Goal: Task Accomplishment & Management: Complete application form

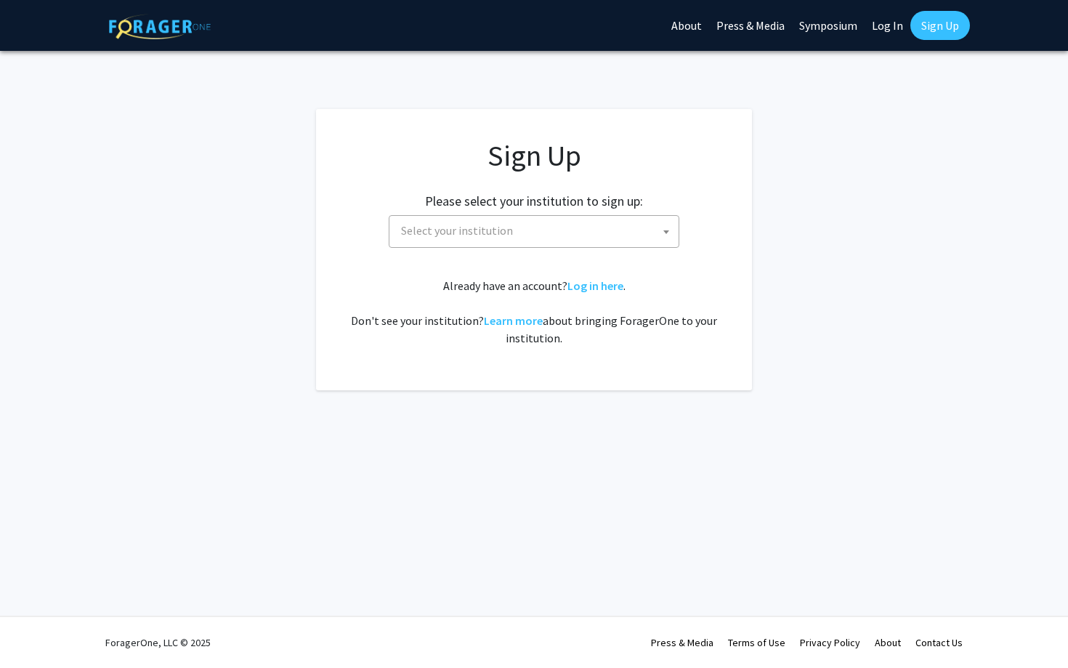
click at [563, 260] on div "Sign Up Please select your institution to sign up: Baylor University Brandeis U…" at bounding box center [534, 242] width 378 height 209
click at [573, 235] on span "Select your institution" at bounding box center [536, 231] width 283 height 30
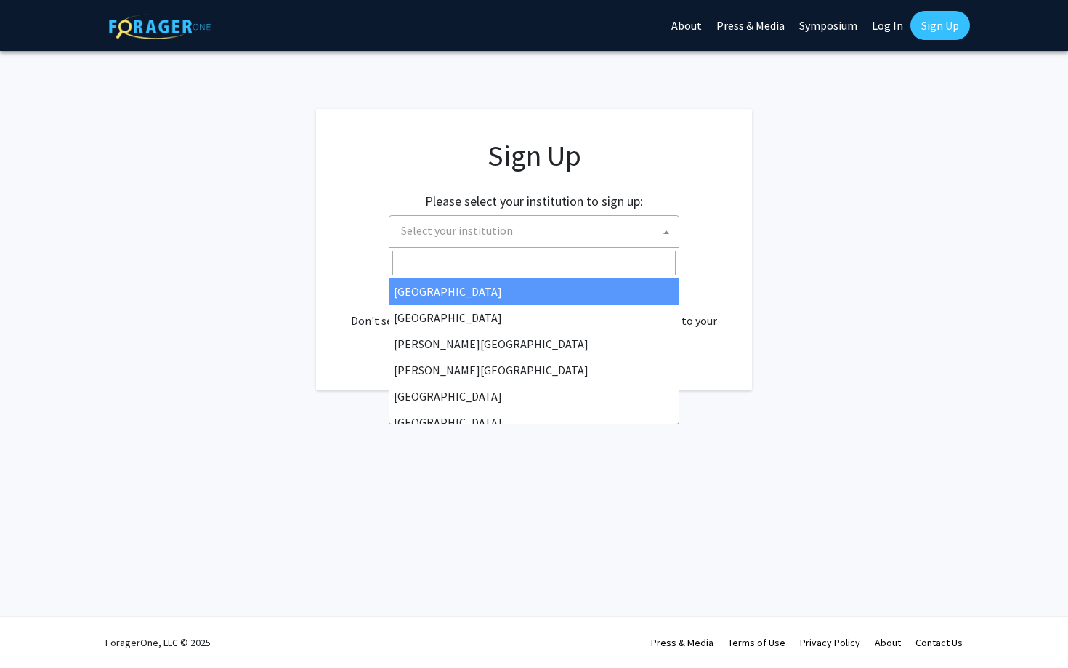
type input "j"
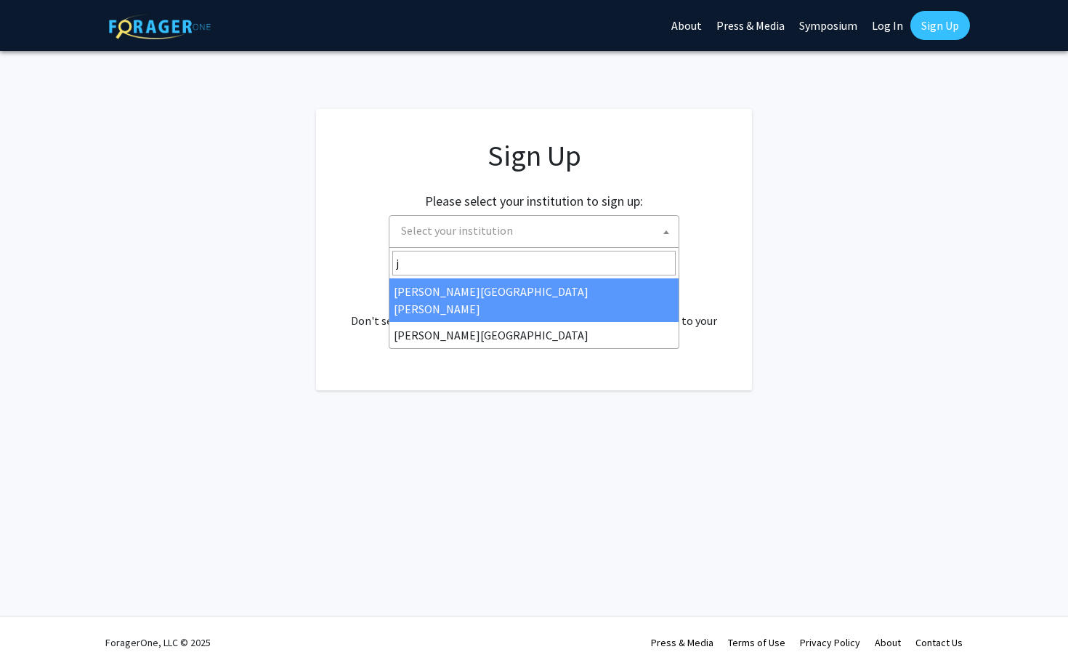
select select "1"
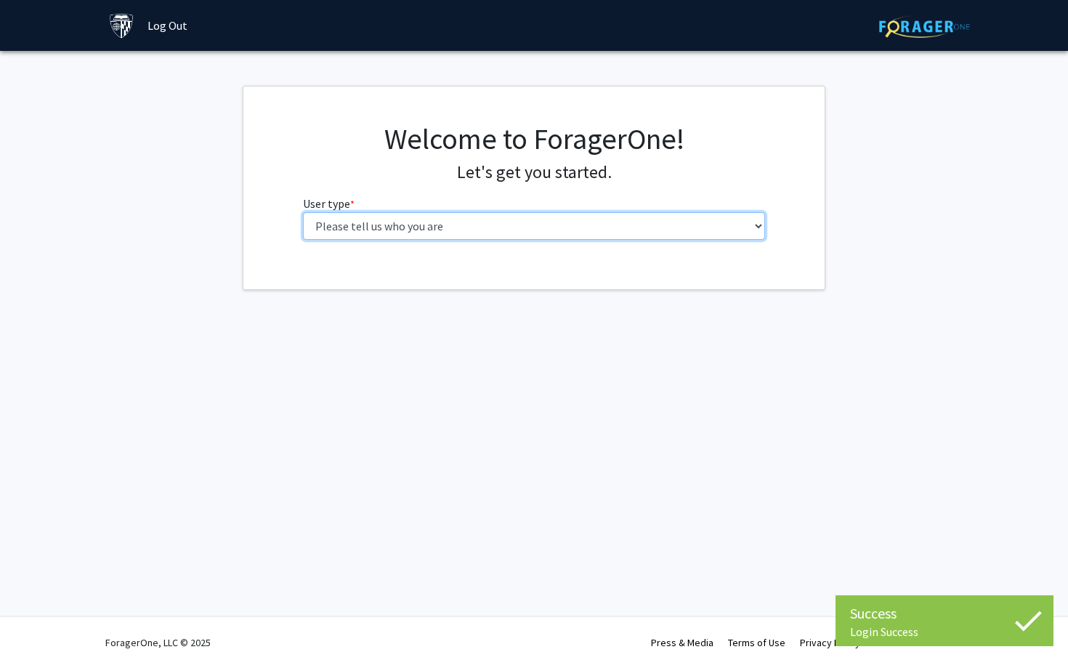
click at [379, 233] on select "Please tell us who you are Undergraduate Student Master's Student Doctoral Cand…" at bounding box center [534, 226] width 463 height 28
select select "1: undergrad"
click at [303, 212] on select "Please tell us who you are Undergraduate Student Master's Student Doctoral Cand…" at bounding box center [534, 226] width 463 height 28
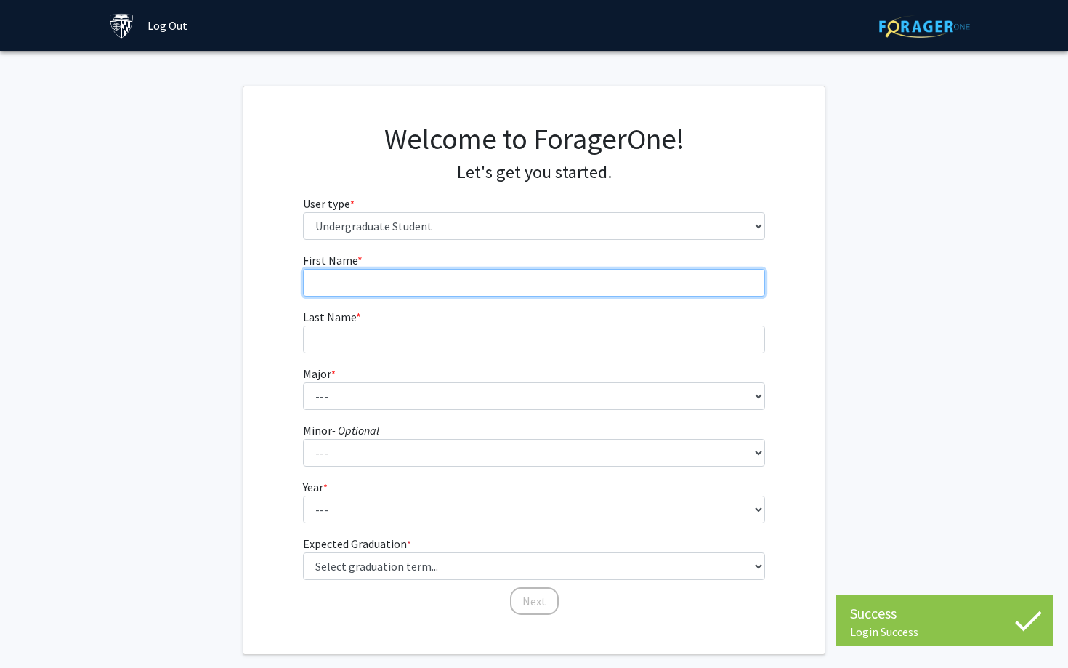
click at [551, 287] on input "First Name * required" at bounding box center [534, 283] width 463 height 28
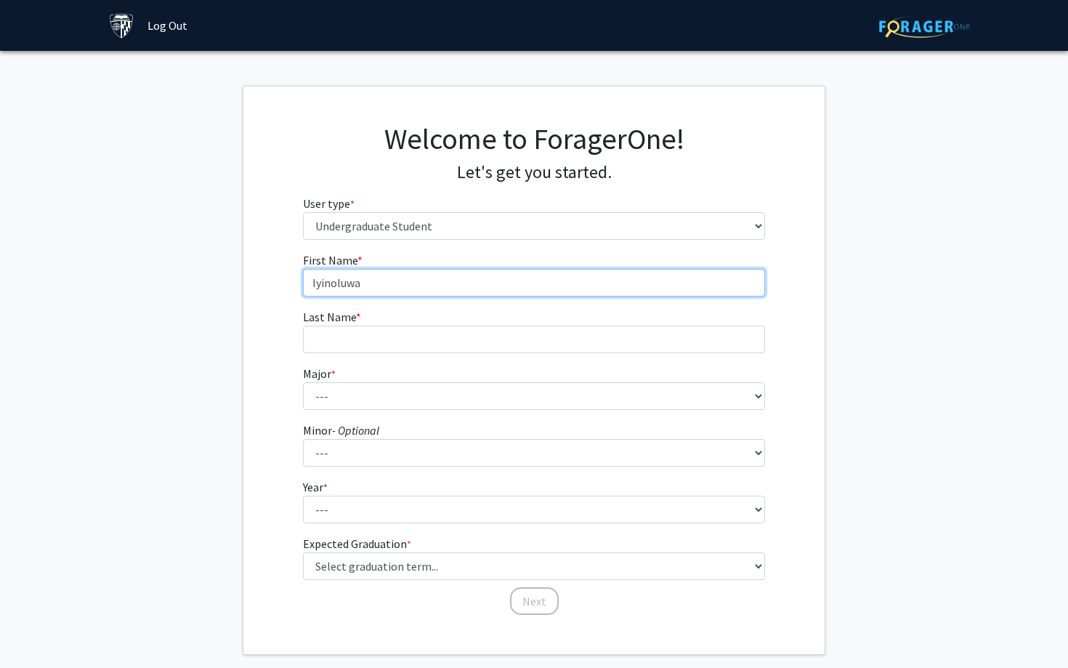
type input "Iyinoluwa"
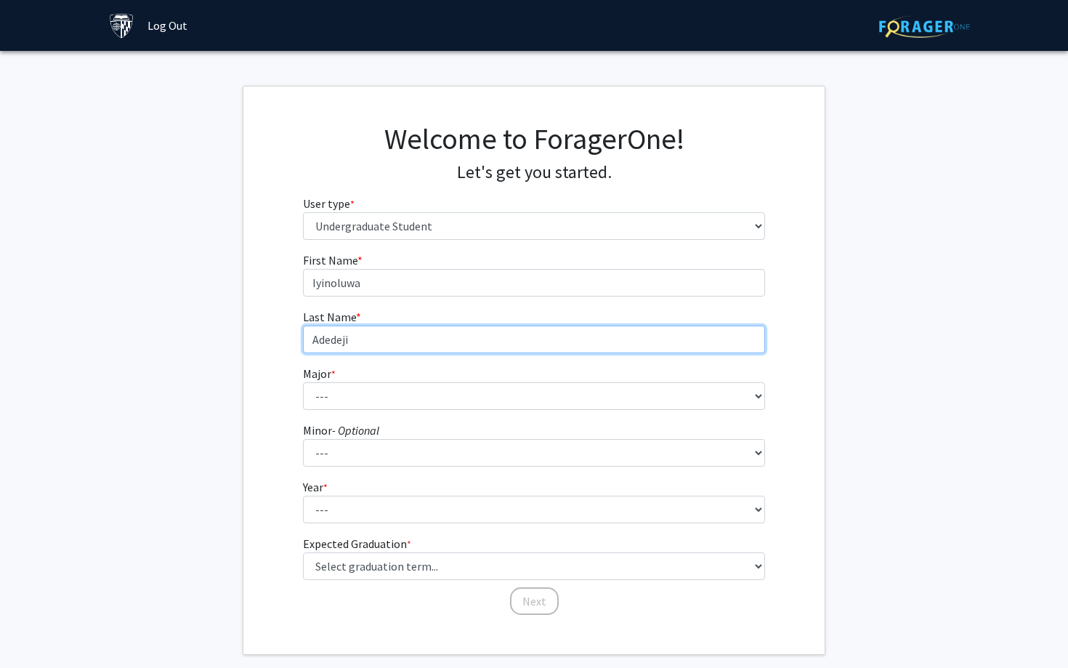
type input "Adedeji"
click at [335, 381] on label "Major * required" at bounding box center [319, 373] width 33 height 17
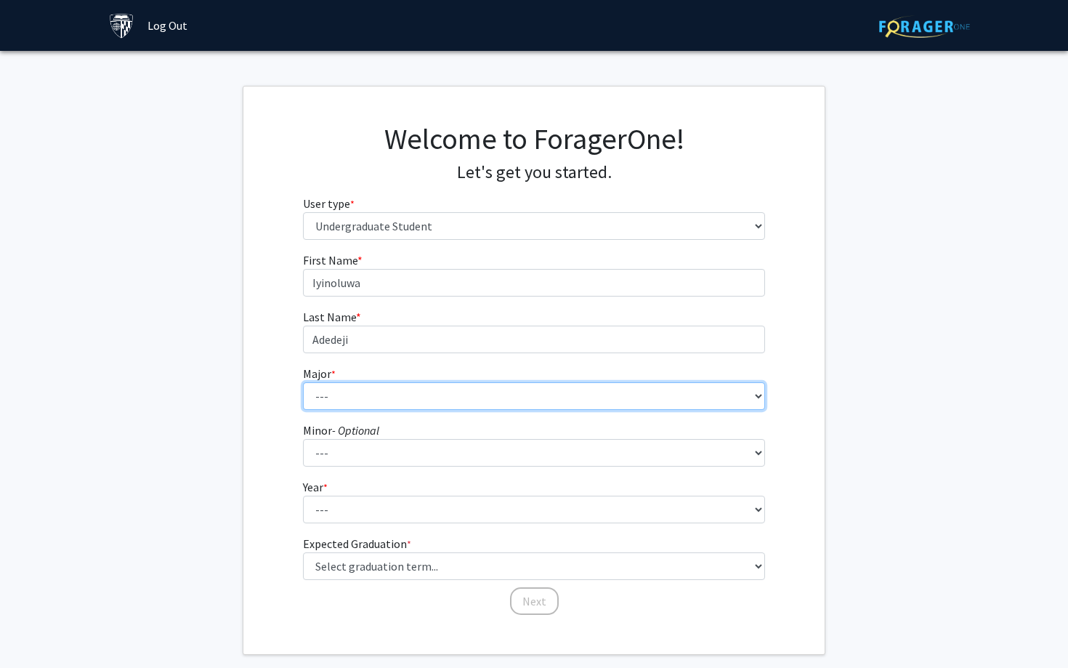
click at [335, 382] on select "--- Africana Studies Anthropology Applied Mathematics & Statistics Archaeology …" at bounding box center [534, 396] width 463 height 28
click at [334, 394] on select "--- Africana Studies Anthropology Applied Mathematics & Statistics Archaeology …" at bounding box center [534, 396] width 463 height 28
select select "45: 58"
click at [303, 382] on select "--- Africana Studies Anthropology Applied Mathematics & Statistics Archaeology …" at bounding box center [534, 396] width 463 height 28
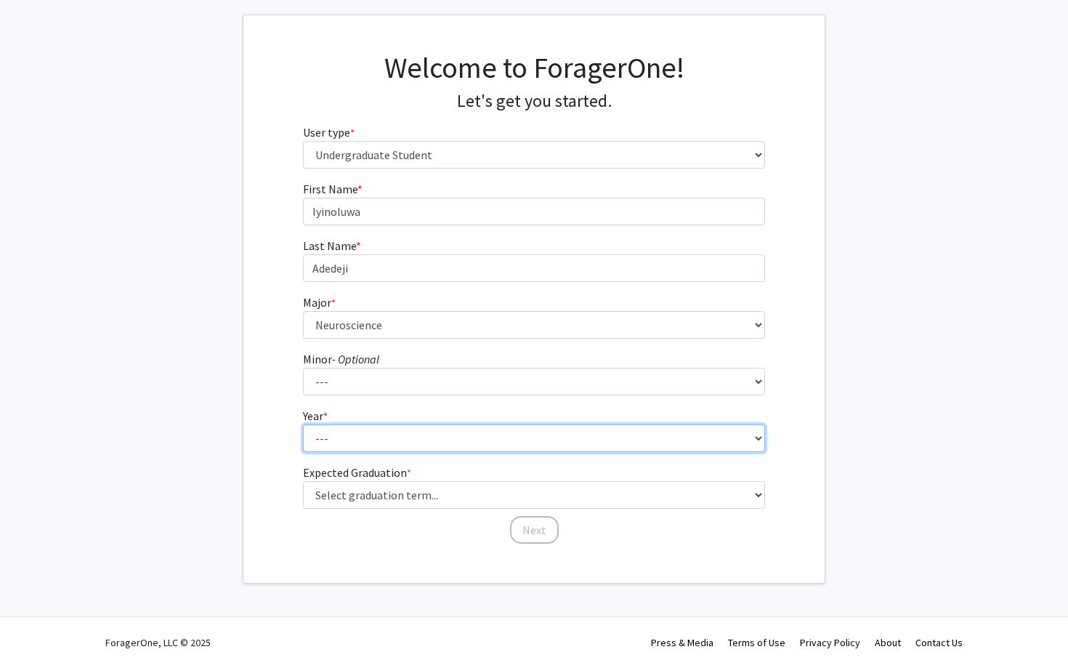
click at [338, 438] on select "--- First-year Sophomore Junior Senior Postbaccalaureate Certificate" at bounding box center [534, 438] width 463 height 28
select select "1: first-year"
click at [303, 424] on select "--- First-year Sophomore Junior Senior Postbaccalaureate Certificate" at bounding box center [534, 438] width 463 height 28
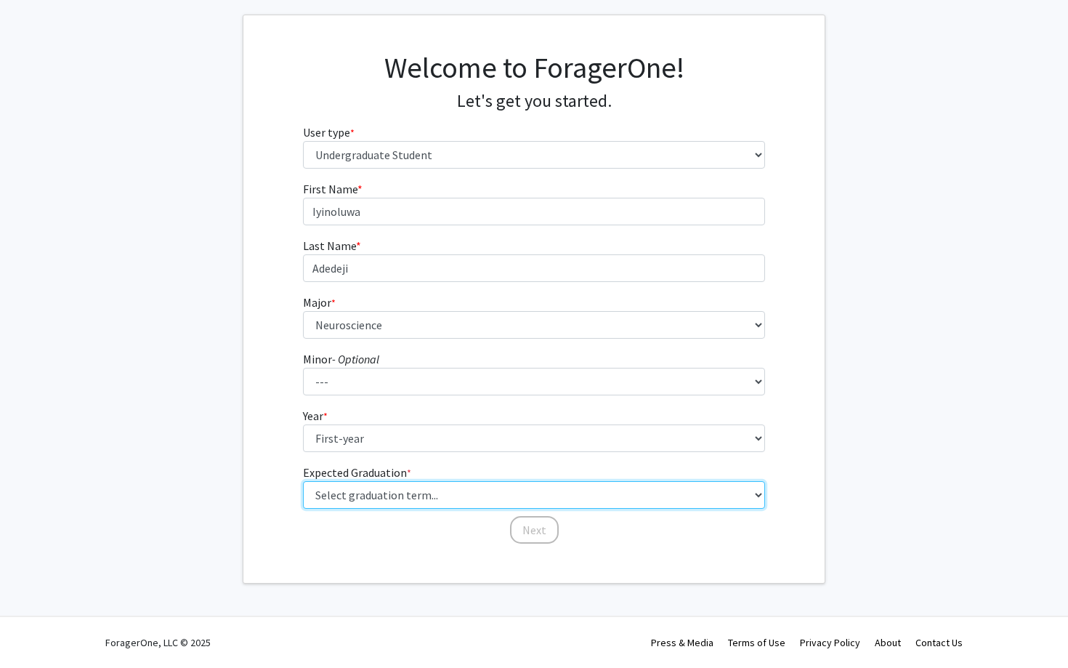
click at [331, 486] on select "Select graduation term... Spring 2025 Summer 2025 Fall 2025 Winter 2025 Spring …" at bounding box center [534, 495] width 463 height 28
select select "17: spring_2029"
click at [303, 481] on select "Select graduation term... Spring 2025 Summer 2025 Fall 2025 Winter 2025 Spring …" at bounding box center [534, 495] width 463 height 28
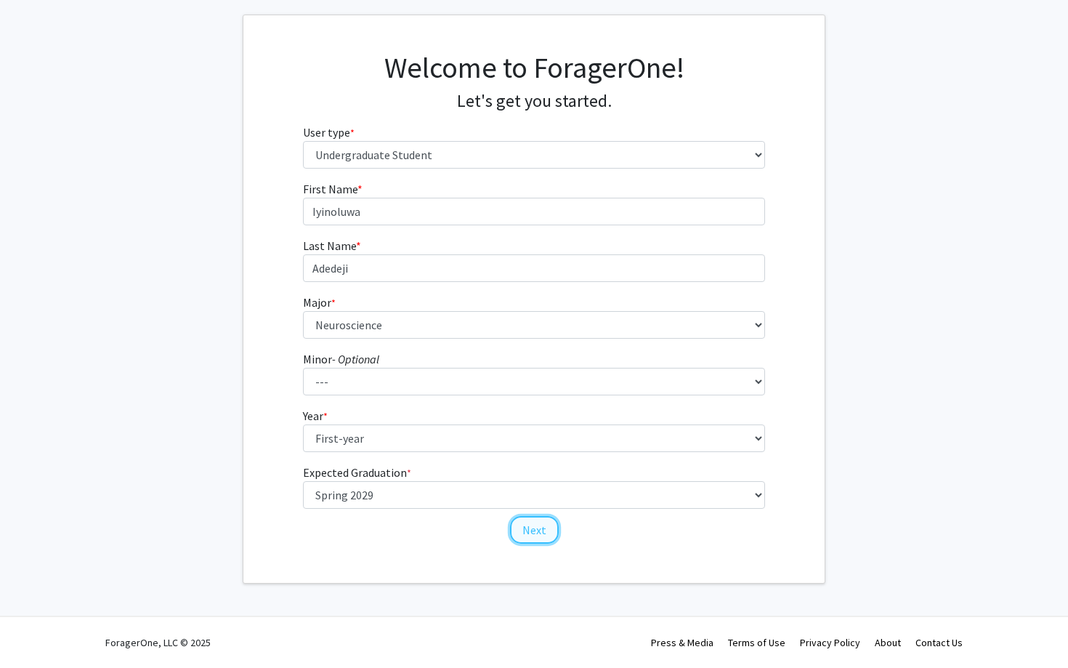
click at [535, 525] on button "Next" at bounding box center [534, 530] width 49 height 28
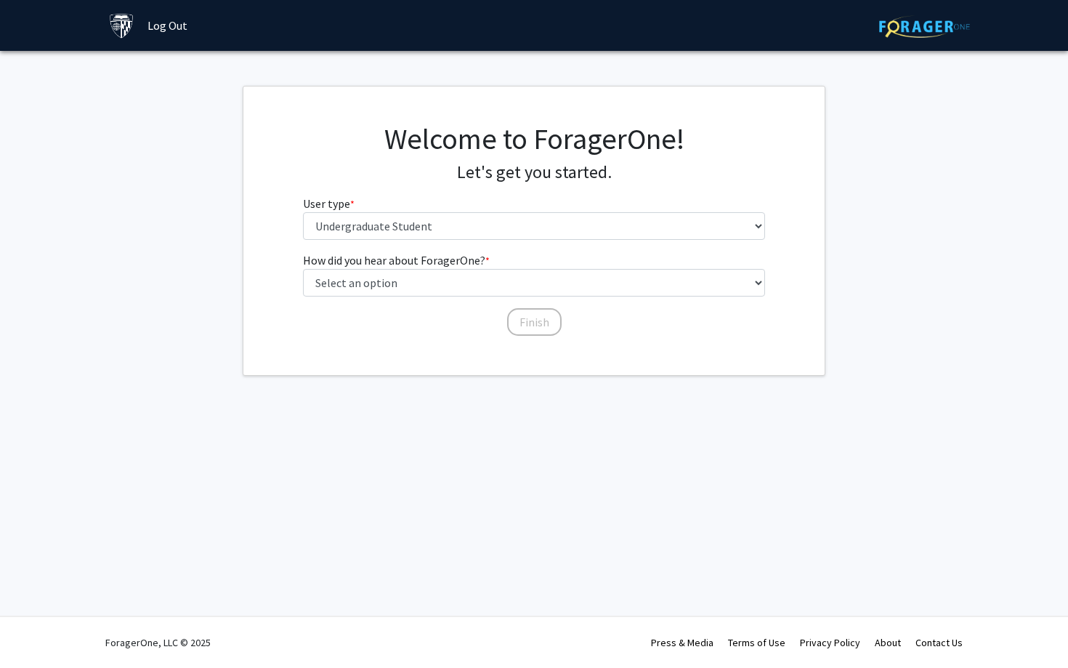
scroll to position [0, 0]
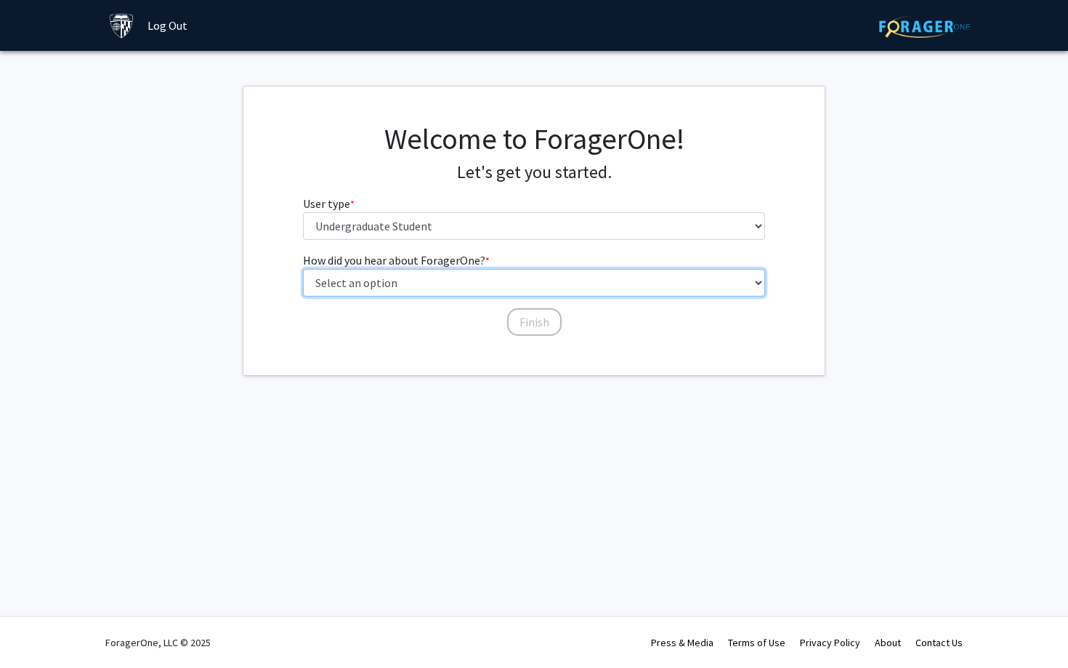
click at [344, 275] on select "Select an option Peer/student recommendation Faculty/staff recommendation Unive…" at bounding box center [534, 283] width 463 height 28
select select "3: university_website"
click at [303, 269] on select "Select an option Peer/student recommendation Faculty/staff recommendation Unive…" at bounding box center [534, 283] width 463 height 28
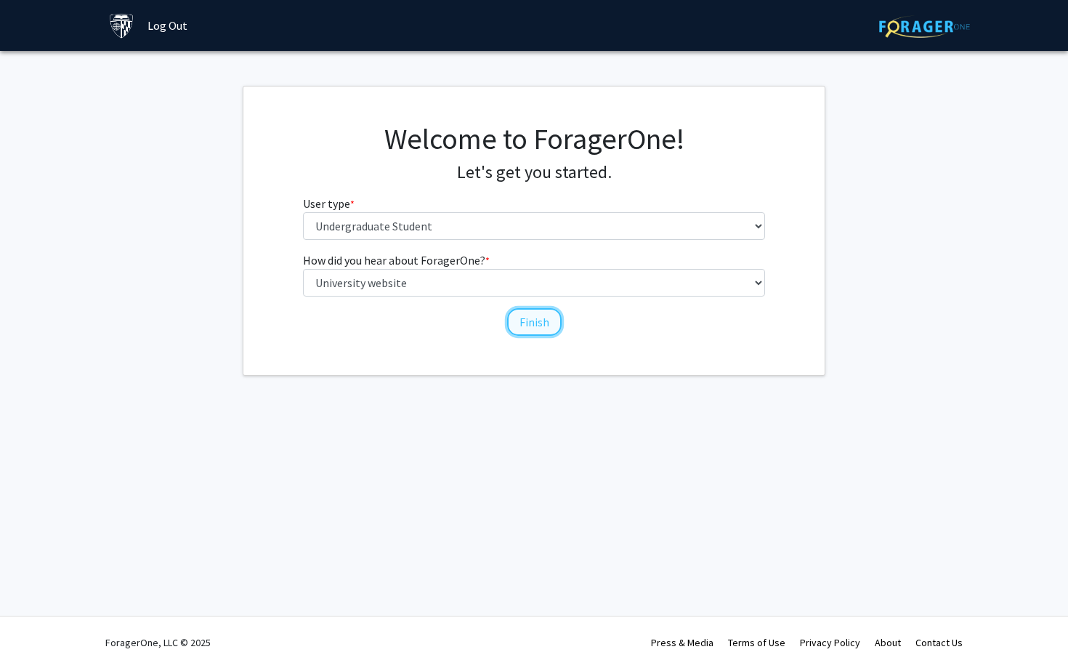
click at [546, 318] on button "Finish" at bounding box center [534, 322] width 55 height 28
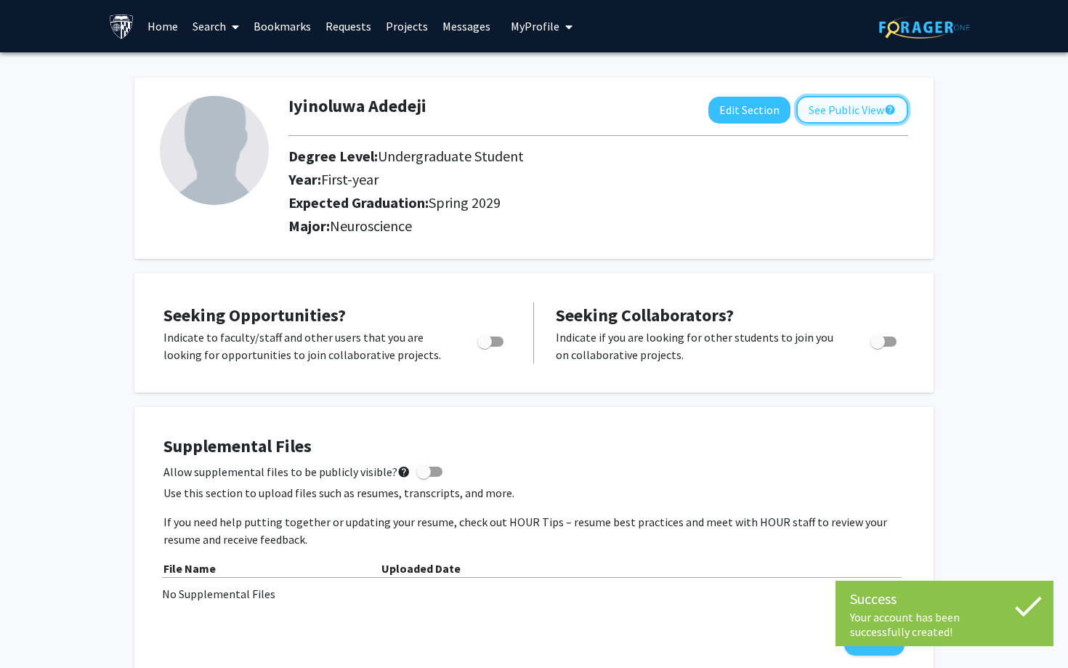
click at [863, 105] on button "See Public View help" at bounding box center [853, 110] width 112 height 28
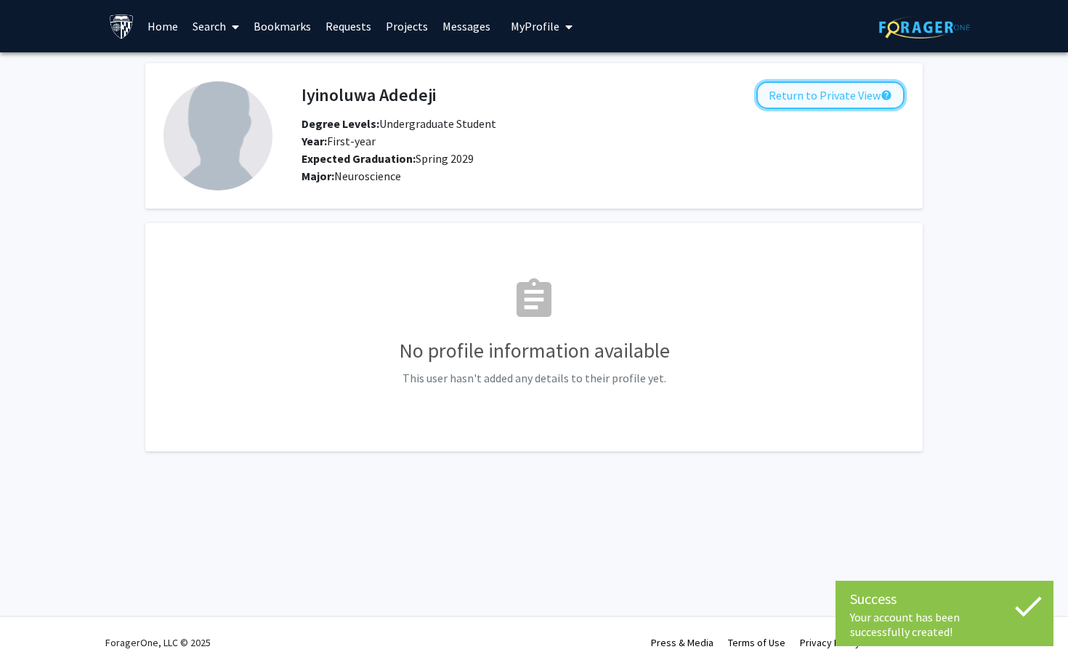
click at [829, 104] on button "Return to Private View help" at bounding box center [831, 95] width 148 height 28
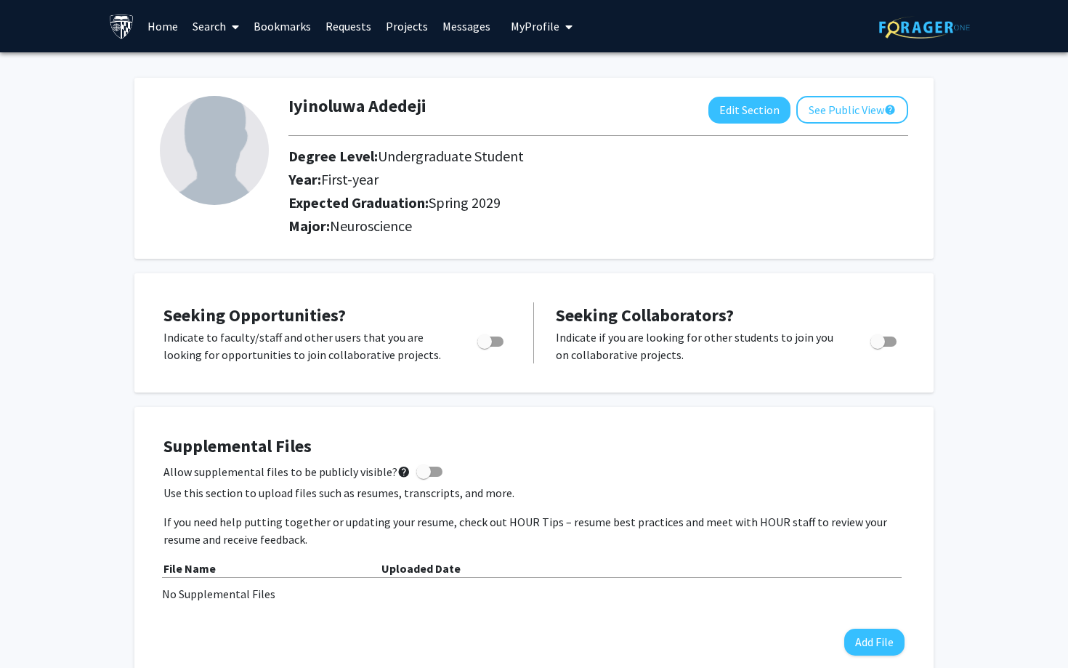
click at [471, 347] on div at bounding box center [492, 346] width 62 height 35
click at [491, 342] on span "Toggle" at bounding box center [484, 341] width 15 height 15
click at [485, 347] on input "Are you actively seeking opportunities?" at bounding box center [484, 347] width 1 height 1
checkbox input "true"
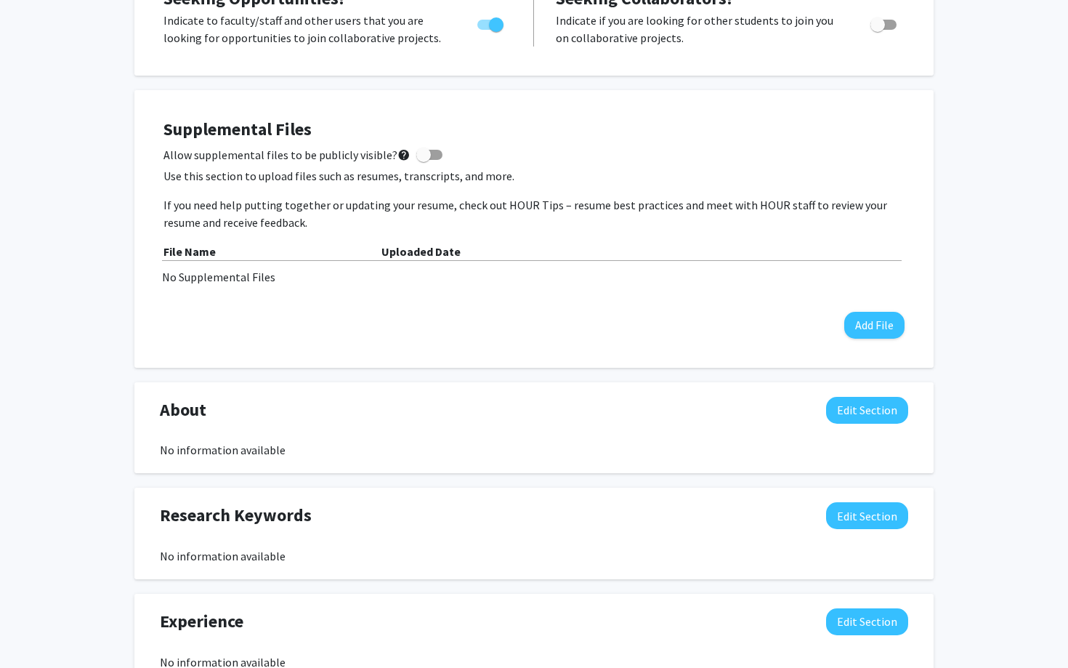
scroll to position [324, 0]
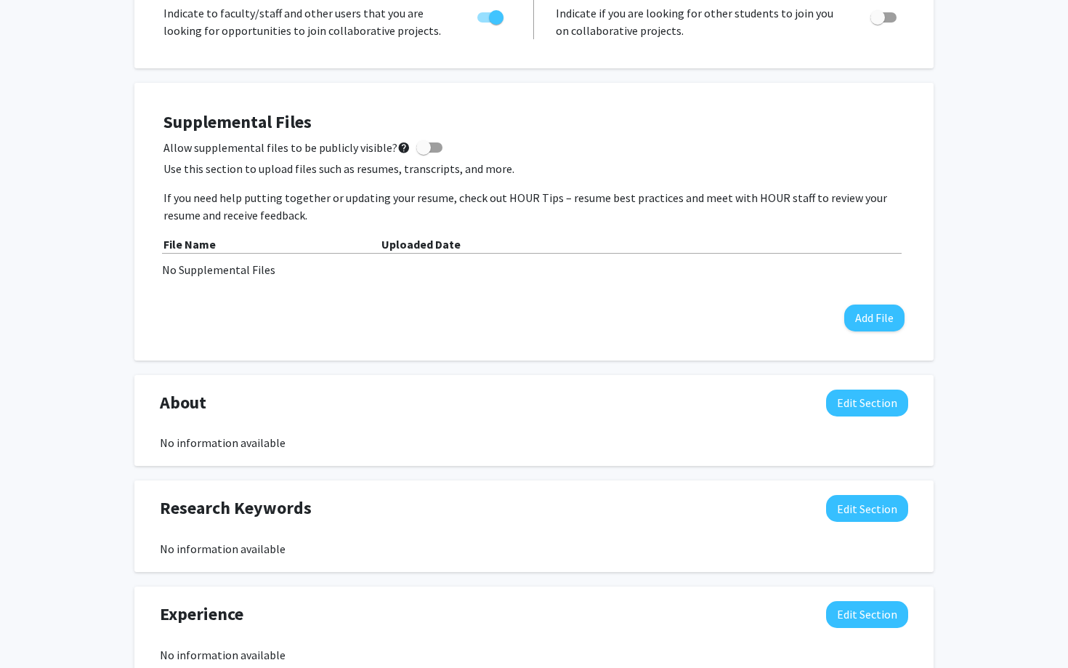
click at [427, 146] on span at bounding box center [429, 147] width 26 height 10
click at [424, 153] on input "Allow supplemental files to be publicly visible? help" at bounding box center [423, 153] width 1 height 1
checkbox input "true"
click at [882, 313] on button "Add File" at bounding box center [875, 318] width 60 height 27
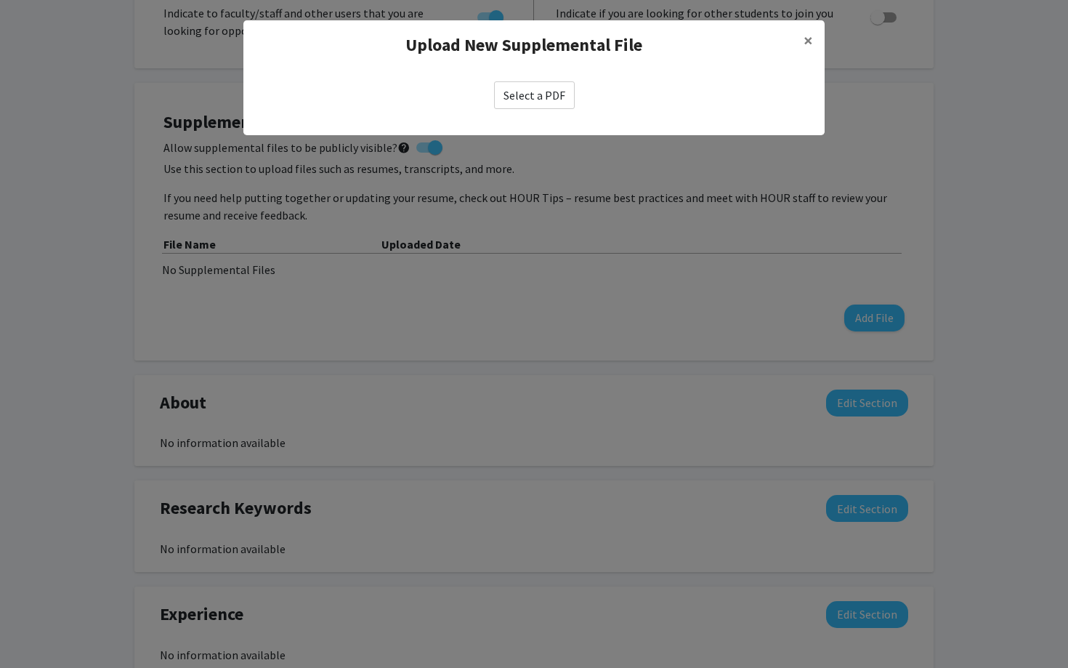
click at [509, 91] on label "Select a PDF" at bounding box center [534, 95] width 81 height 28
click at [0, 0] on input "Select a PDF" at bounding box center [0, 0] width 0 height 0
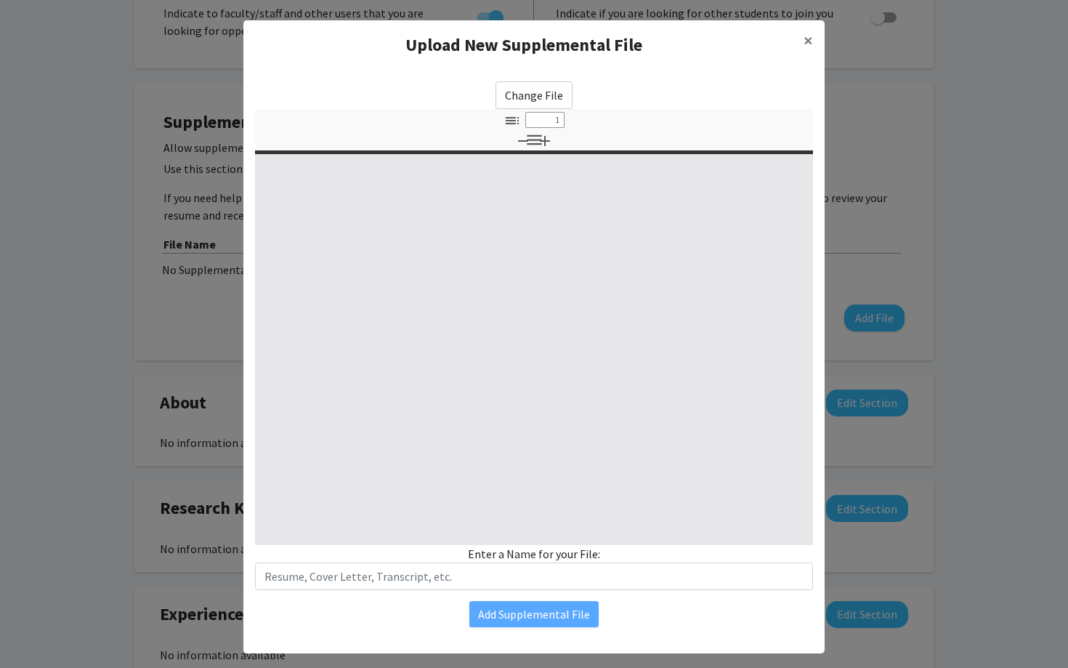
type input "0"
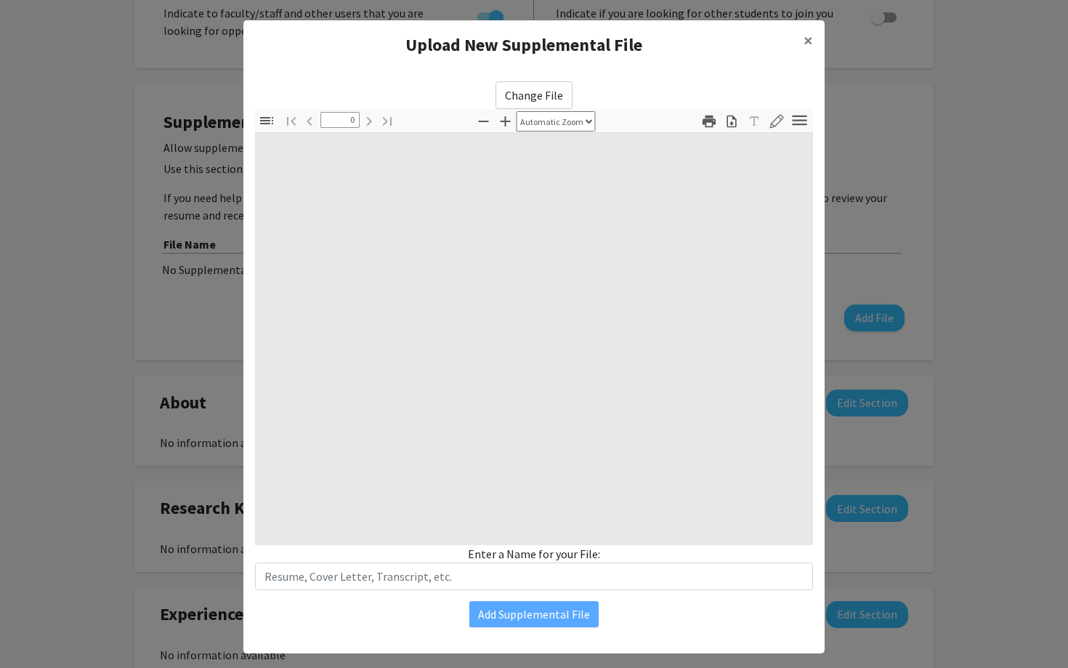
select select "custom"
type input "1"
select select "auto"
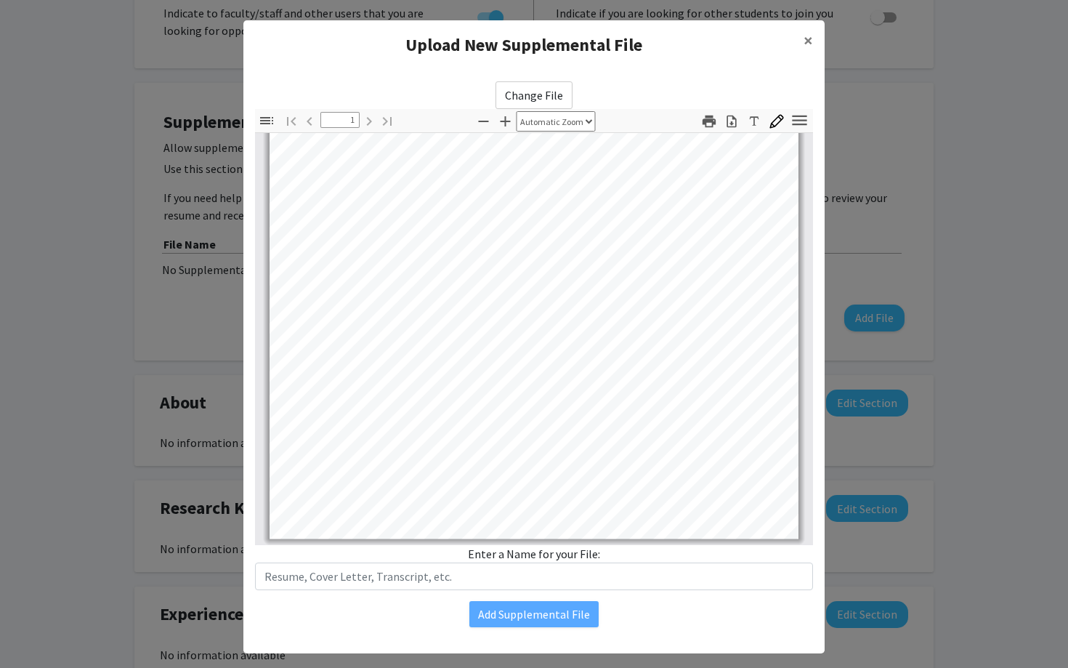
scroll to position [20, 0]
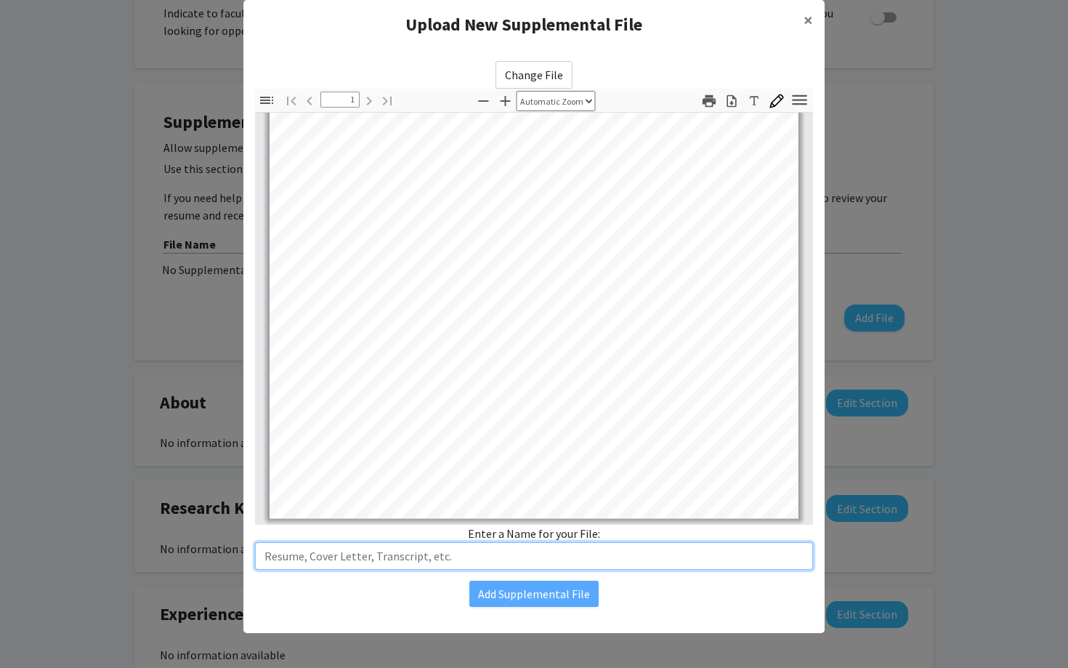
click at [534, 554] on input "text" at bounding box center [534, 556] width 558 height 28
type input "Resume"
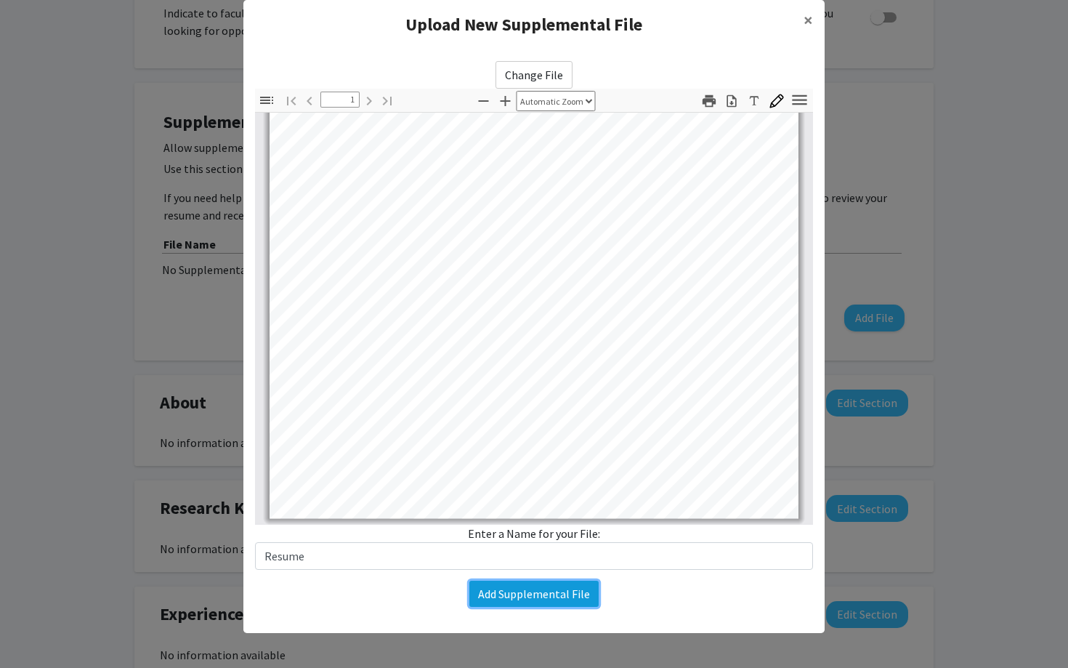
click at [546, 589] on button "Add Supplemental File" at bounding box center [534, 594] width 129 height 26
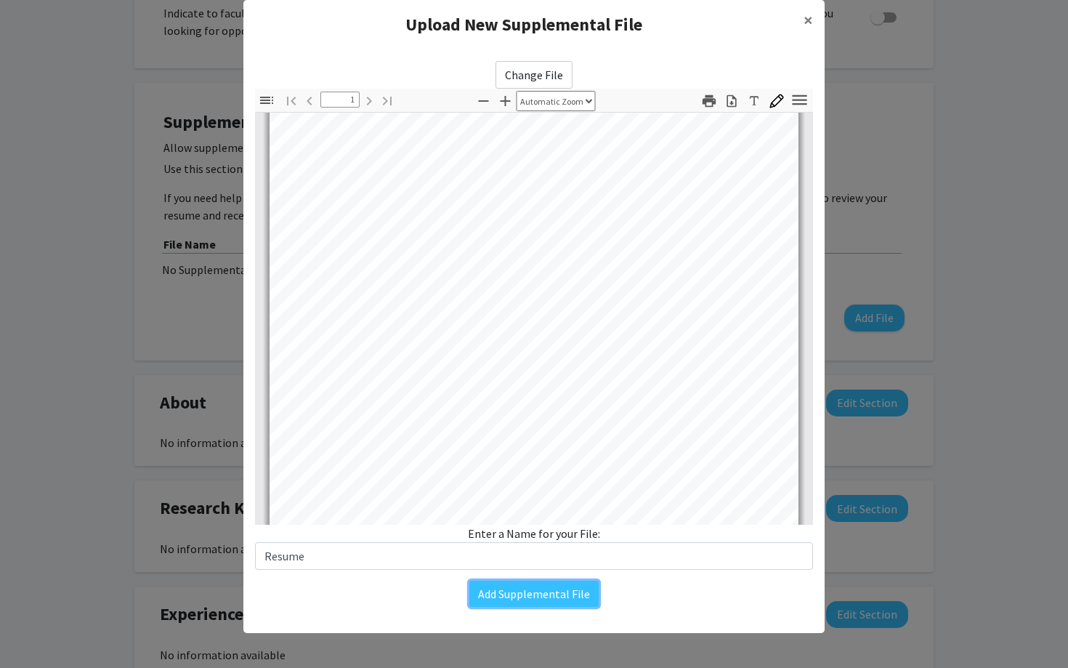
scroll to position [0, 0]
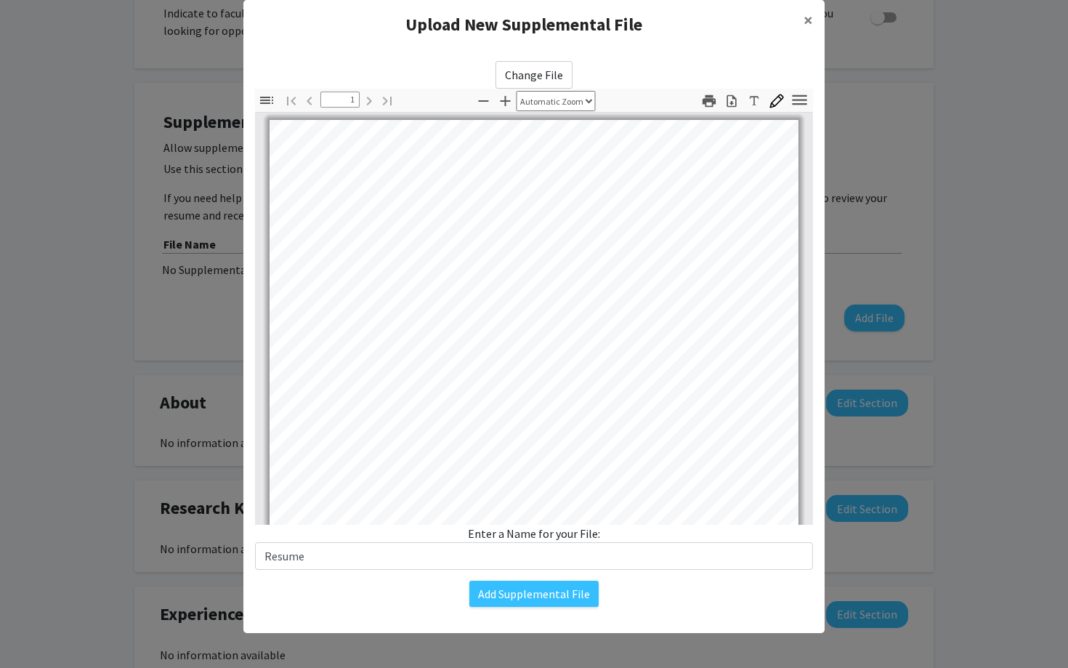
click at [523, 608] on div "Change File Thumbnails Document Outline Attachments Layers Current Outline Item…" at bounding box center [533, 333] width 581 height 569
click at [523, 598] on button "Add Supplemental File" at bounding box center [534, 594] width 129 height 26
click at [531, 598] on button "Add Supplemental File" at bounding box center [534, 594] width 129 height 26
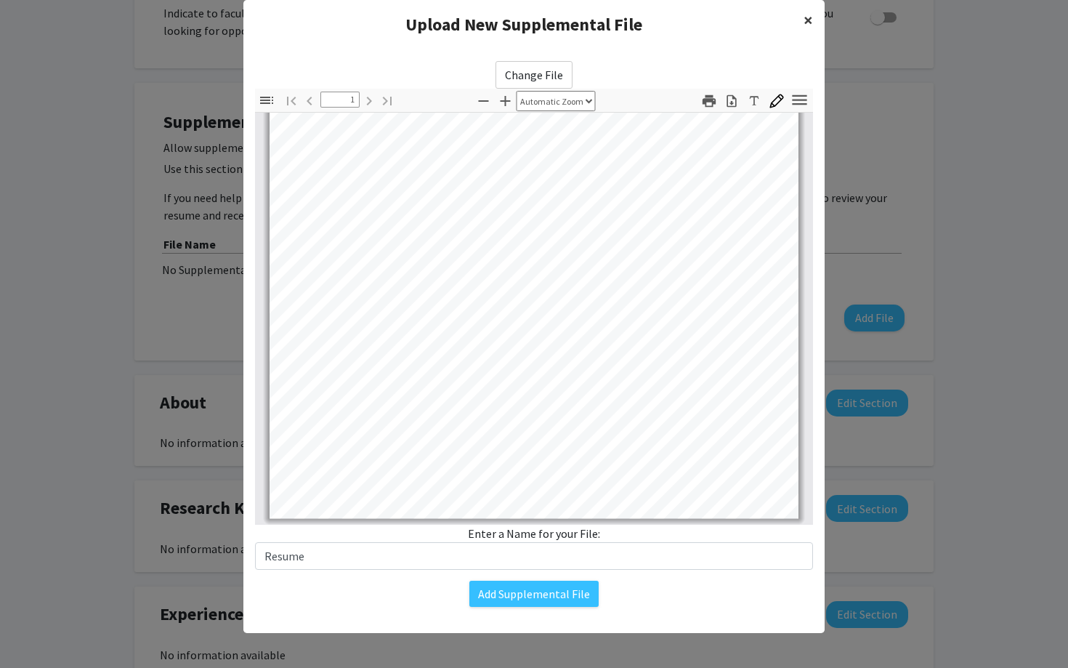
click at [820, 15] on button "×" at bounding box center [808, 20] width 33 height 41
click at [814, 15] on button "×" at bounding box center [808, 20] width 33 height 41
click at [807, 15] on span "×" at bounding box center [808, 20] width 9 height 23
click at [557, 598] on button "Add Supplemental File" at bounding box center [534, 594] width 129 height 26
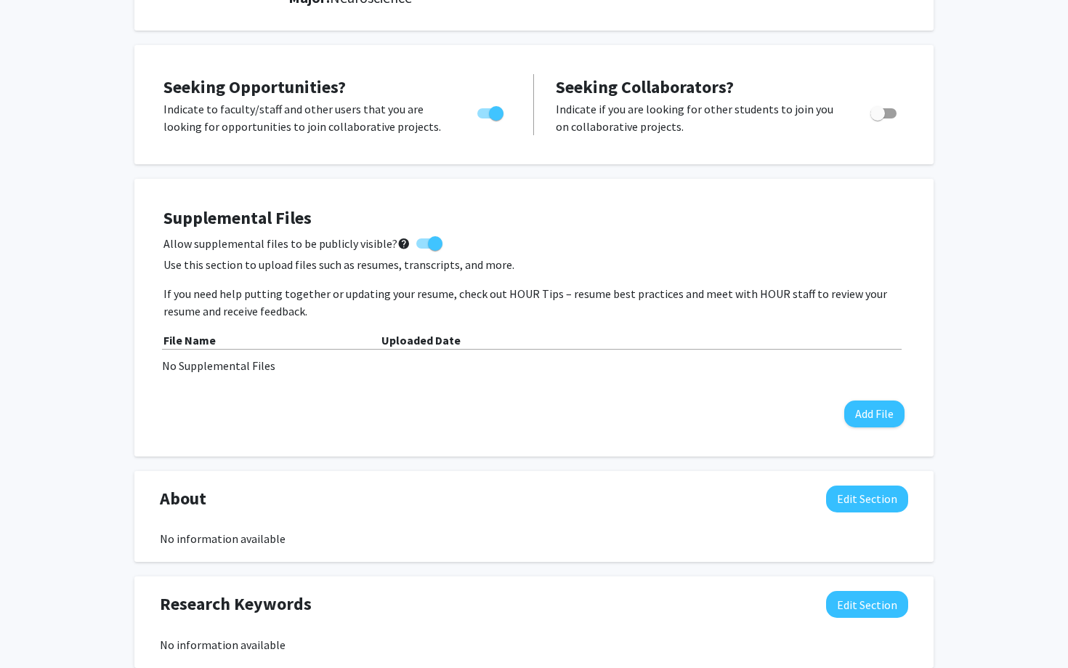
scroll to position [271, 0]
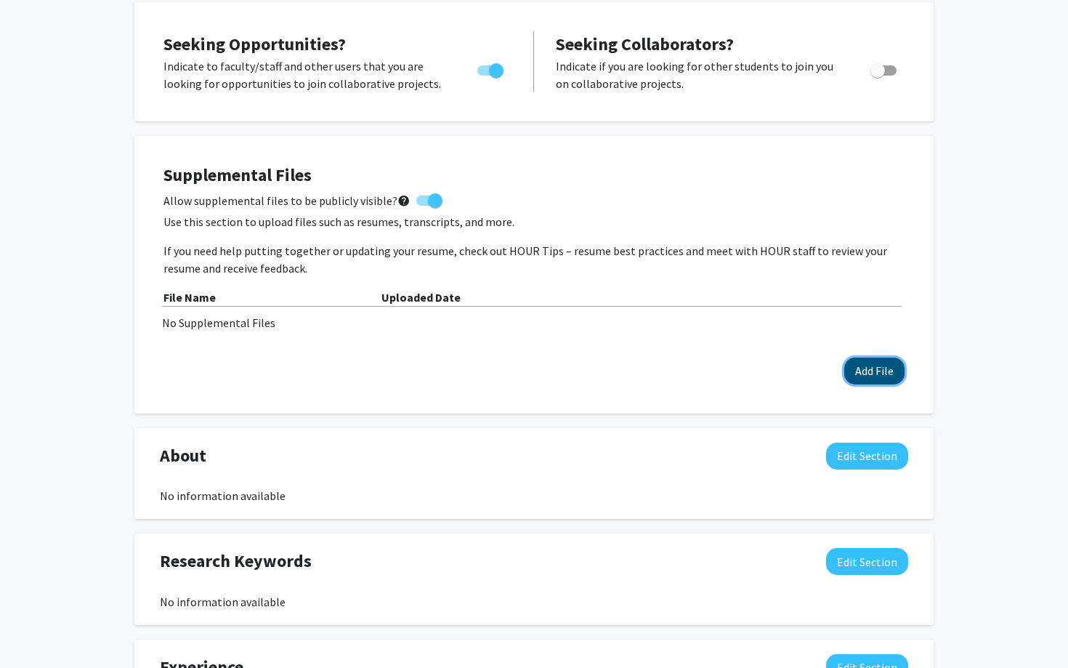
click at [854, 372] on button "Add File" at bounding box center [875, 371] width 60 height 27
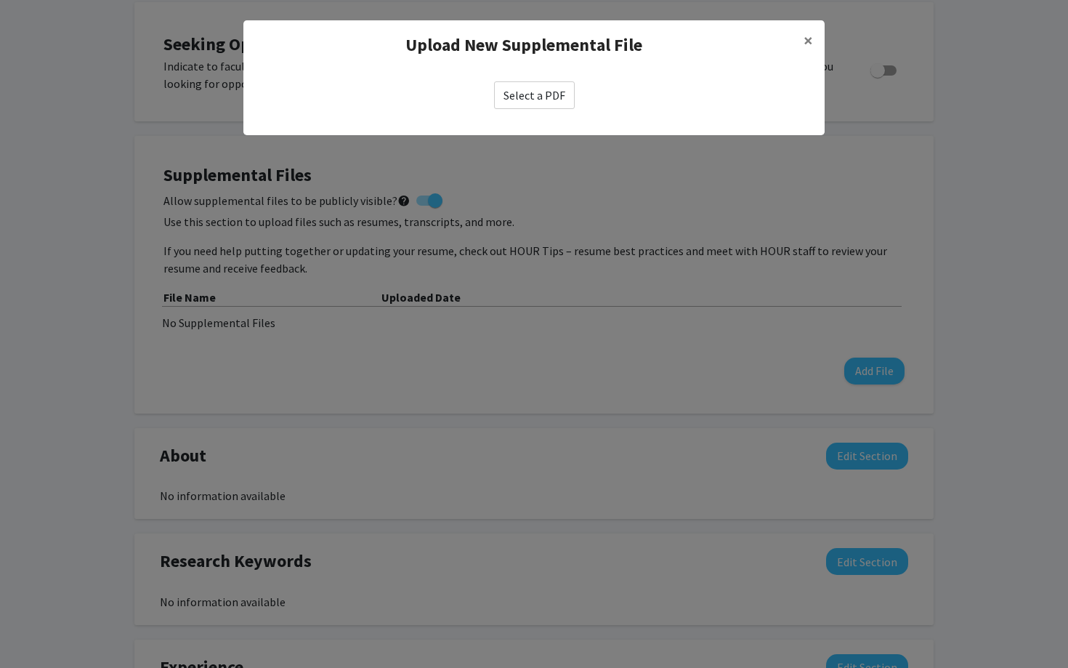
click at [520, 86] on label "Select a PDF" at bounding box center [534, 95] width 81 height 28
click at [0, 0] on input "Select a PDF" at bounding box center [0, 0] width 0 height 0
select select "custom"
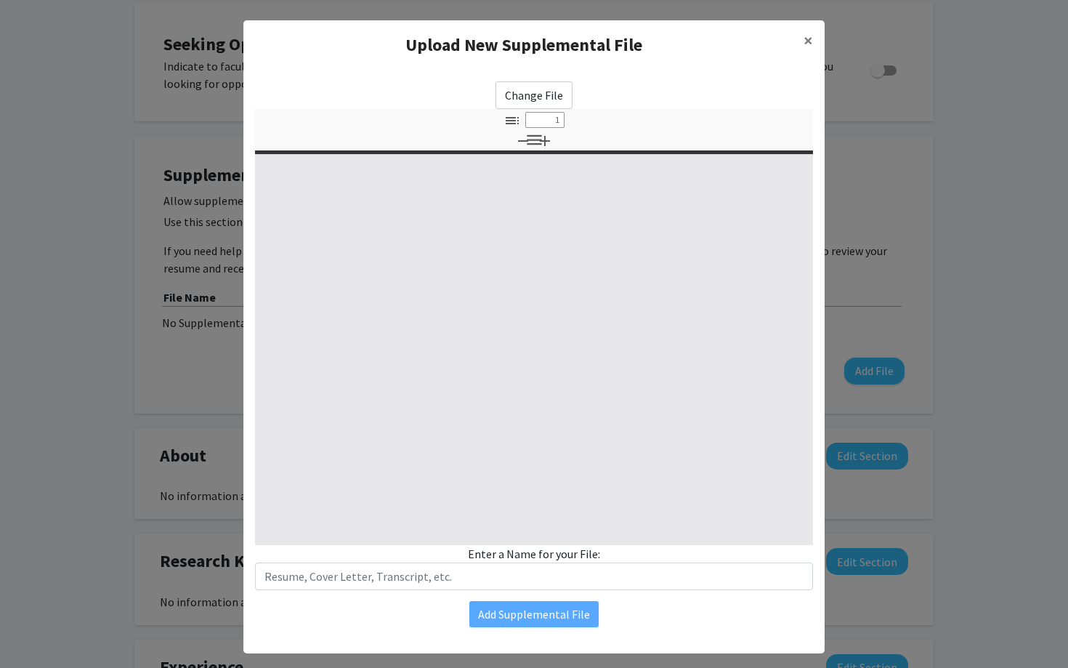
type input "0"
select select "custom"
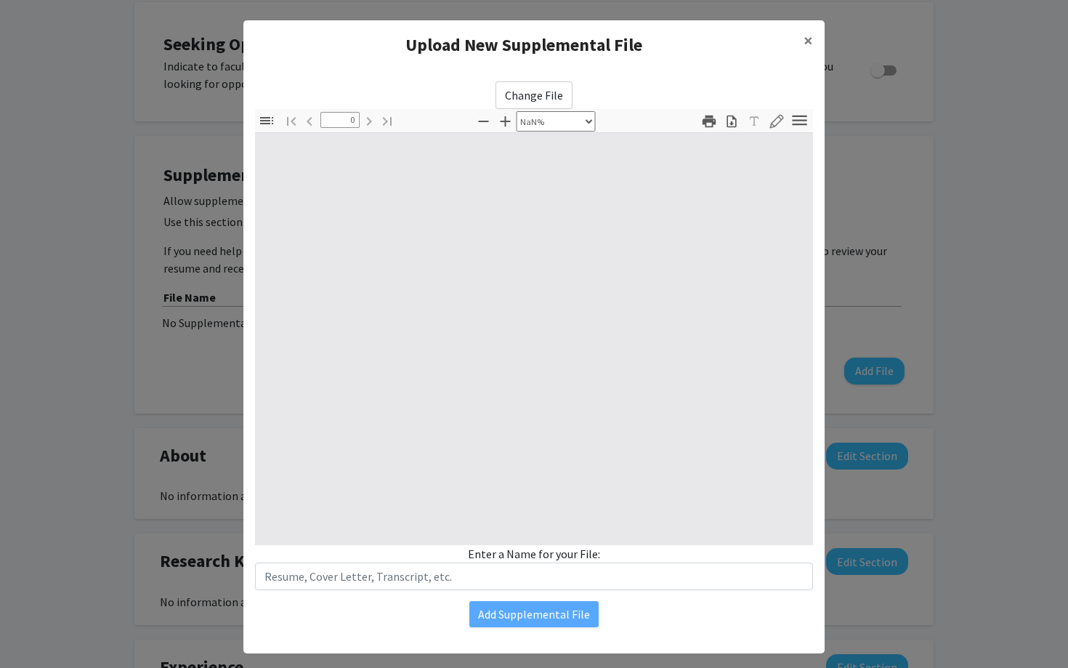
type input "1"
select select "auto"
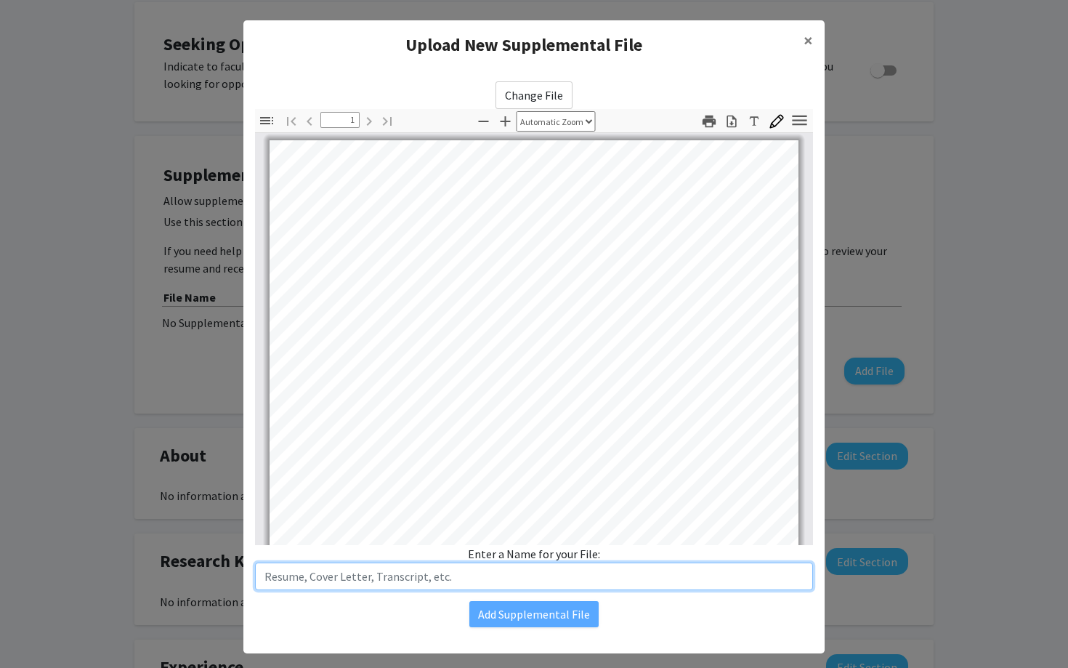
click at [307, 580] on input "text" at bounding box center [534, 577] width 558 height 28
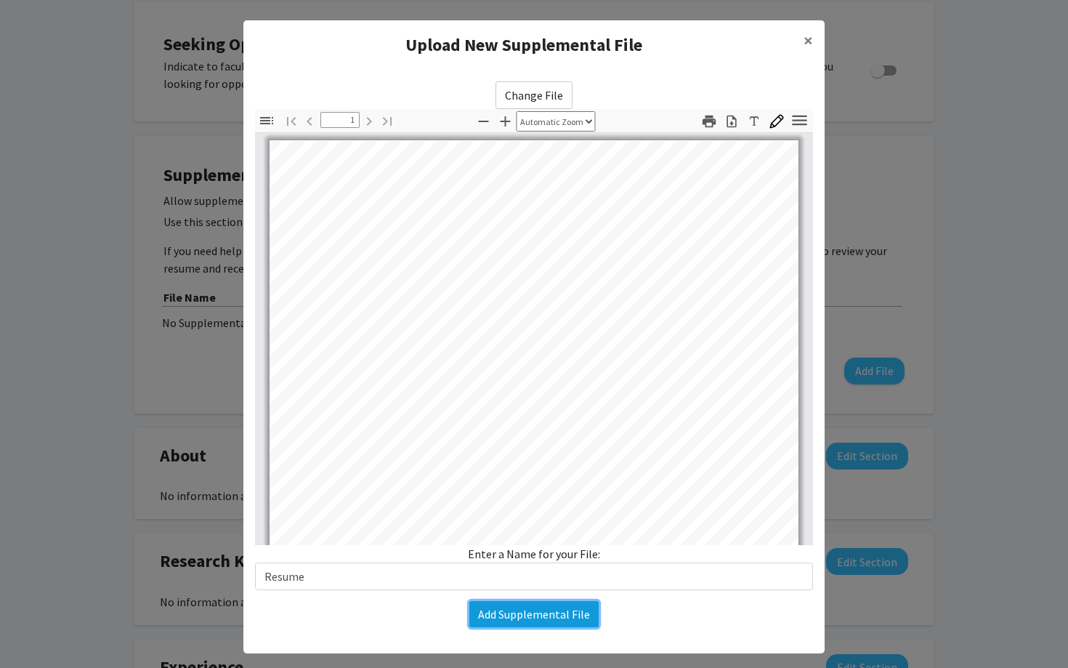
click at [509, 605] on button "Add Supplemental File" at bounding box center [534, 614] width 129 height 26
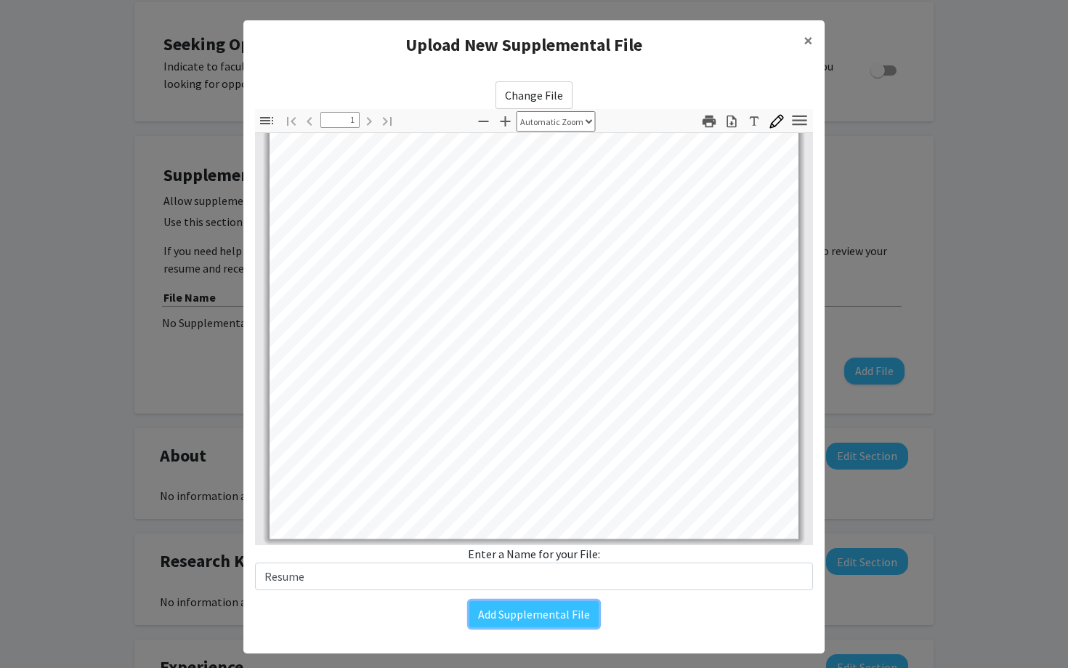
scroll to position [20, 0]
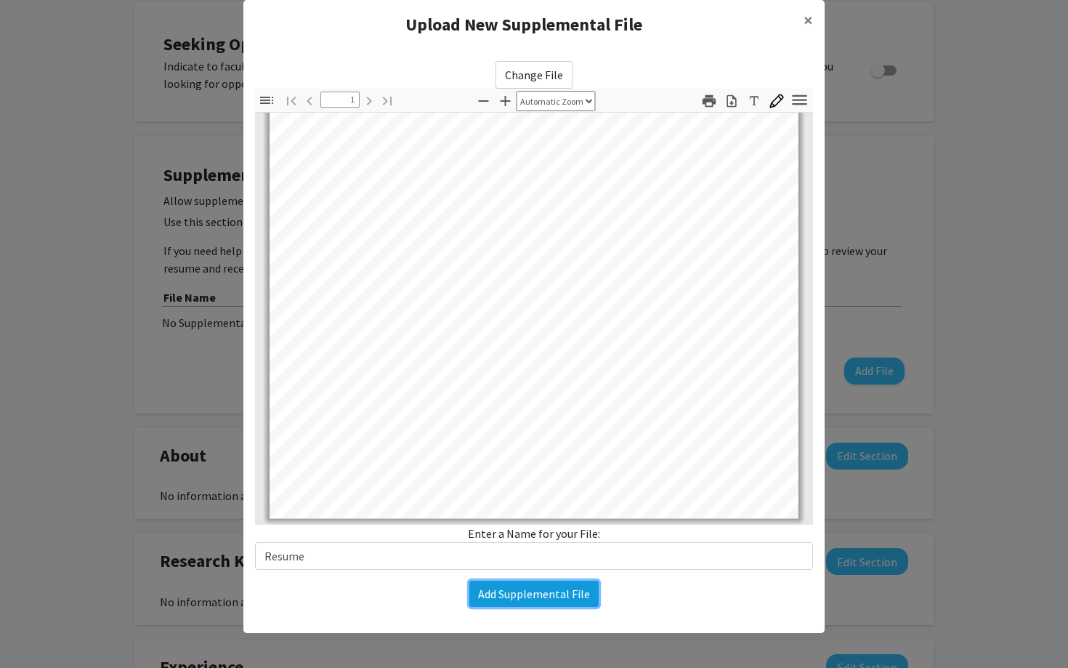
click at [516, 600] on button "Add Supplemental File" at bounding box center [534, 594] width 129 height 26
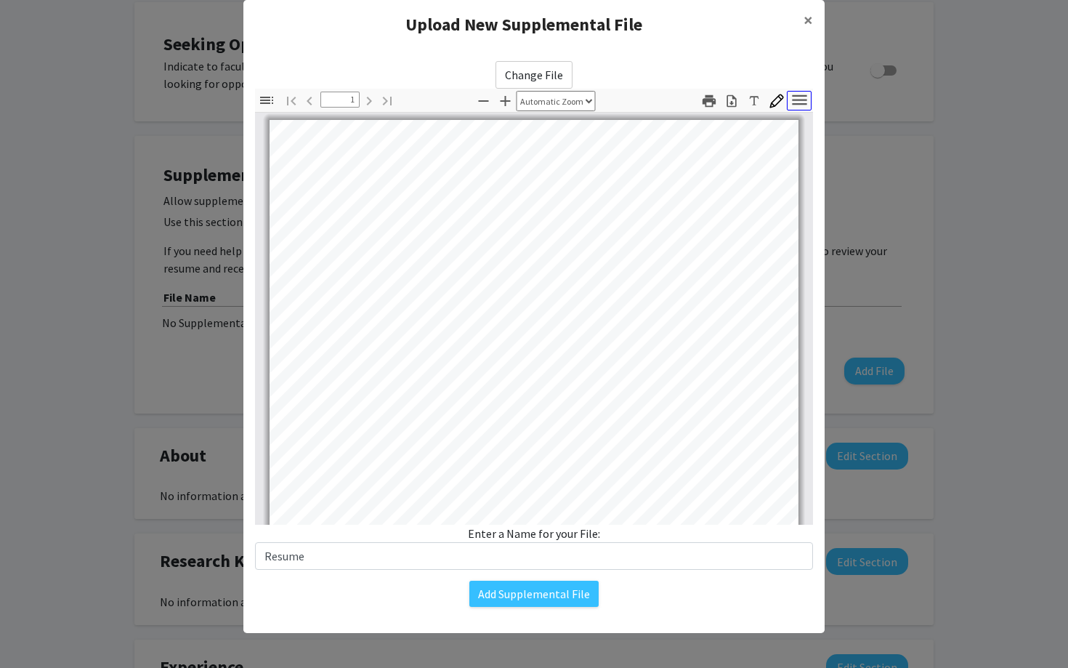
click at [790, 101] on icon "button" at bounding box center [800, 100] width 20 height 20
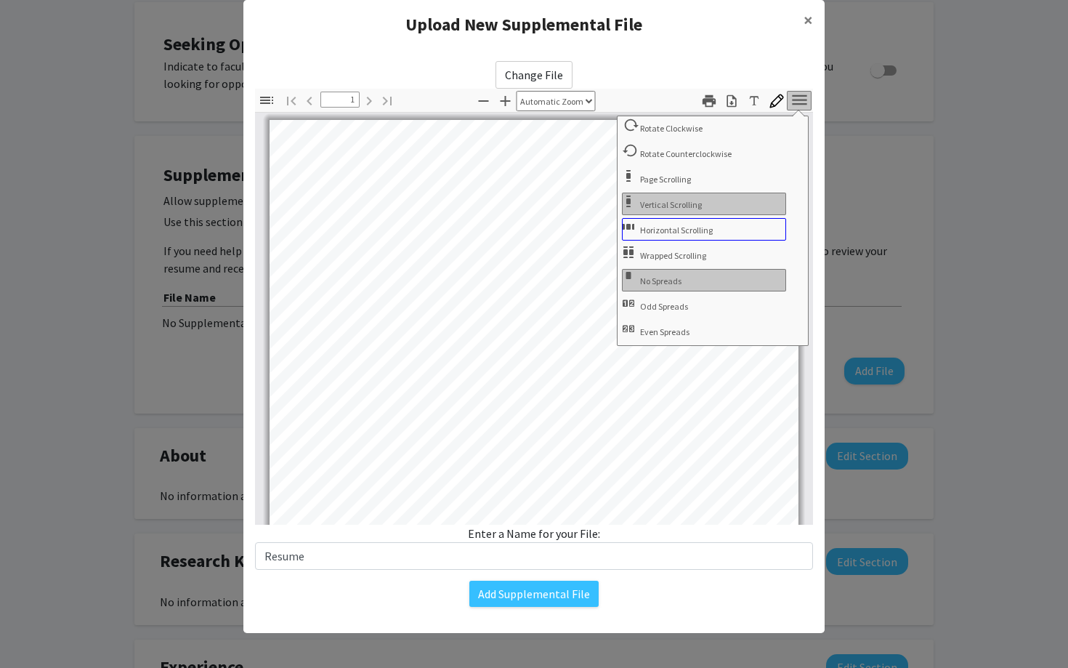
click at [651, 227] on span "Horizontal Scrolling" at bounding box center [678, 230] width 76 height 11
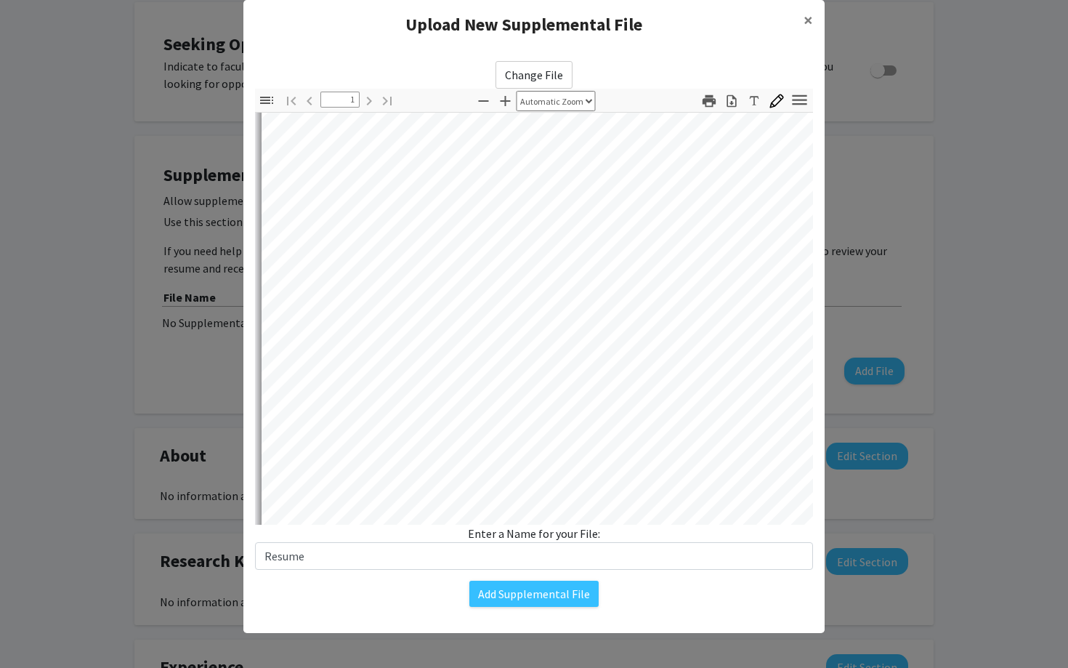
scroll to position [319, 0]
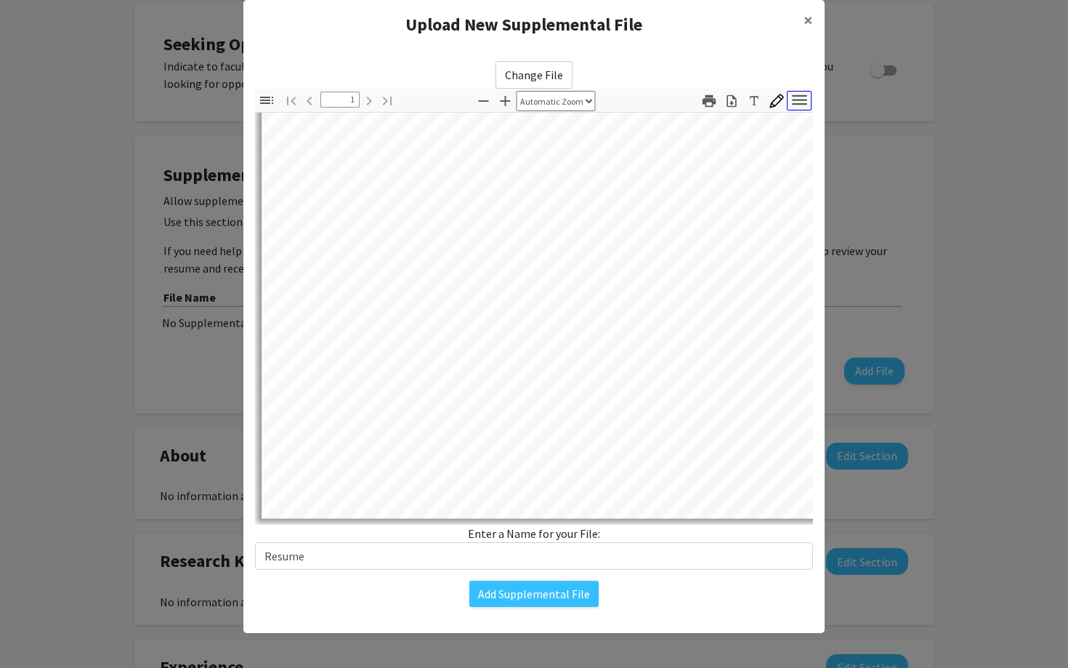
click at [803, 94] on icon "button" at bounding box center [800, 100] width 20 height 20
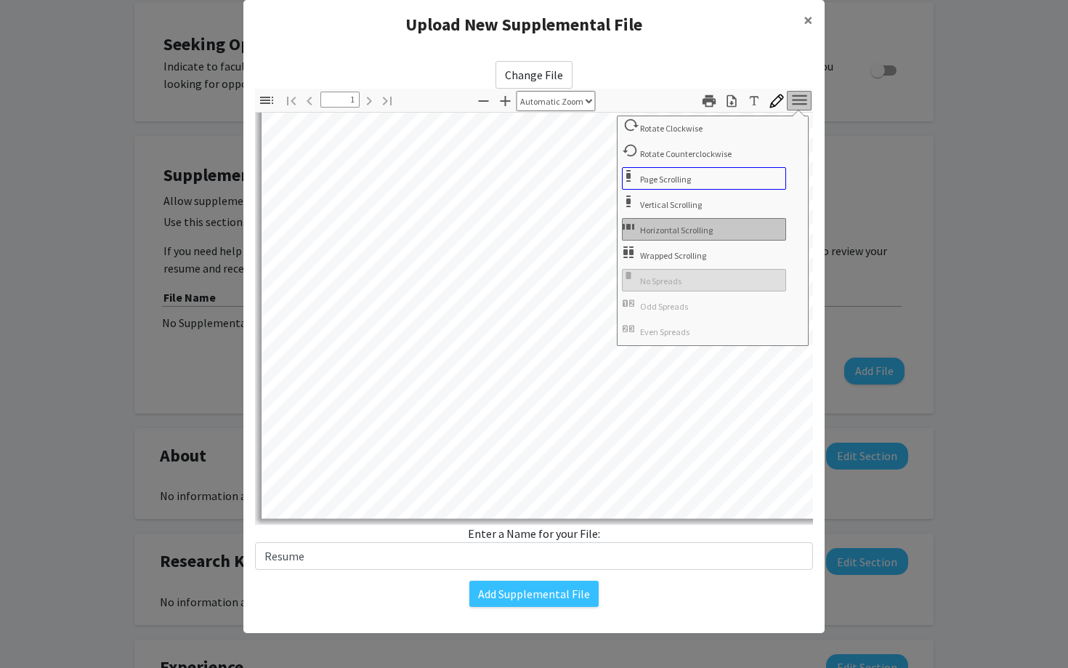
click at [693, 185] on button "Page Scrolling" at bounding box center [704, 178] width 164 height 23
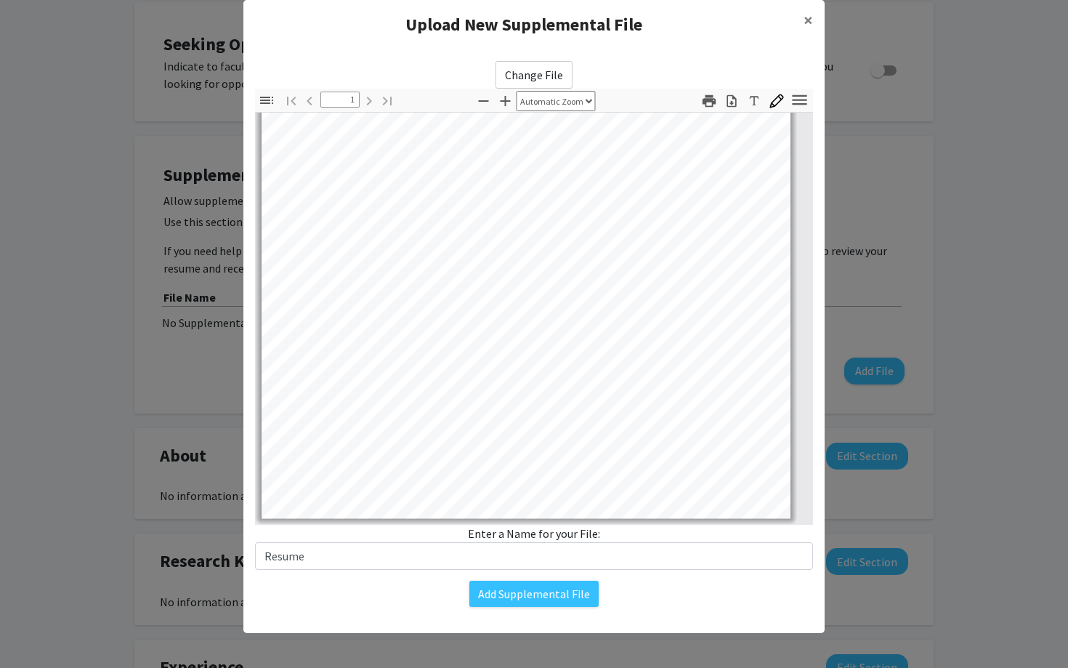
scroll to position [0, 0]
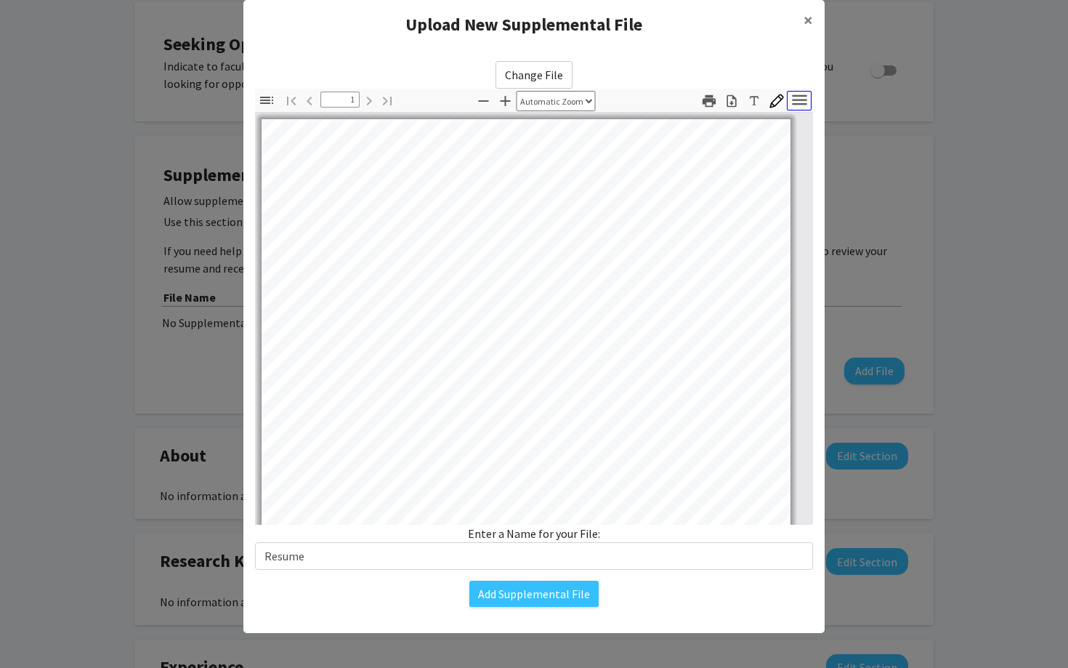
click at [800, 98] on icon "button" at bounding box center [800, 100] width 20 height 20
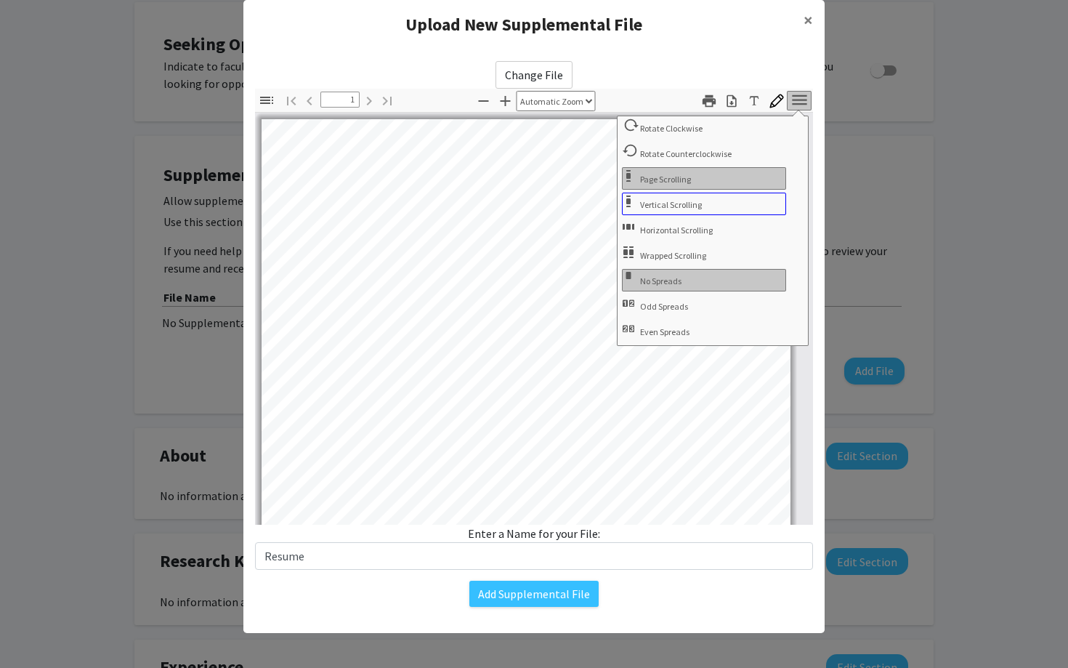
click at [720, 204] on button "Vertical Scrolling" at bounding box center [704, 204] width 164 height 23
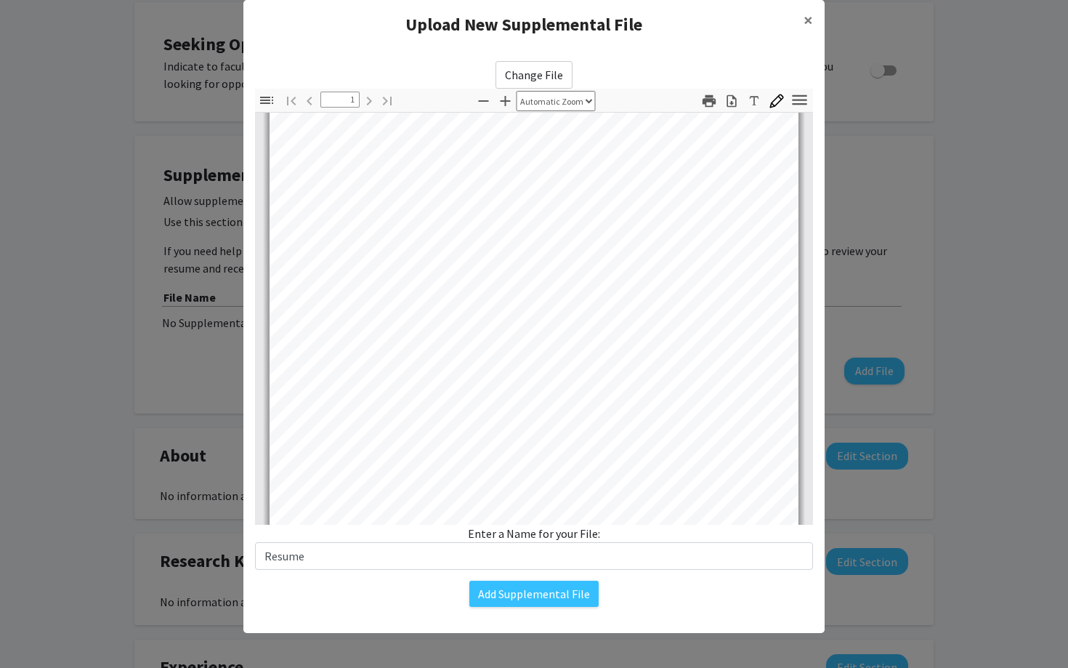
scroll to position [129, 0]
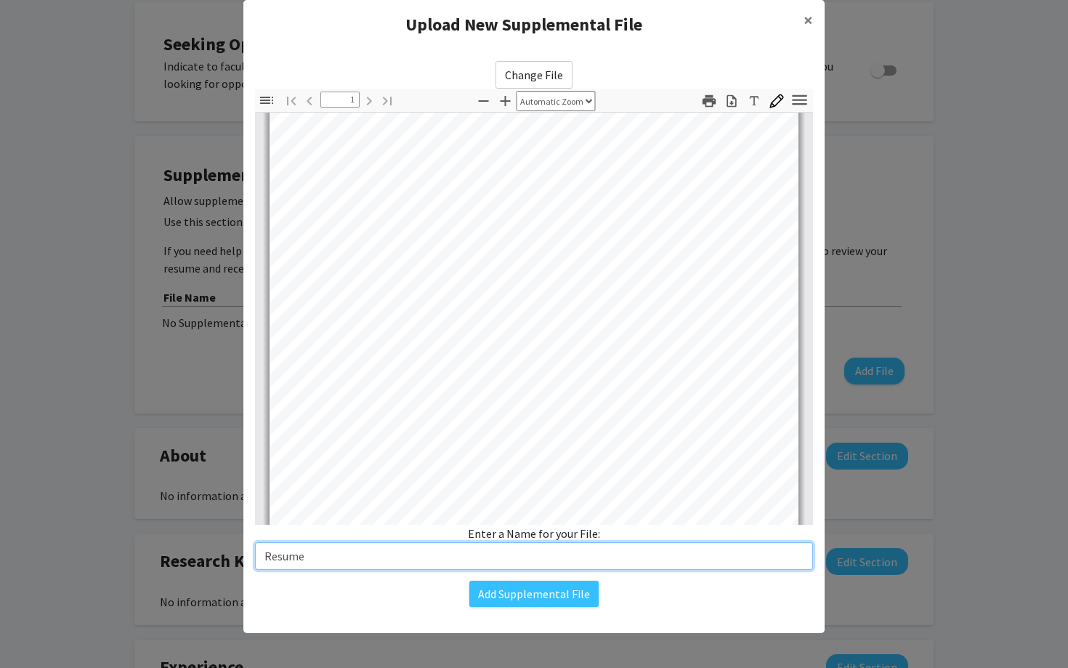
click at [284, 561] on input "Resume" at bounding box center [534, 556] width 558 height 28
click at [265, 561] on input "Resume" at bounding box center [534, 556] width 558 height 28
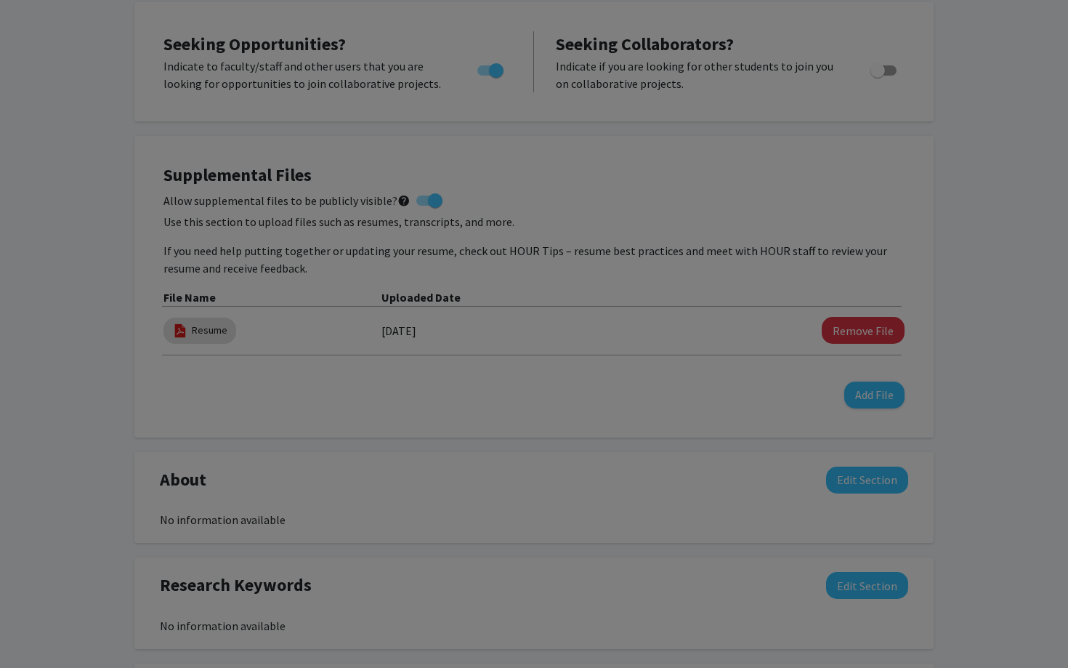
type input "IyniolResume"
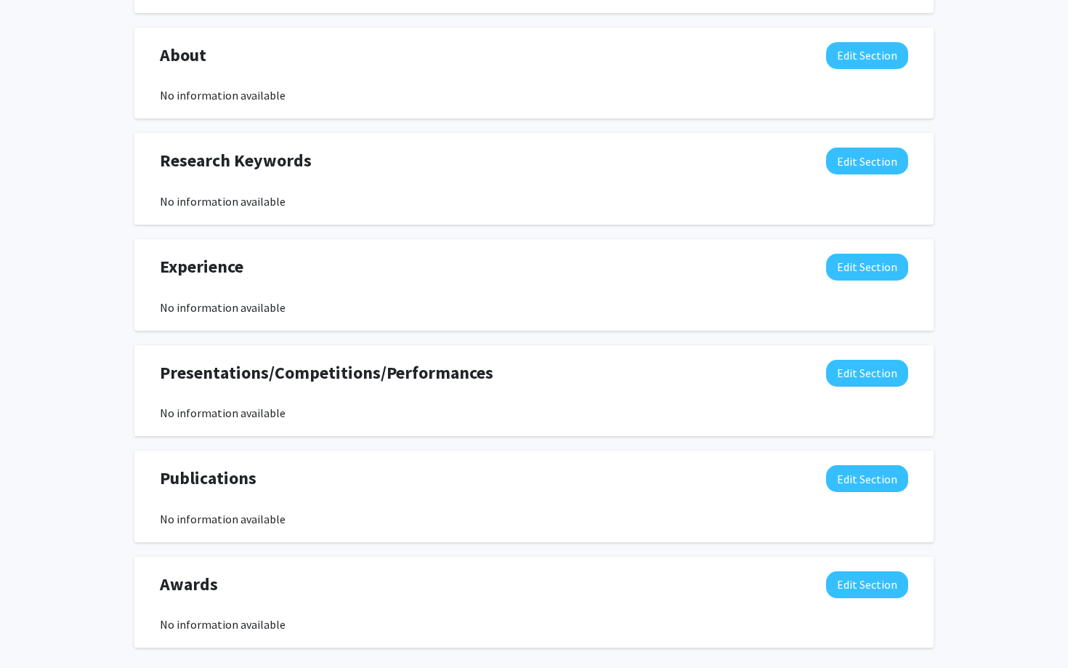
scroll to position [766, 0]
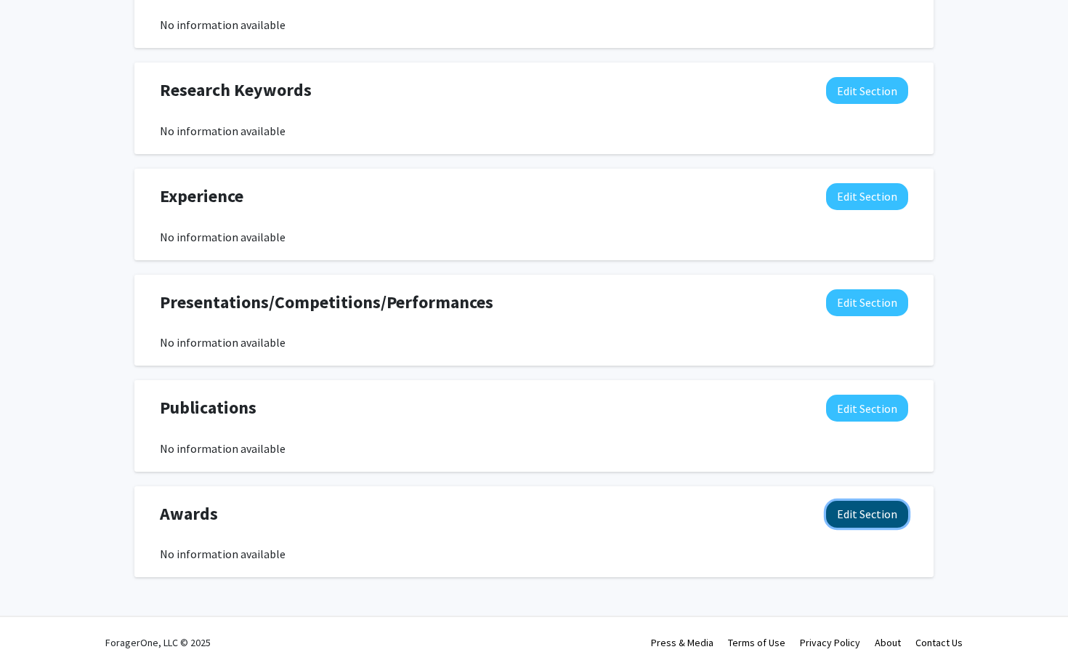
click at [867, 501] on button "Edit Section" at bounding box center [867, 514] width 82 height 27
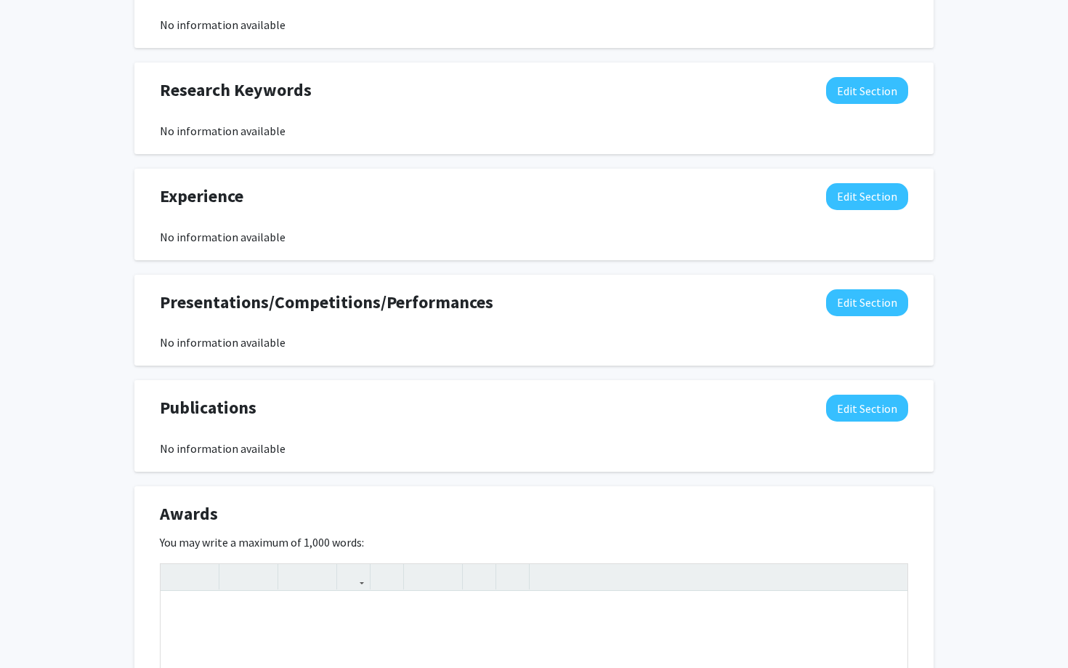
click at [867, 501] on div "Awards Edit Section" at bounding box center [534, 517] width 770 height 33
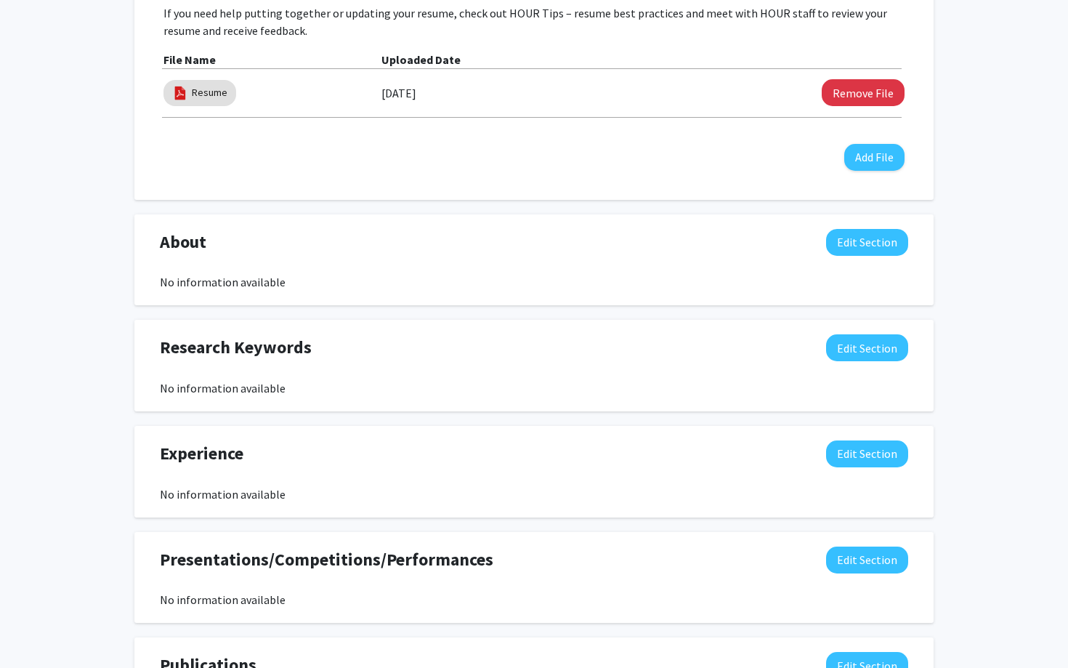
scroll to position [509, 0]
click at [858, 249] on button "Edit Section" at bounding box center [867, 241] width 82 height 27
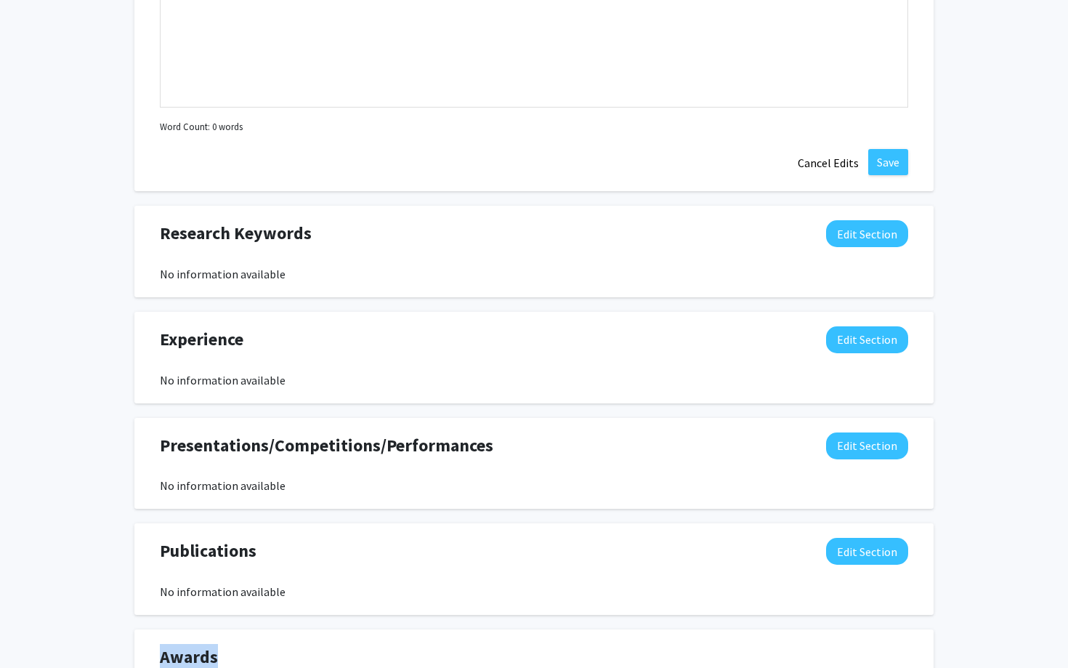
scroll to position [996, 0]
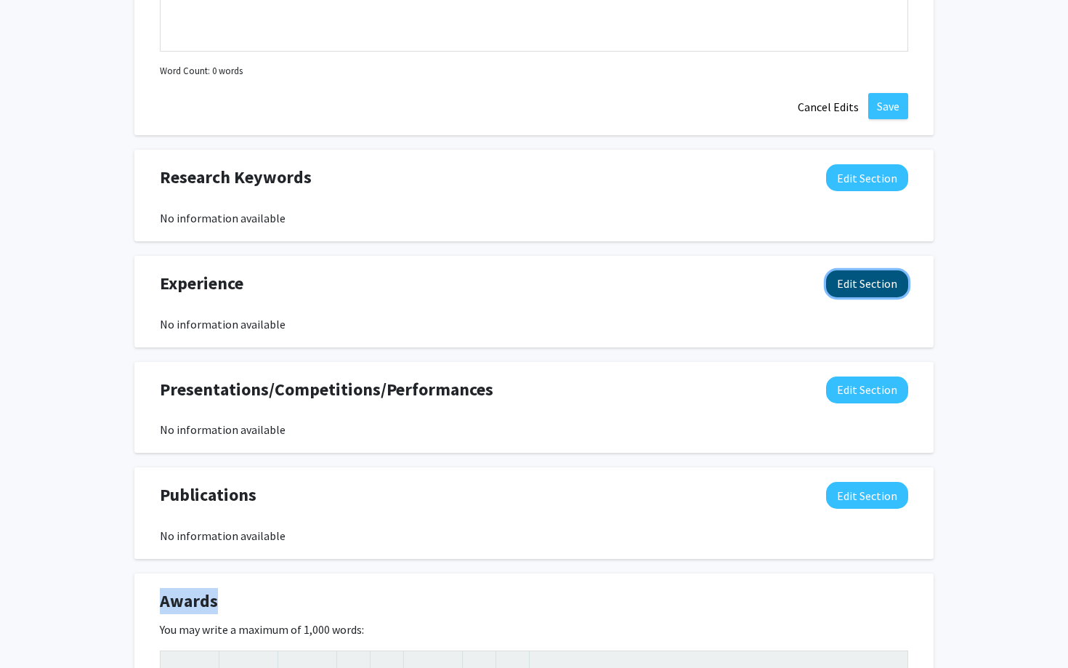
click at [874, 287] on button "Edit Section" at bounding box center [867, 283] width 82 height 27
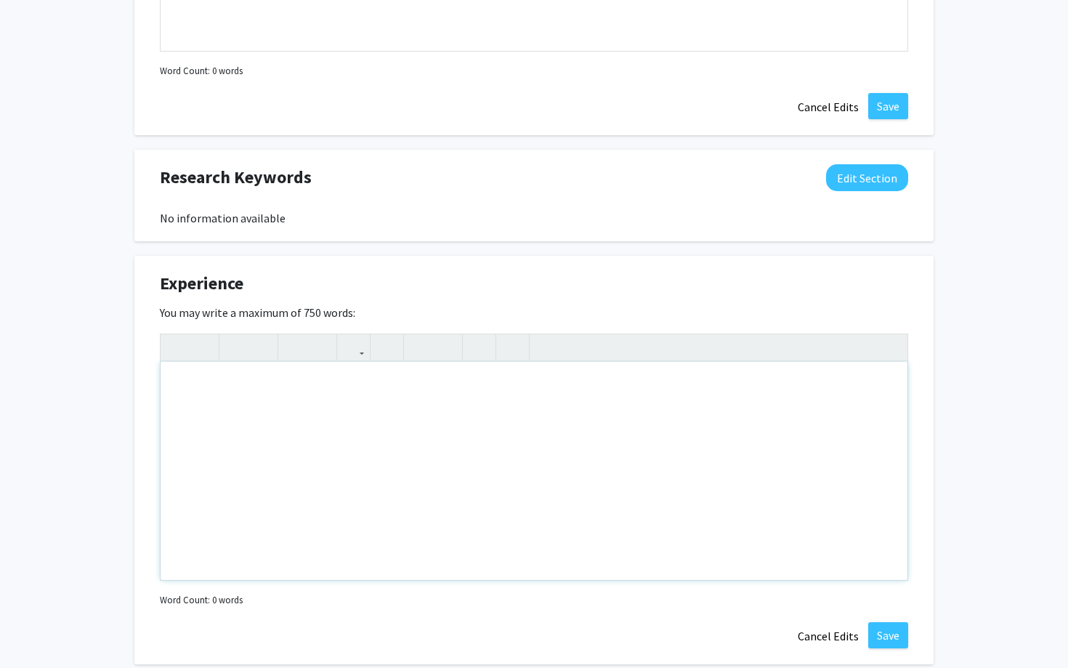
click at [574, 439] on div "Note to users with screen readers: Please deactivate our accessibility plugin f…" at bounding box center [534, 471] width 747 height 218
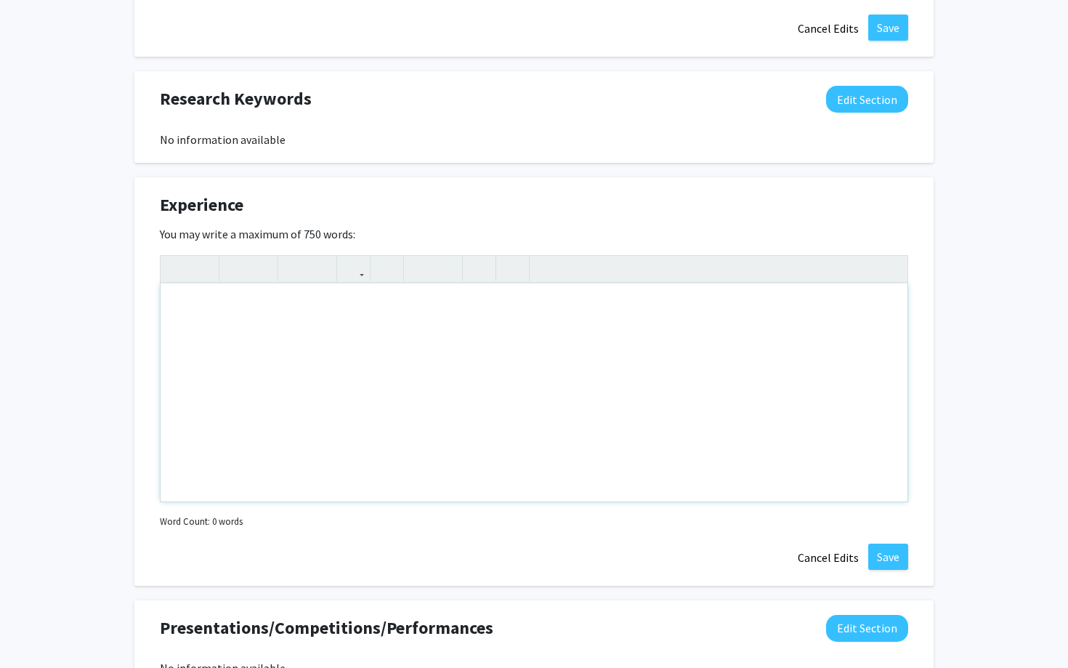
scroll to position [1084, 0]
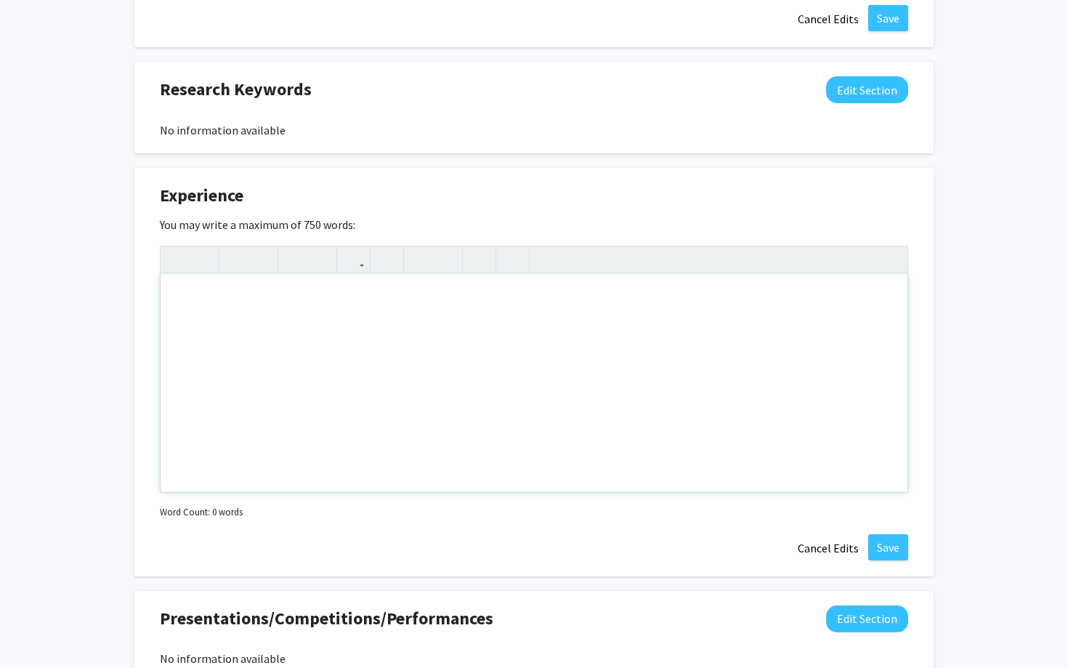
paste div "Note to users with screen readers: Please deactivate our accessibility plugin f…"
type textarea "<p>Indiana Clinical and Translational Sciences Institute SEED Program, Indianap…"
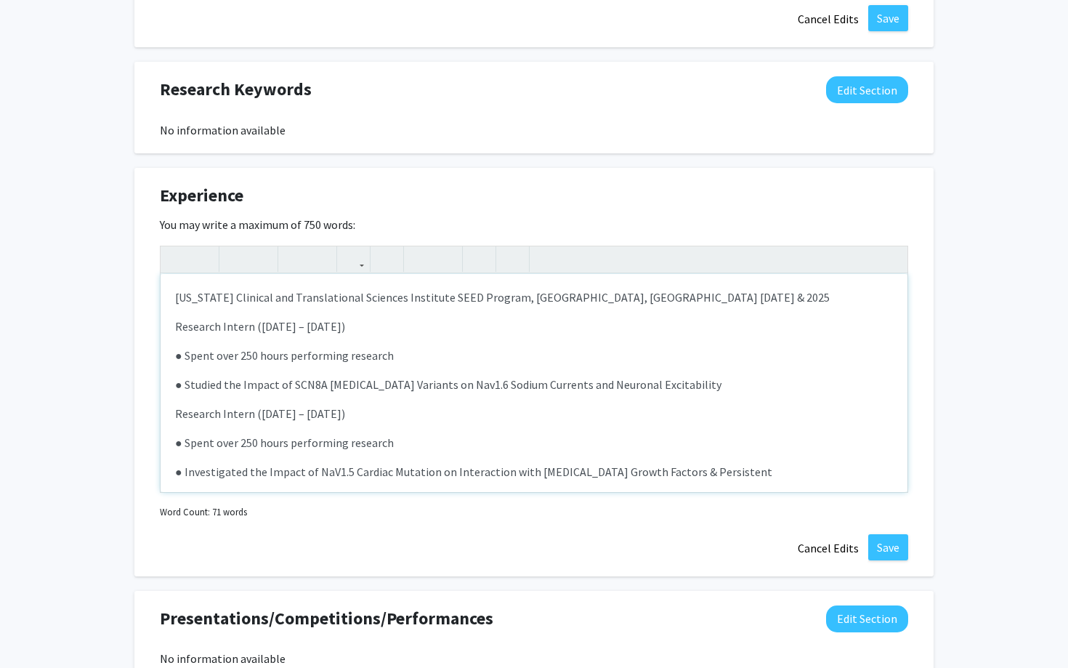
click at [389, 366] on div "Indiana Clinical and Translational Sciences Institute SEED Program, Indianapoli…" at bounding box center [534, 383] width 747 height 218
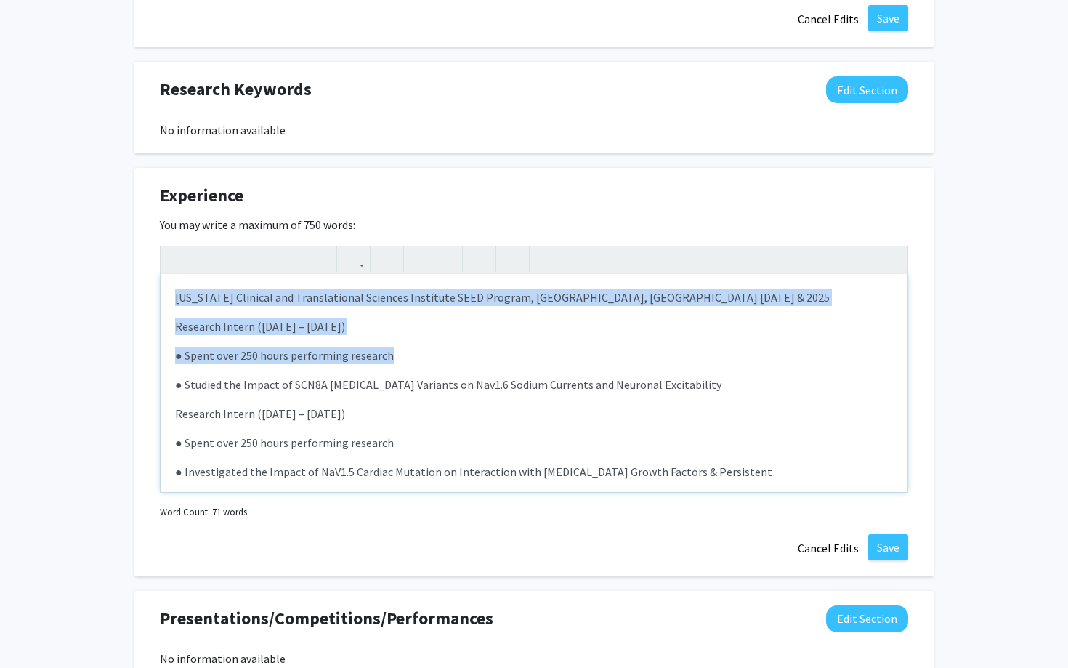
drag, startPoint x: 398, startPoint y: 354, endPoint x: 186, endPoint y: 276, distance: 226.0
click at [186, 276] on div "Indiana Clinical and Translational Sciences Institute SEED Program, Indianapoli…" at bounding box center [534, 383] width 747 height 218
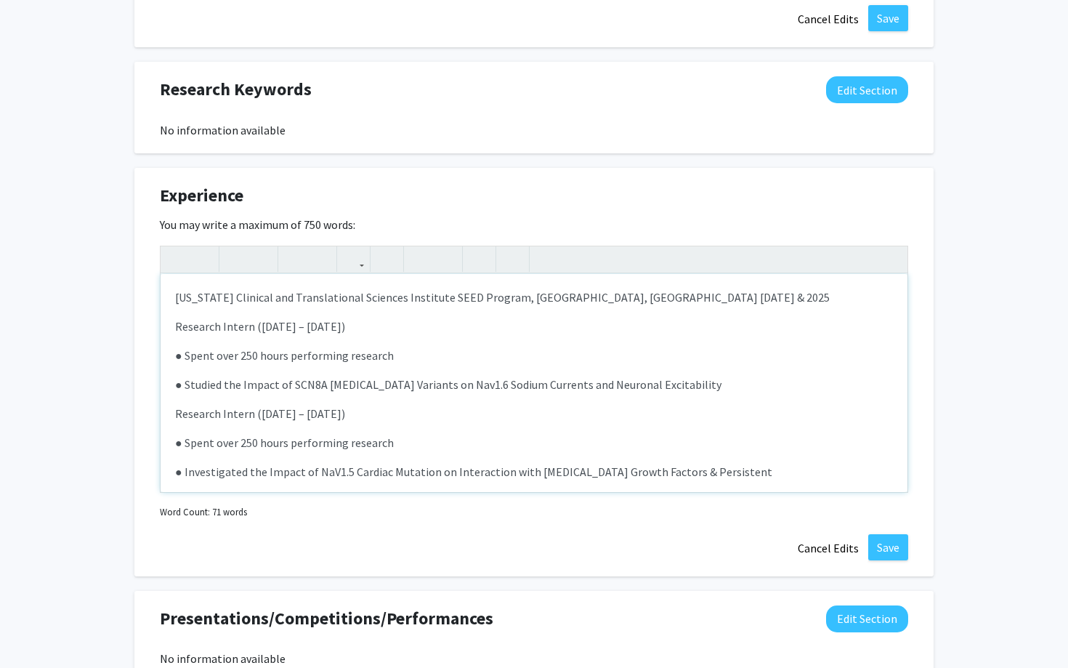
click at [217, 390] on p "● Studied the Impact of SCN8A Epilepsy Variants on Nav1.6 Sodium Currents and N…" at bounding box center [534, 384] width 718 height 17
click at [223, 390] on p "● Studied the Impact of SCN8A Epilepsy Variants on Nav1.6 Sodium Currents and N…" at bounding box center [534, 384] width 718 height 17
click at [183, 388] on p "● Study on the Impact of SCN8A Epilepsy Variants on Nav1.6 Sodium Currents and …" at bounding box center [534, 384] width 718 height 17
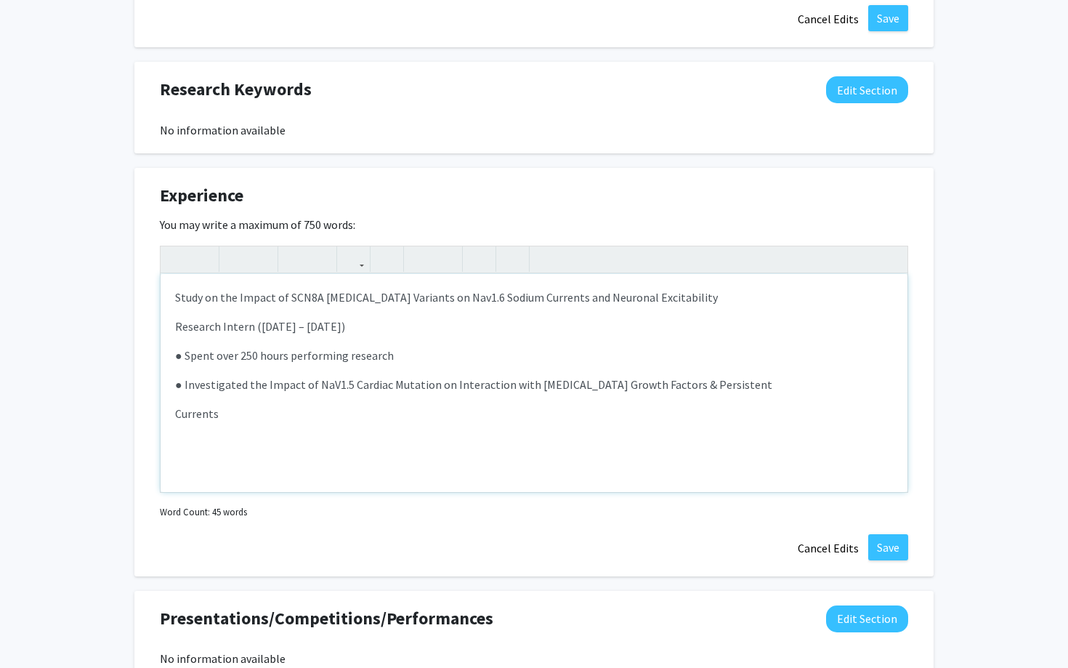
click at [775, 300] on p "Study on the Impact of SCN8A Epilepsy Variants on Nav1.6 Sodium Currents and Ne…" at bounding box center [534, 297] width 718 height 17
click at [304, 418] on p "Currents" at bounding box center [534, 413] width 718 height 17
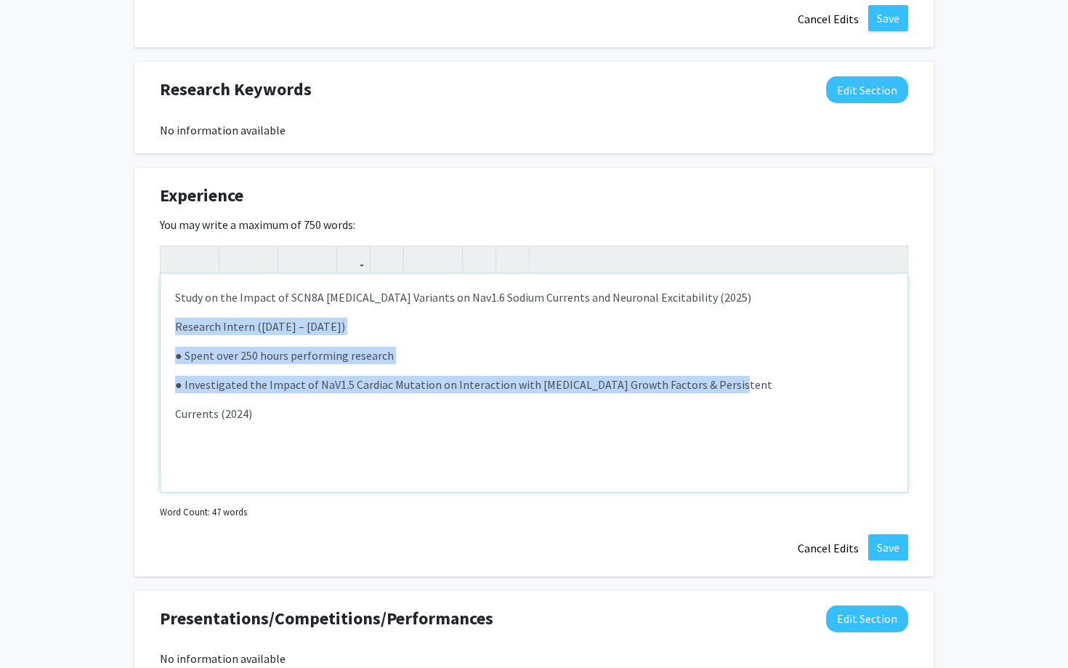
drag, startPoint x: 727, startPoint y: 382, endPoint x: 175, endPoint y: 323, distance: 554.7
click at [175, 323] on div "Study on the Impact of SCN8A Epilepsy Variants on Nav1.6 Sodium Currents and Ne…" at bounding box center [534, 383] width 747 height 218
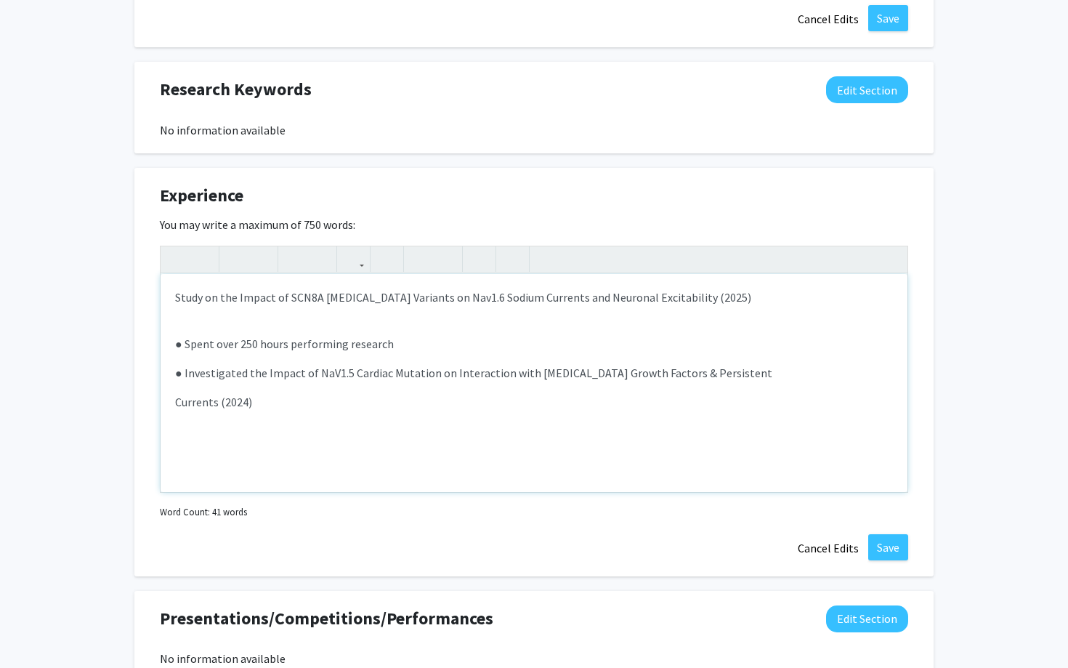
click at [381, 354] on div "Study on the Impact of SCN8A Epilepsy Variants on Nav1.6 Sodium Currents and Ne…" at bounding box center [534, 383] width 747 height 218
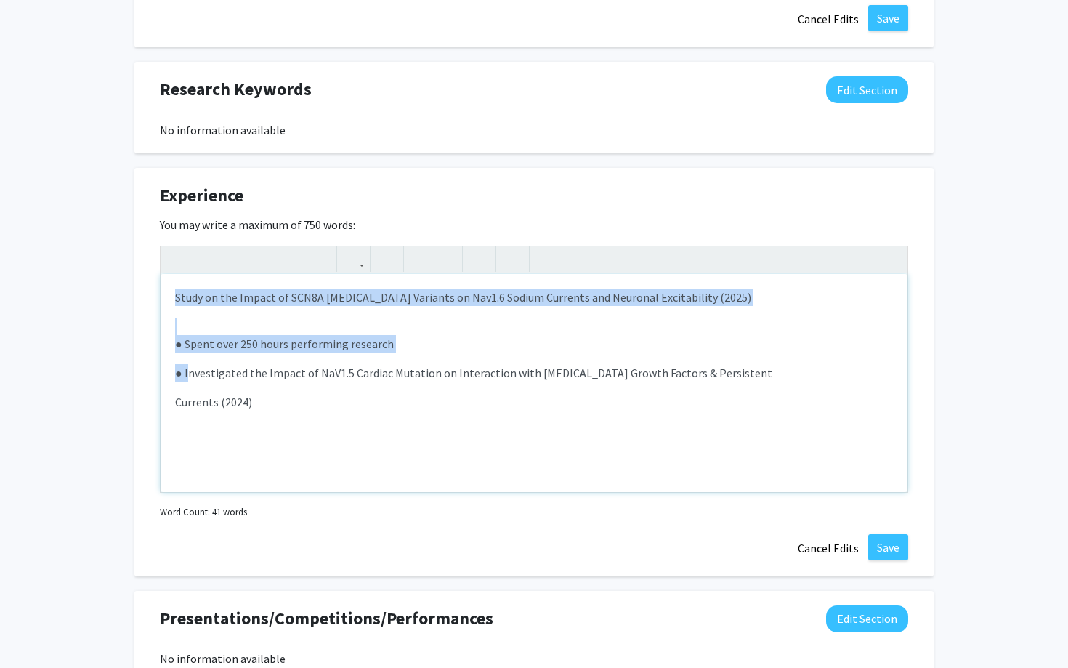
drag, startPoint x: 186, startPoint y: 368, endPoint x: 138, endPoint y: 314, distance: 72.1
click at [137, 314] on div "Experience Edit Section You may write a maximum of 750 words: <p><span style="f…" at bounding box center [533, 372] width 799 height 408
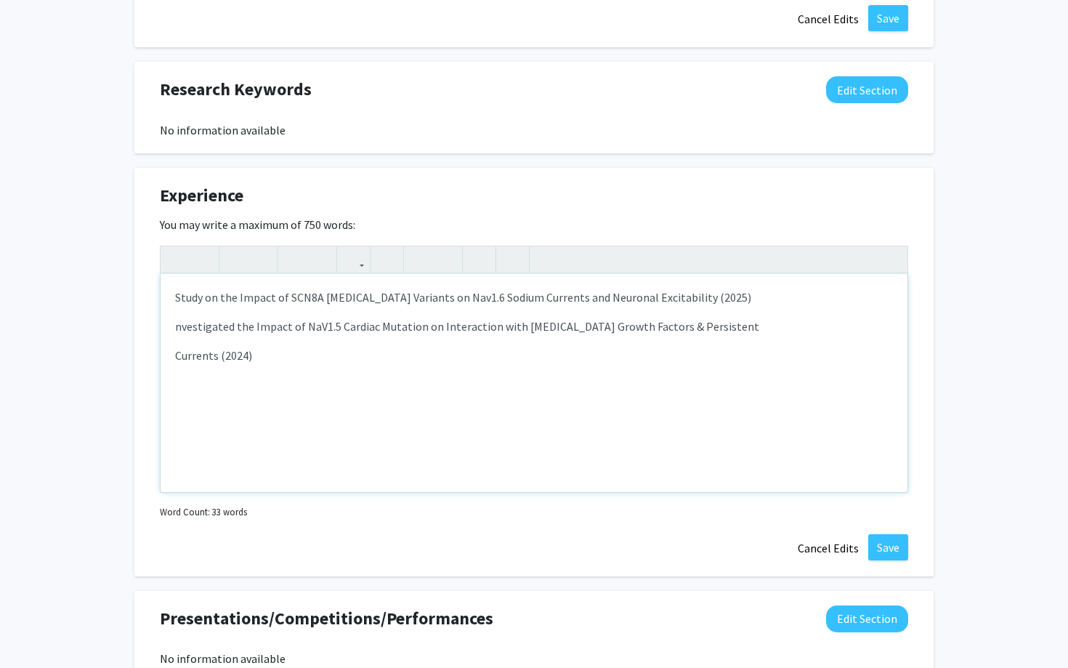
click at [203, 326] on p "nvestigated the Impact of NaV1.5 Cardiac Mutation on Interaction with Fibroblas…" at bounding box center [534, 326] width 718 height 17
click at [172, 366] on div "Study on the Impact of SCN8A Epilepsy Variants on Nav1.6 Sodium Currents and Ne…" at bounding box center [534, 383] width 747 height 218
click at [179, 363] on p "Currents (2024)" at bounding box center [534, 355] width 718 height 17
click at [179, 360] on p "Currents (2024)" at bounding box center [534, 355] width 718 height 17
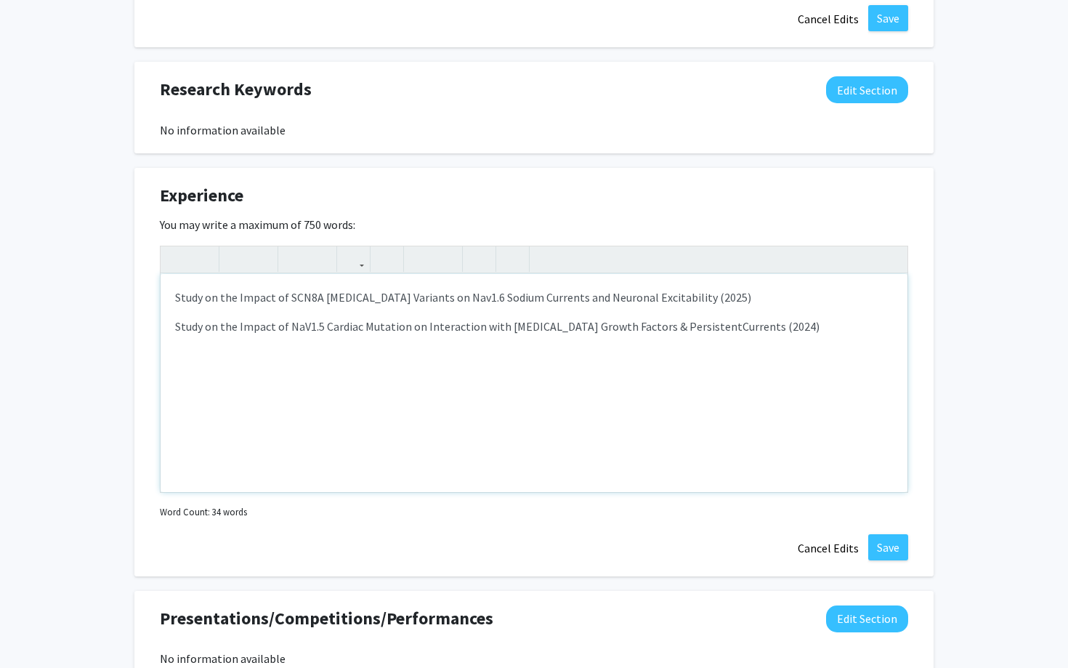
type textarea "<p><span style="font-size: 1rem;">Study on the Impact of SCN8A Epilepsy Variant…"
click at [246, 428] on div "Study on the Impact of SCN8A Epilepsy Variants on Nav1.6 Sodium Currents and Ne…" at bounding box center [534, 383] width 747 height 218
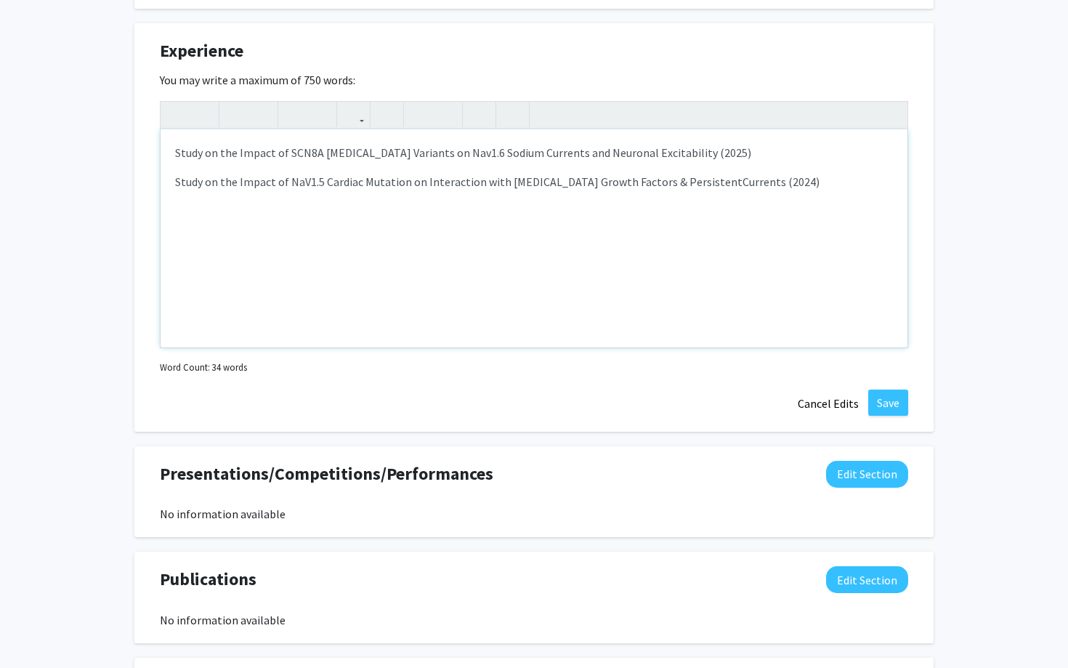
scroll to position [1222, 0]
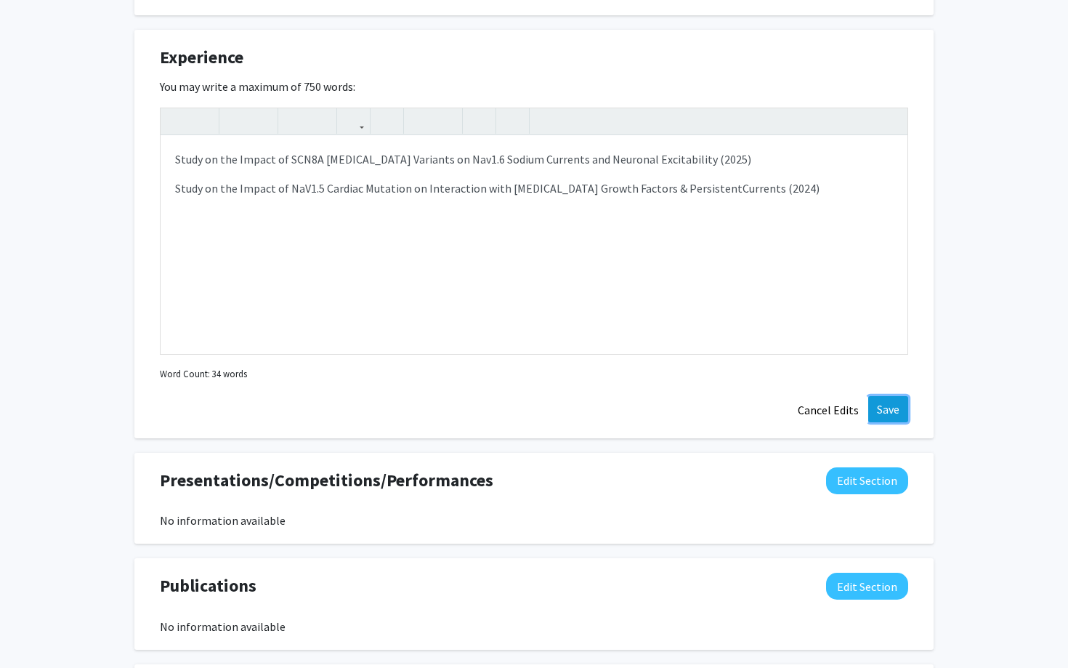
click at [908, 414] on button "Save" at bounding box center [889, 409] width 40 height 26
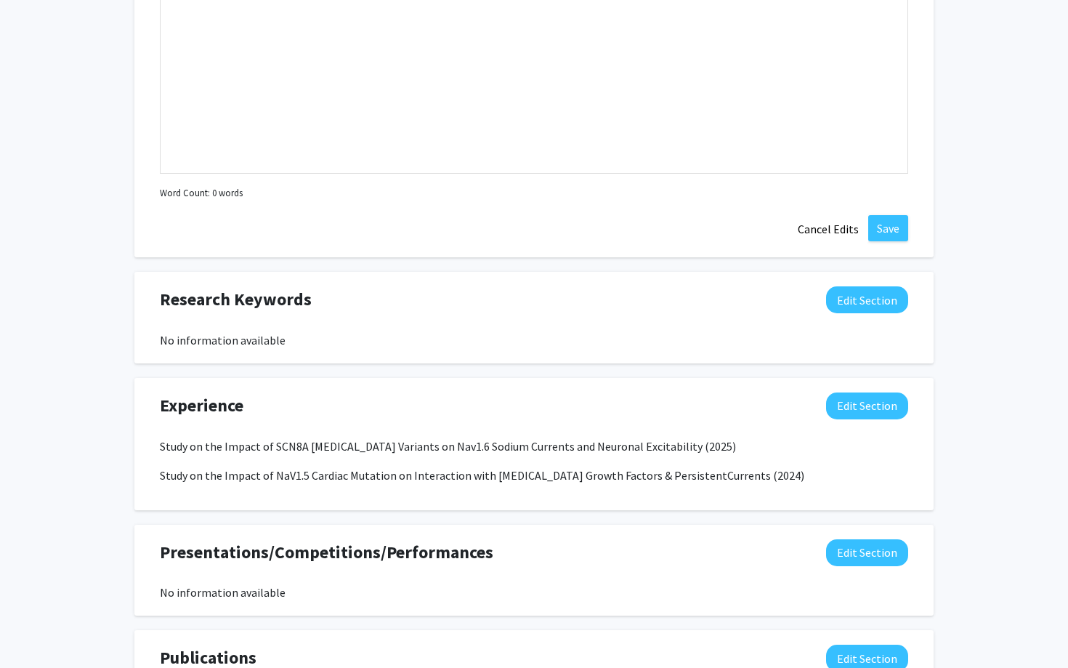
scroll to position [930, 0]
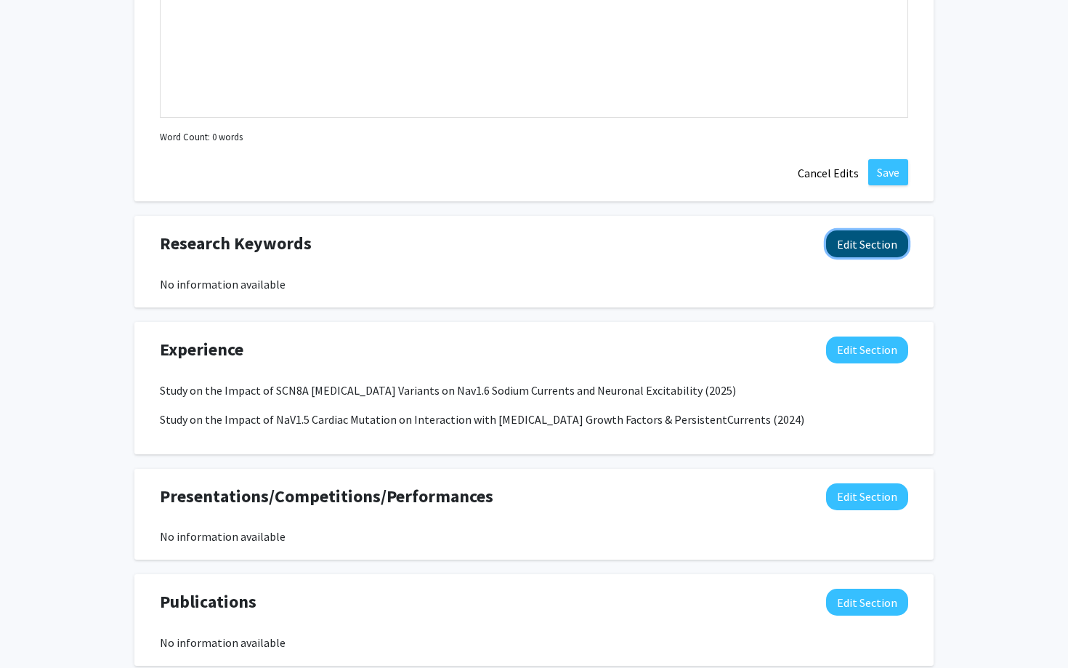
click at [855, 246] on button "Edit Section" at bounding box center [867, 243] width 82 height 27
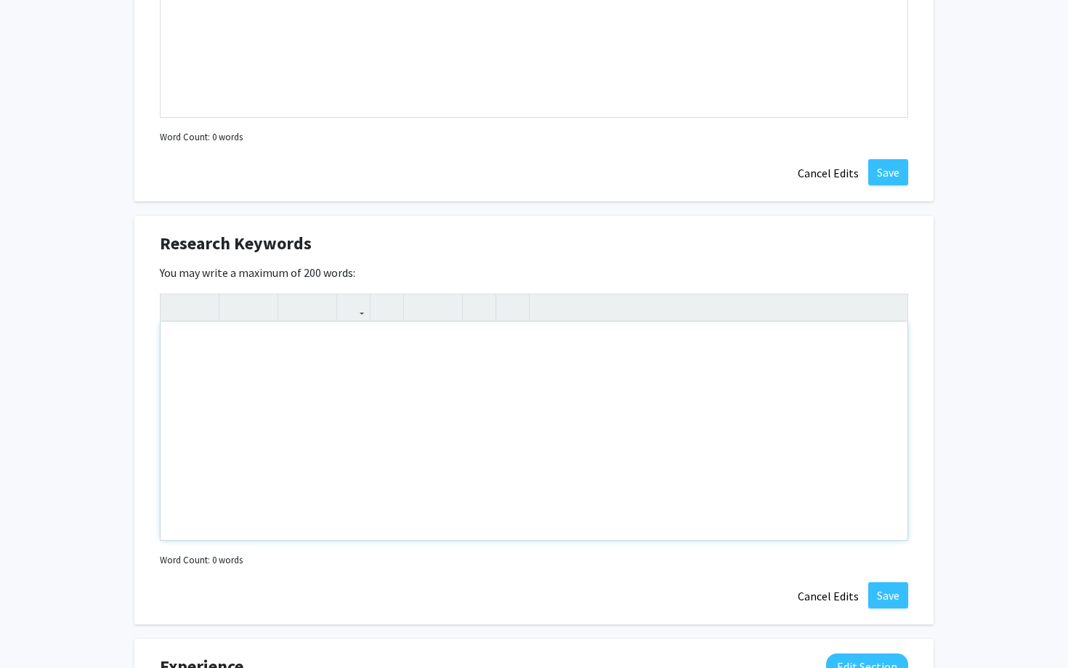
click at [400, 378] on div "Note to users with screen readers: Please deactivate our accessibility plugin f…" at bounding box center [534, 431] width 747 height 218
click at [906, 216] on div "Research Keywords Edit Section You may write a maximum of 200 words: Insert lin…" at bounding box center [533, 420] width 799 height 408
click at [833, 594] on button "Cancel Edits" at bounding box center [829, 596] width 80 height 28
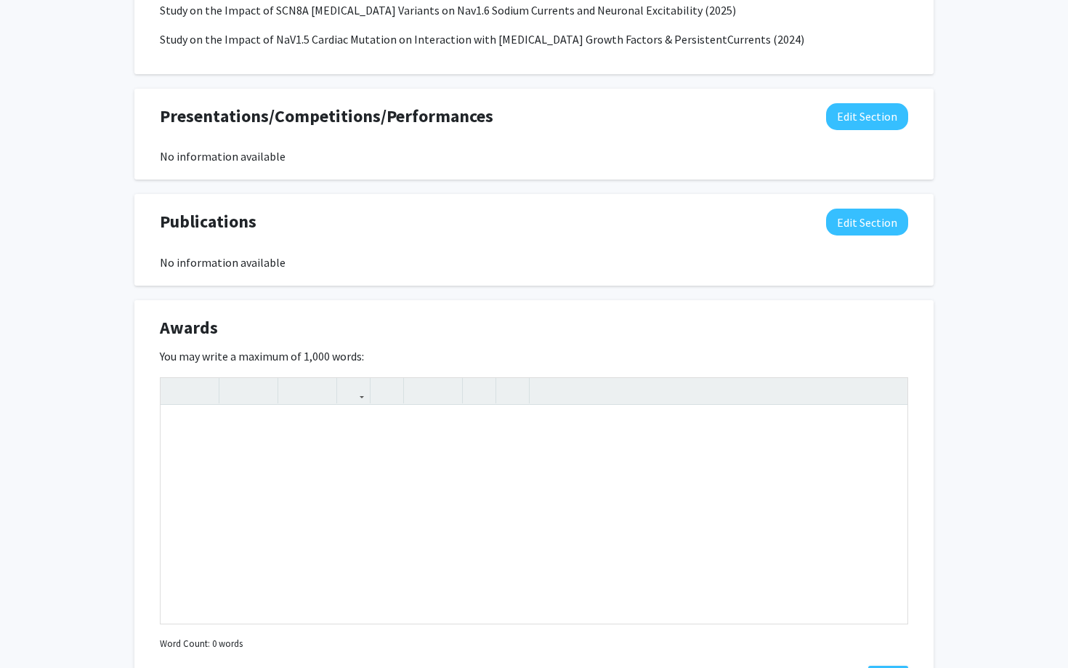
scroll to position [1440, 0]
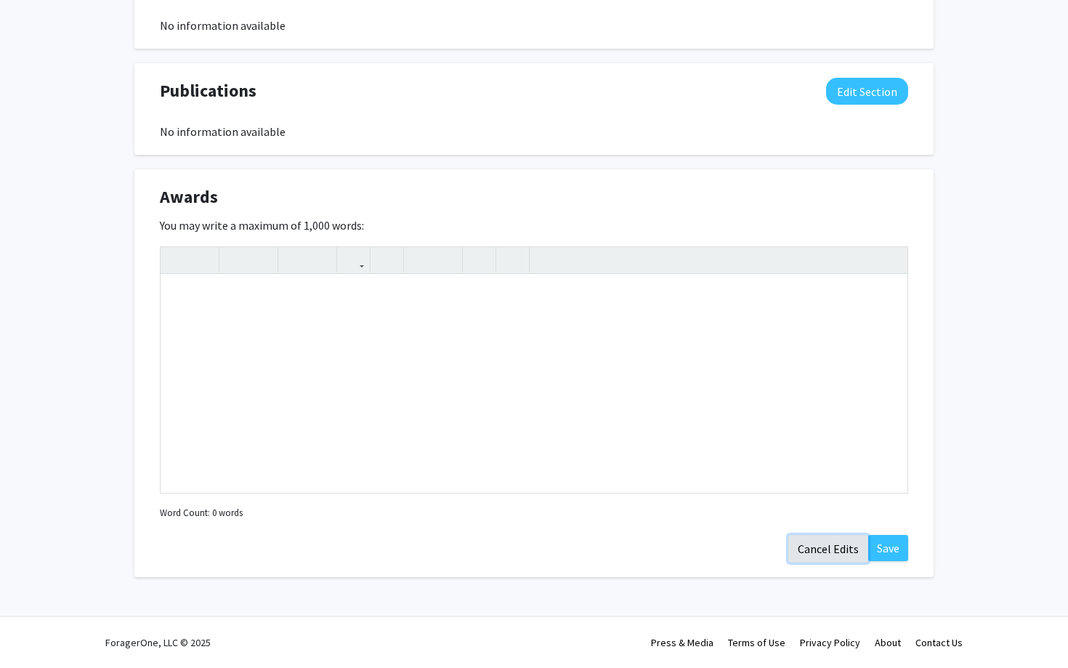
click at [819, 539] on button "Cancel Edits" at bounding box center [829, 549] width 80 height 28
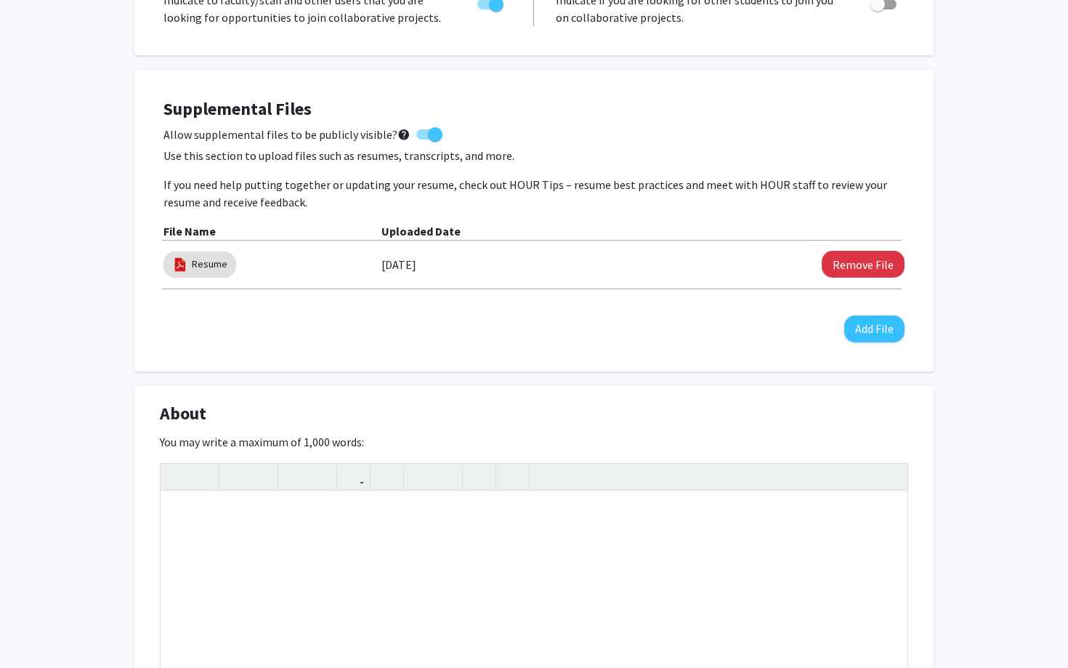
scroll to position [321, 0]
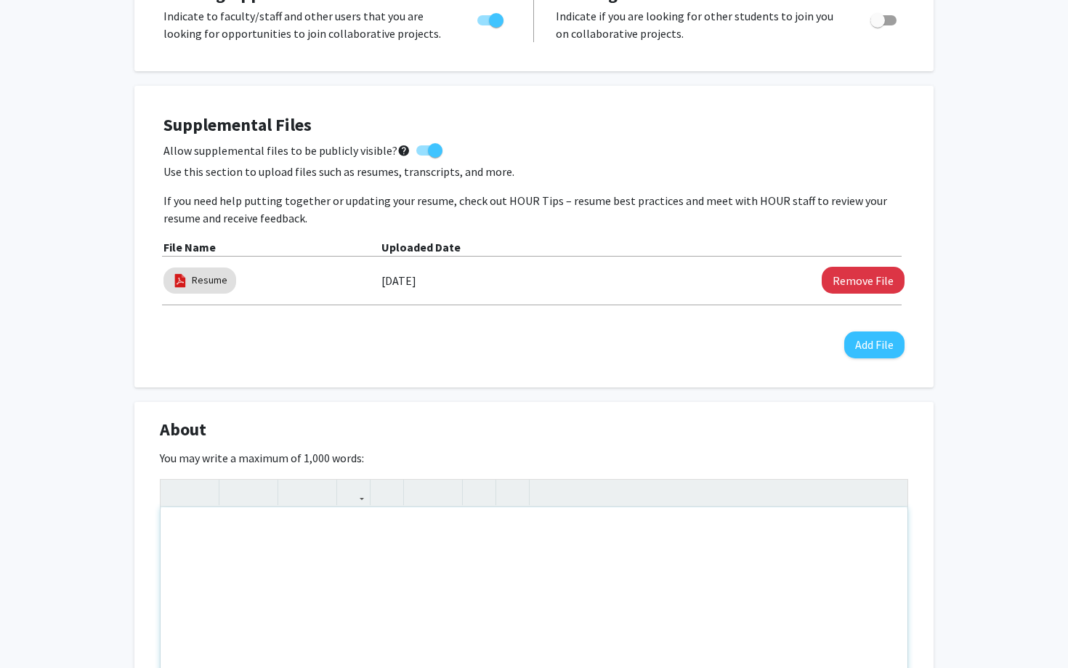
click at [630, 574] on div "Note to users with screen readers: Please deactivate our accessibility plugin f…" at bounding box center [534, 616] width 747 height 218
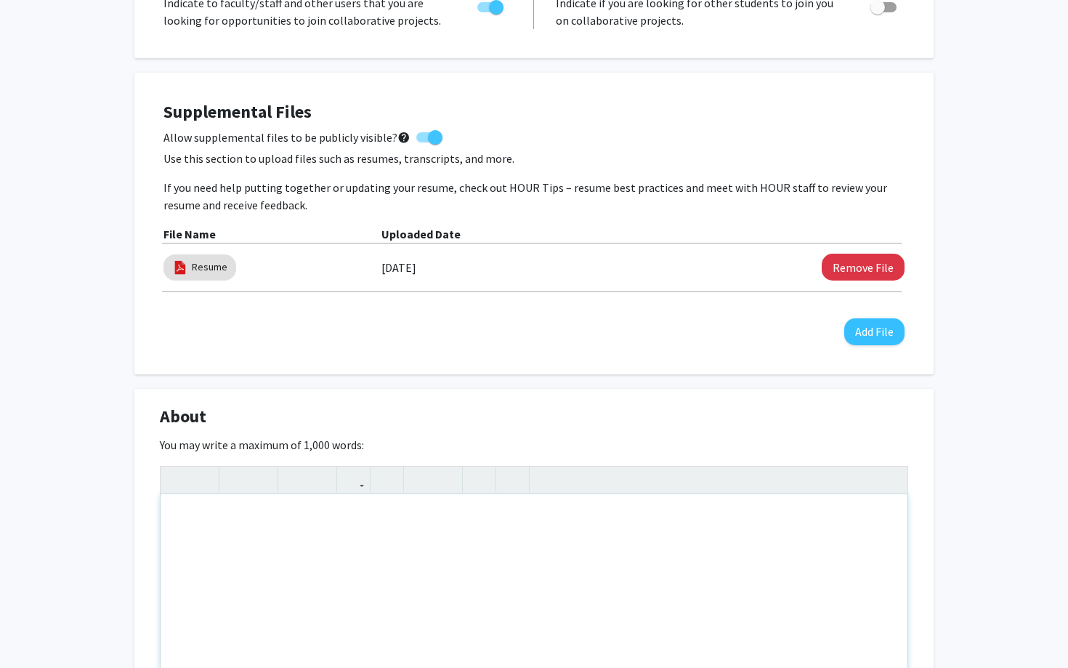
scroll to position [0, 0]
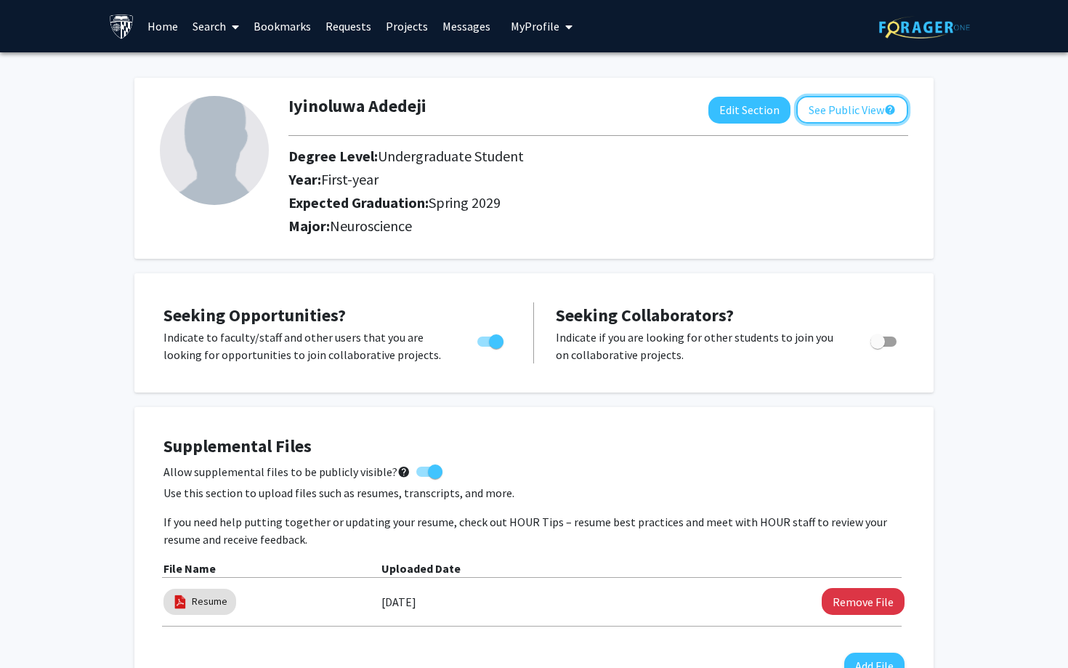
click at [842, 110] on button "See Public View help" at bounding box center [853, 110] width 112 height 28
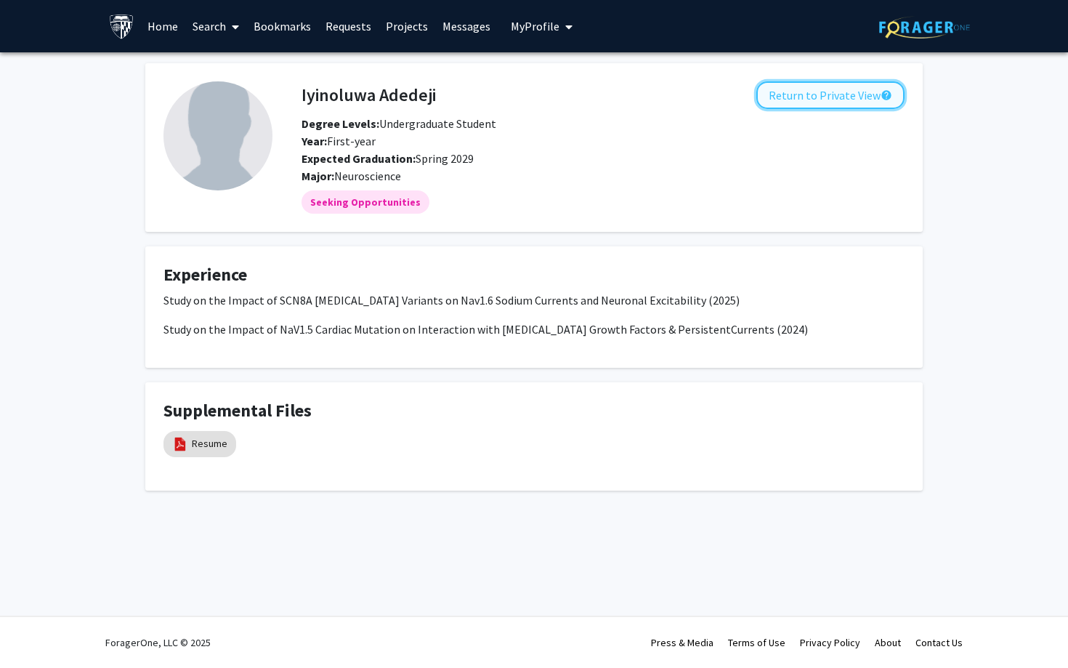
click at [783, 91] on button "Return to Private View help" at bounding box center [831, 95] width 148 height 28
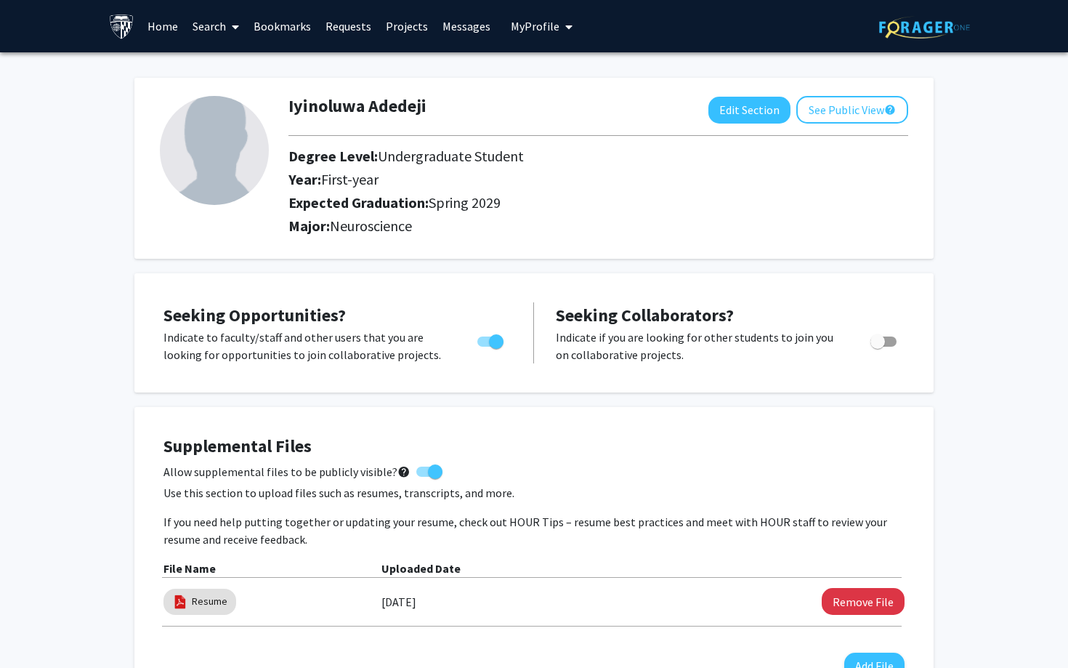
click at [217, 24] on link "Search" at bounding box center [215, 26] width 61 height 51
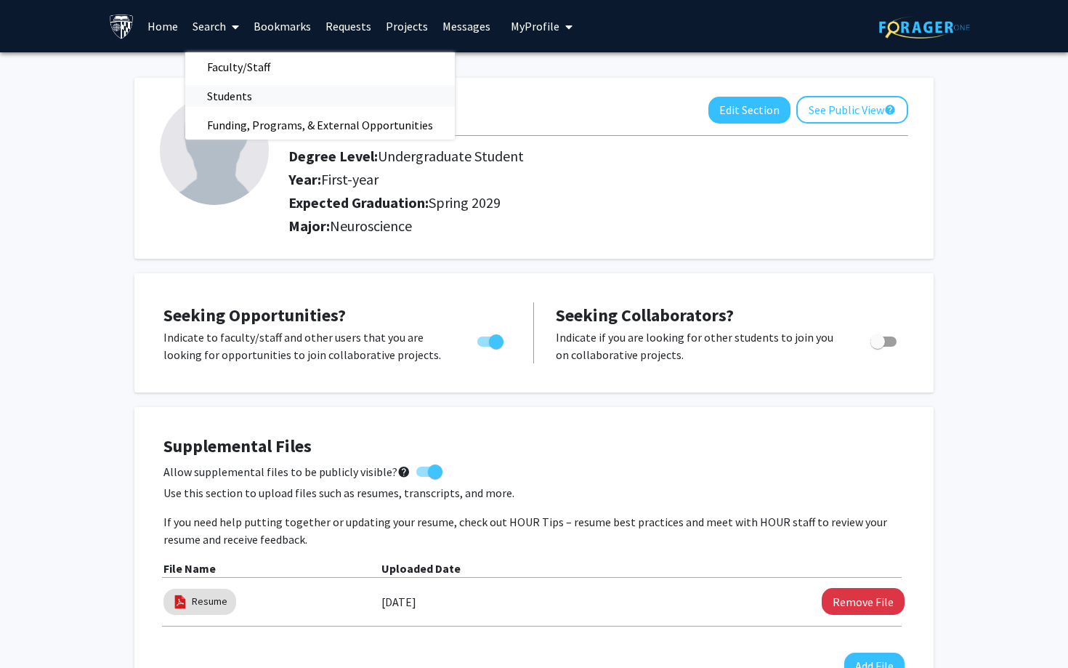
click at [229, 92] on span "Students" at bounding box center [229, 95] width 89 height 29
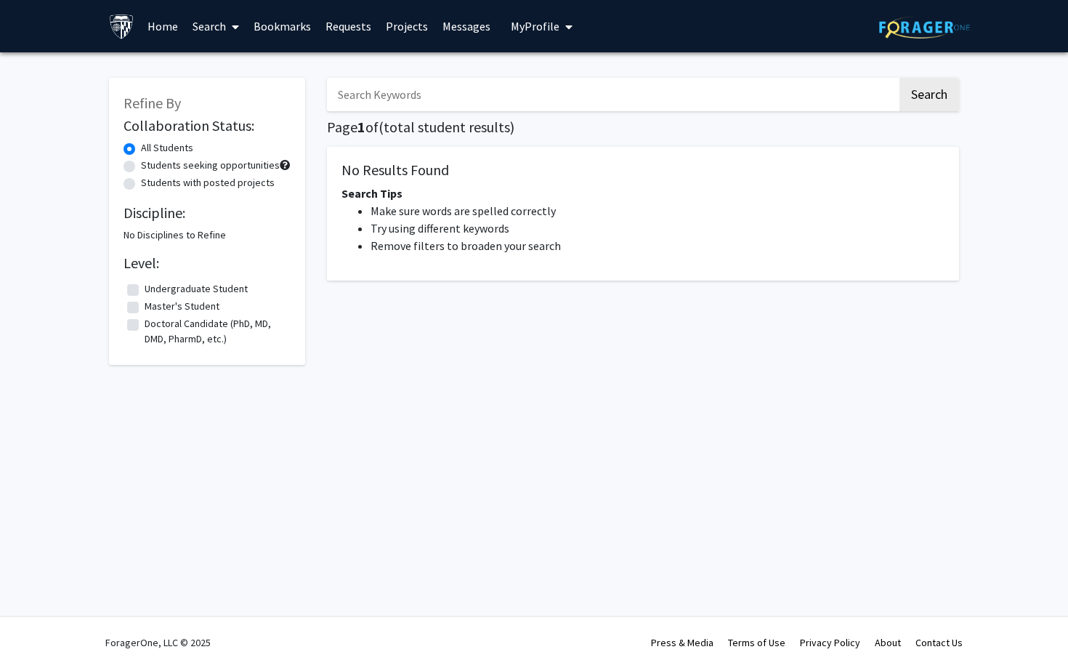
click at [169, 30] on link "Home" at bounding box center [162, 26] width 45 height 51
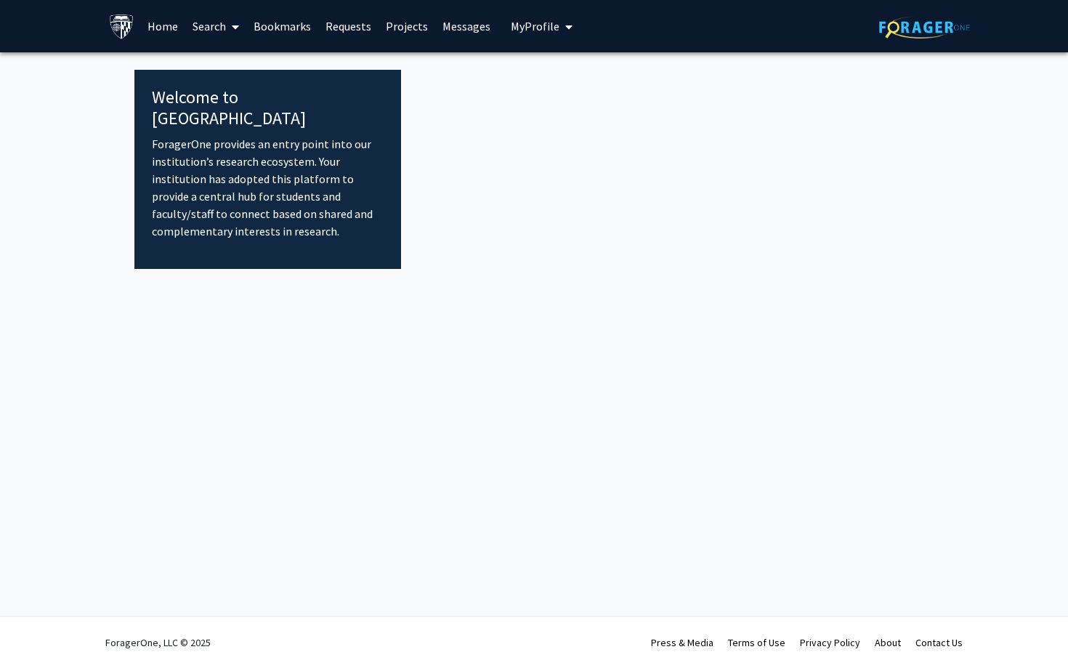
click at [386, 229] on div "Welcome to ForagerOne ForagerOne provides an entry point into our institution’s…" at bounding box center [267, 169] width 267 height 199
click at [345, 310] on div "Skip navigation Home Search Bookmarks Requests Projects Messages My Profile Iyi…" at bounding box center [534, 334] width 1068 height 668
click at [310, 202] on p "ForagerOne provides an entry point into our institution’s research ecosystem. Y…" at bounding box center [268, 187] width 232 height 105
click at [271, 135] on p "ForagerOne provides an entry point into our institution’s research ecosystem. Y…" at bounding box center [268, 187] width 232 height 105
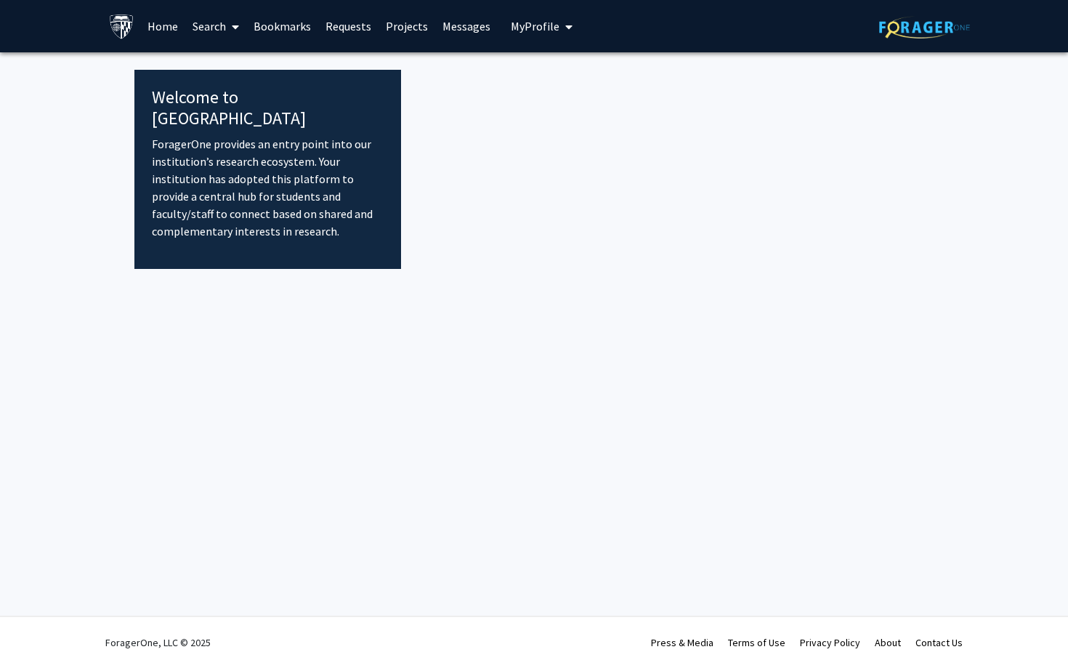
click at [164, 15] on link "Home" at bounding box center [162, 26] width 45 height 51
click at [529, 30] on span "My Profile" at bounding box center [535, 26] width 49 height 15
click at [489, 30] on link "Messages" at bounding box center [466, 26] width 63 height 51
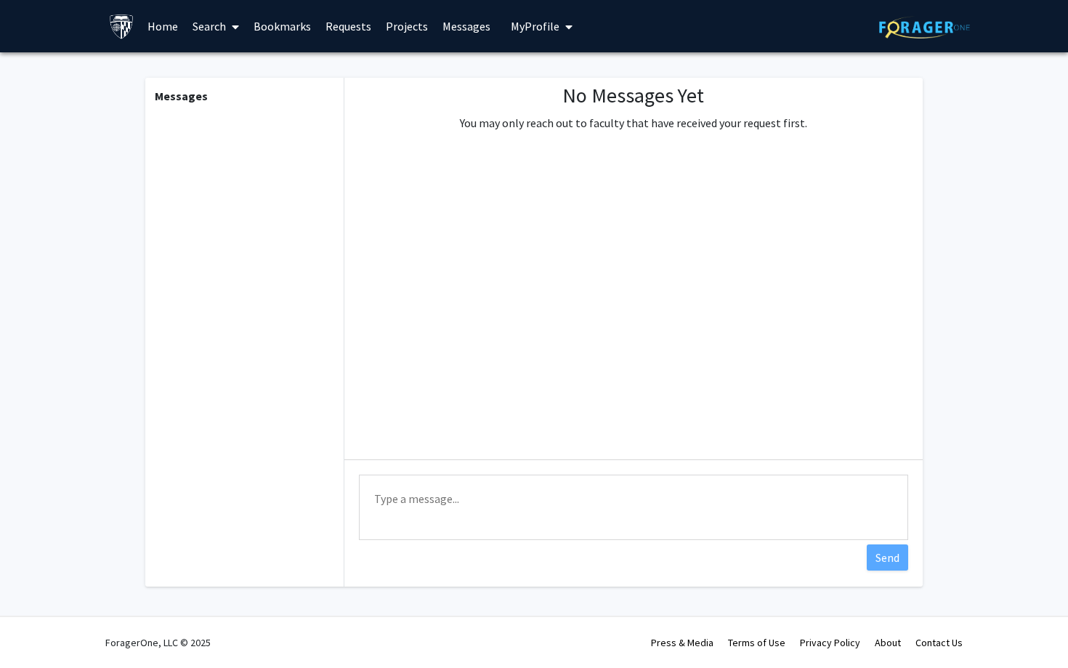
click at [416, 22] on link "Projects" at bounding box center [407, 26] width 57 height 51
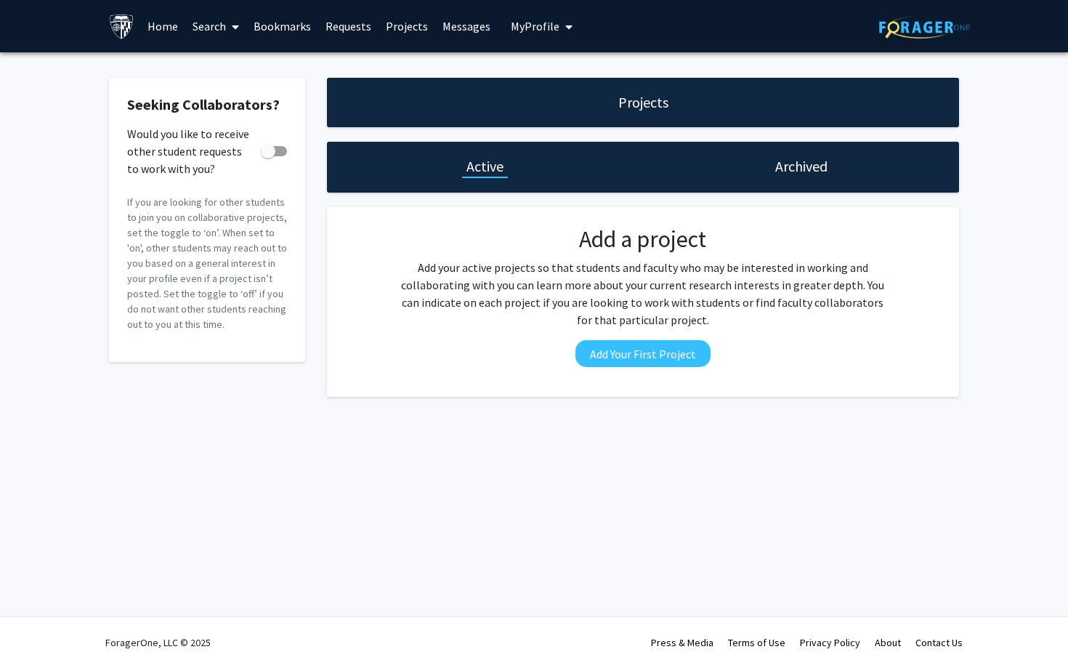
click at [347, 18] on link "Requests" at bounding box center [348, 26] width 60 height 51
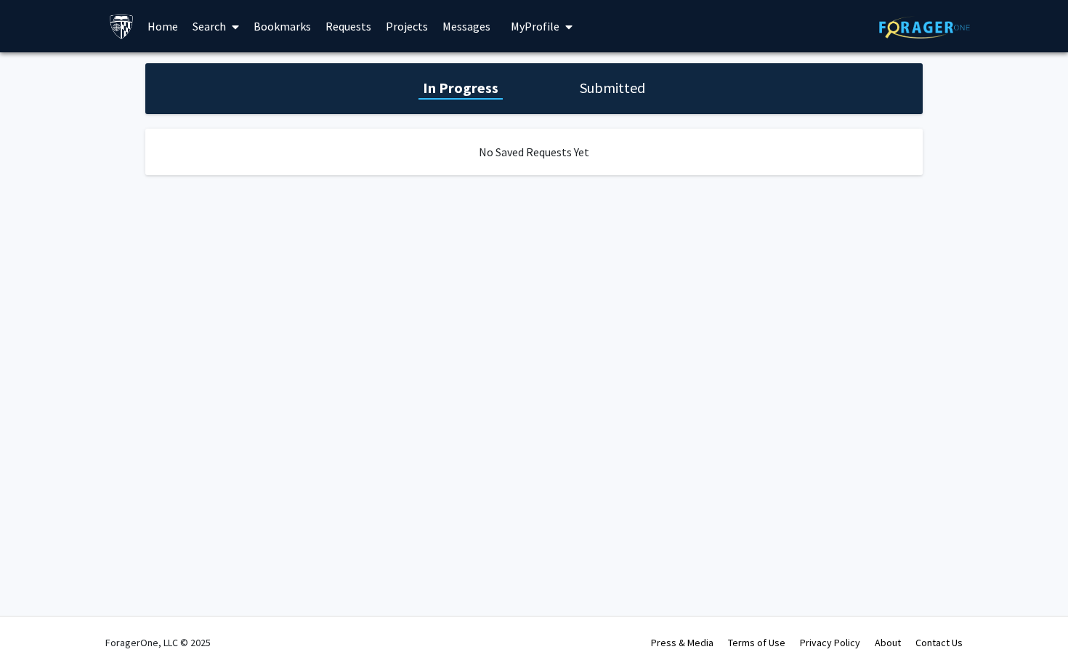
click at [390, 15] on link "Projects" at bounding box center [407, 26] width 57 height 51
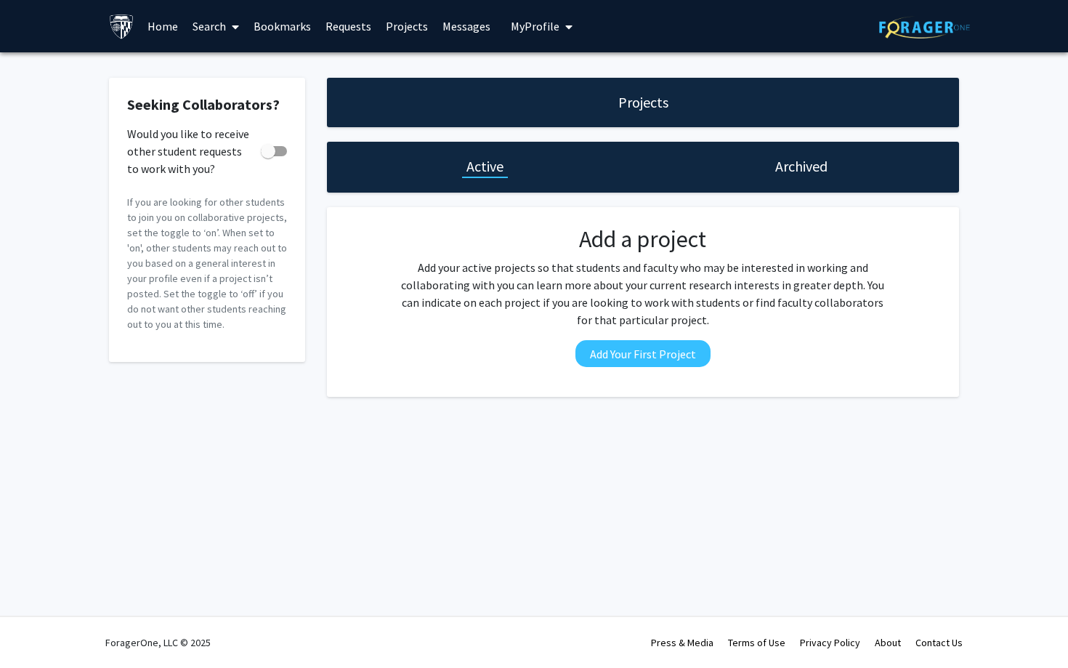
click at [332, 15] on link "Requests" at bounding box center [348, 26] width 60 height 51
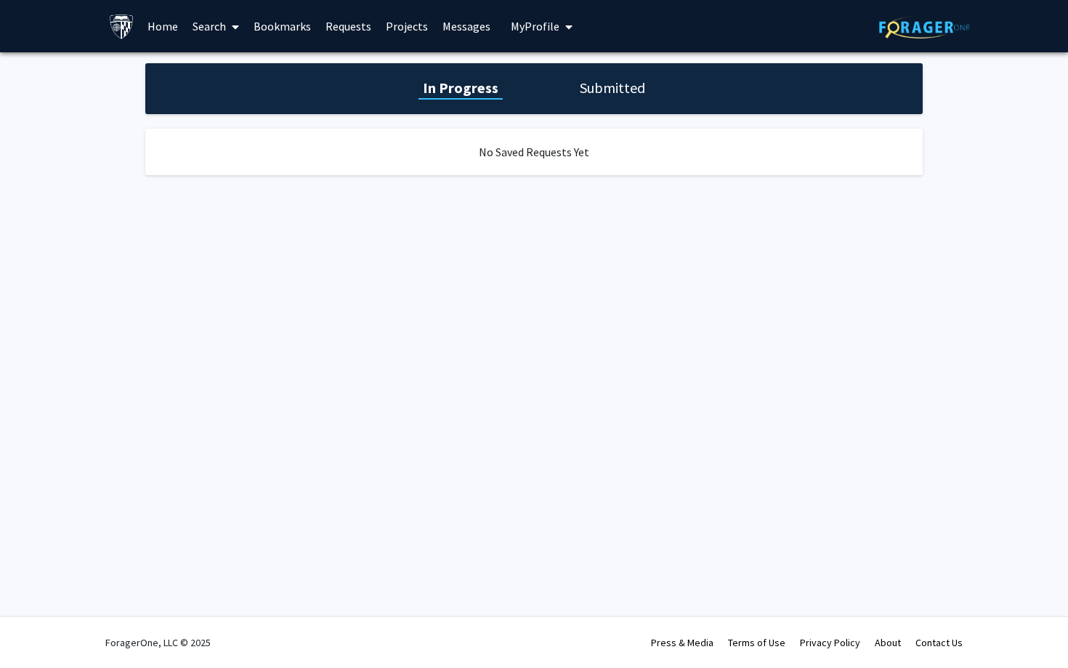
click at [281, 16] on link "Bookmarks" at bounding box center [282, 26] width 72 height 51
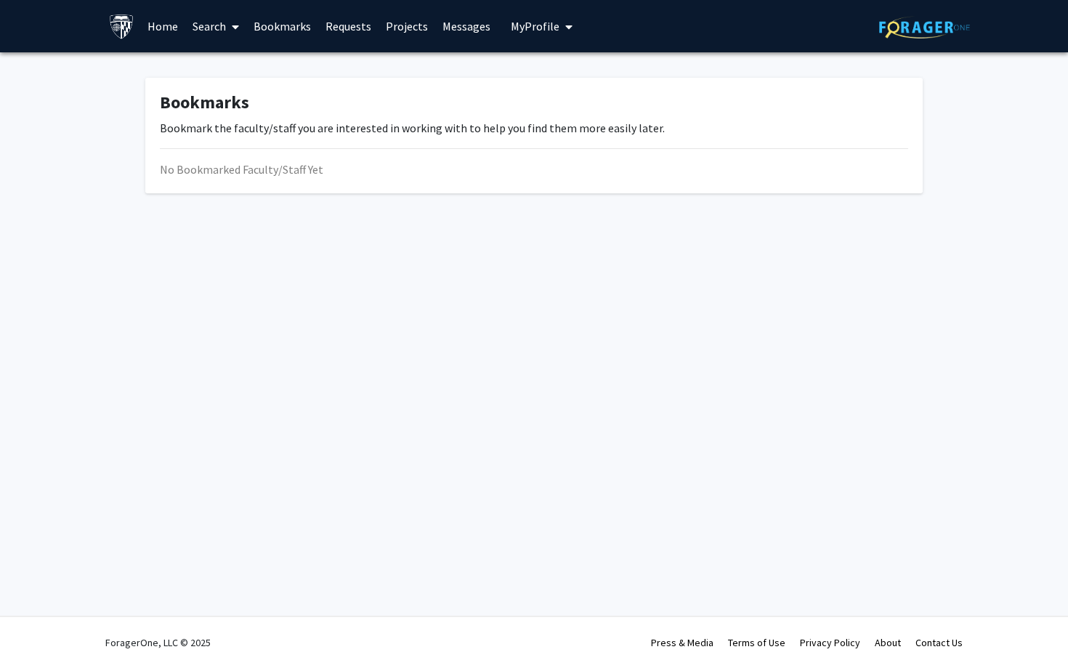
click at [227, 19] on span at bounding box center [232, 26] width 13 height 51
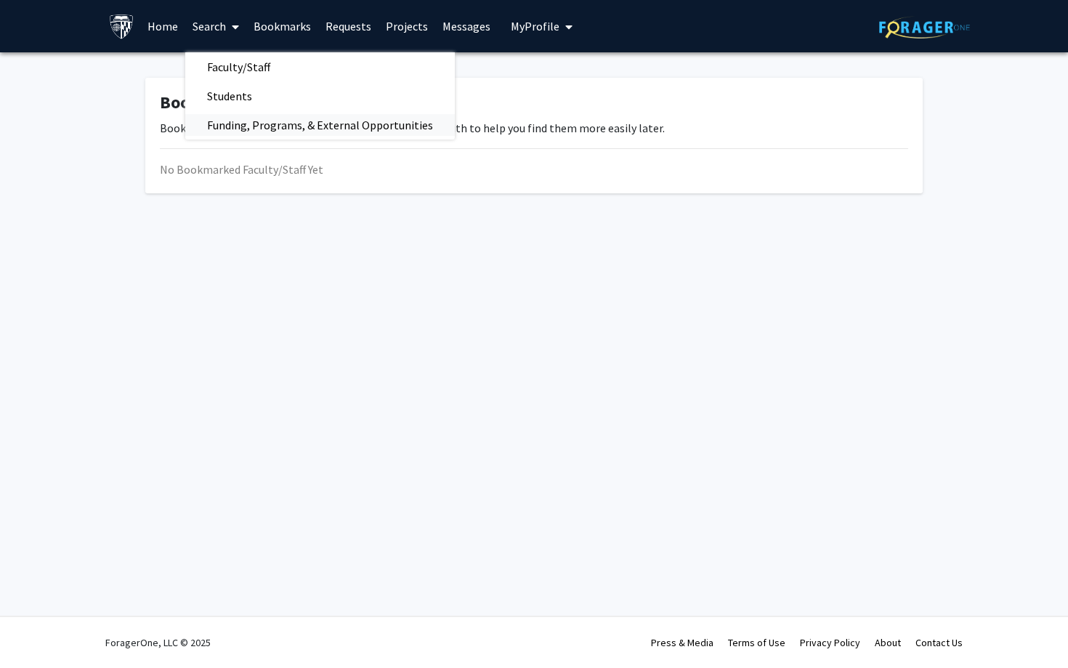
click at [242, 126] on span "Funding, Programs, & External Opportunities" at bounding box center [320, 124] width 270 height 29
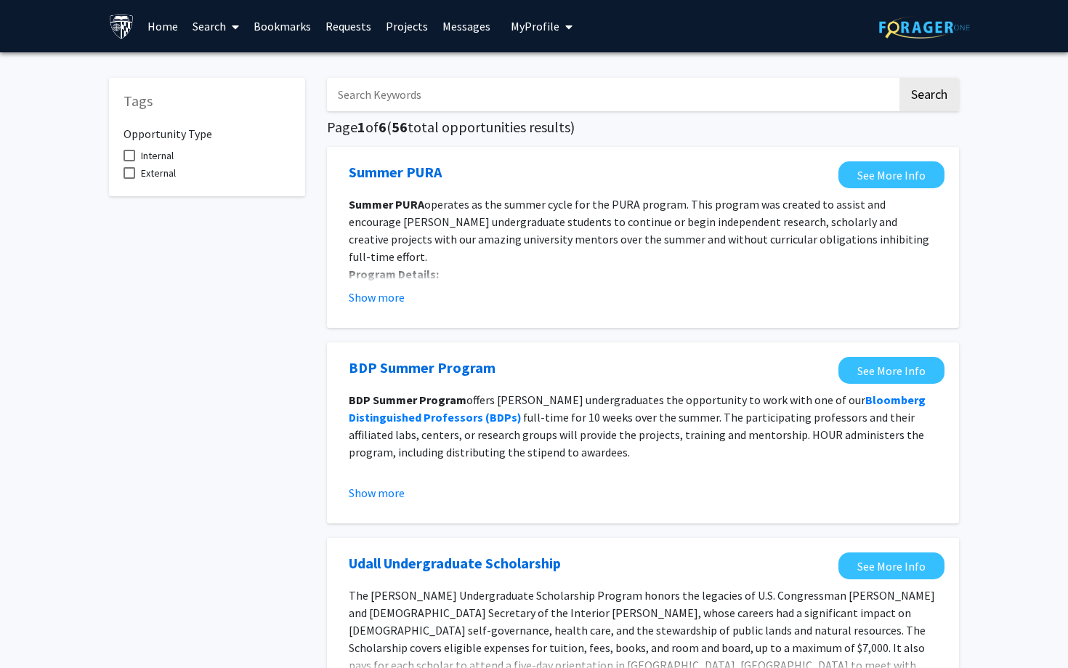
click at [169, 157] on span "Internal" at bounding box center [157, 155] width 33 height 17
click at [129, 161] on input "Internal" at bounding box center [129, 161] width 1 height 1
checkbox input "true"
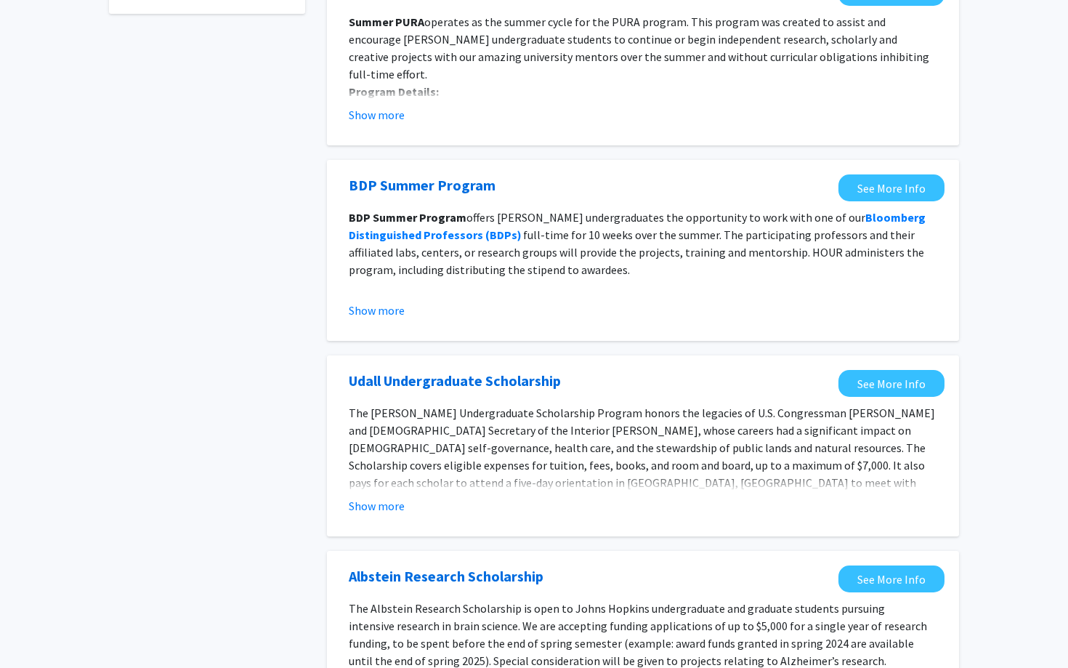
scroll to position [188, 0]
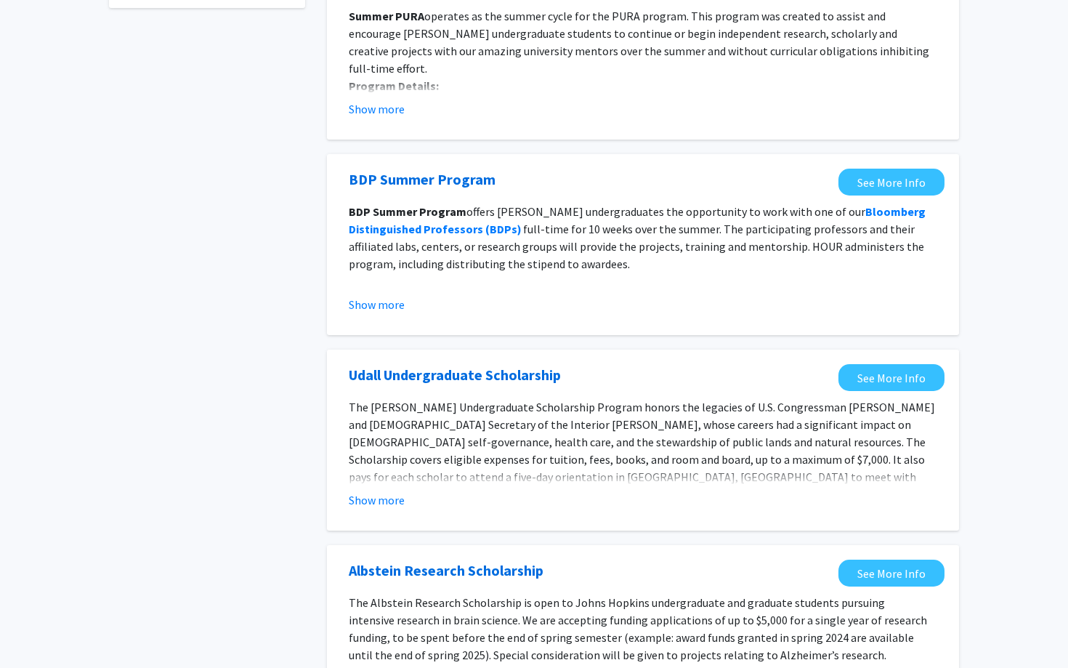
click at [379, 490] on fg-read-more "The Udall Undergraduate Scholarship Program honors the legacies of U.S. Congres…" at bounding box center [643, 453] width 589 height 110
click at [385, 504] on button "Show more" at bounding box center [377, 499] width 56 height 17
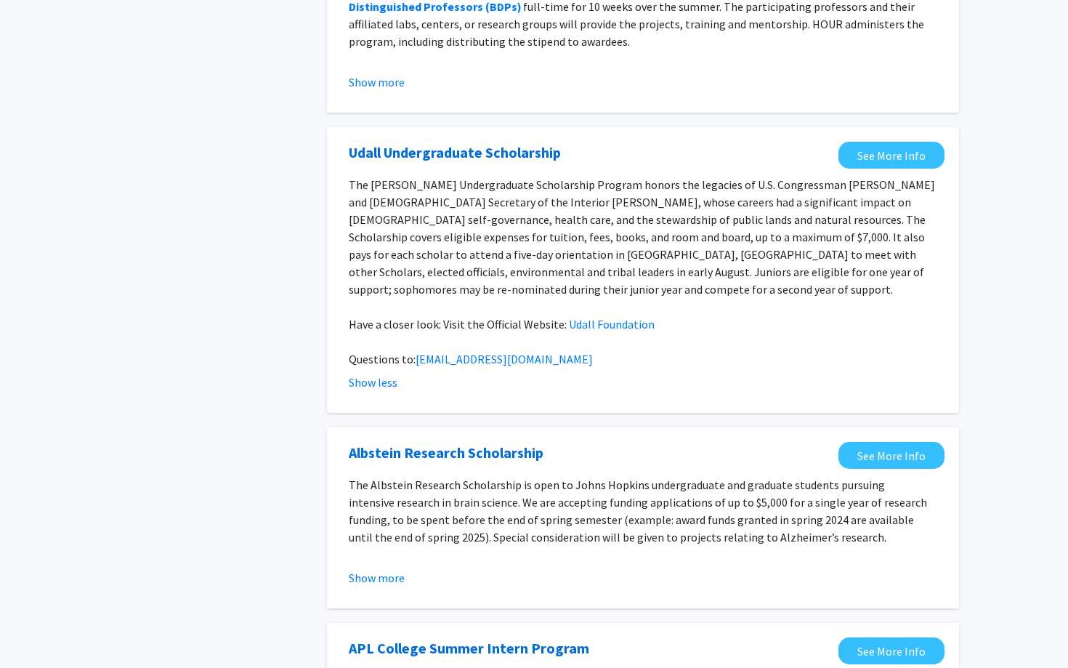
scroll to position [0, 0]
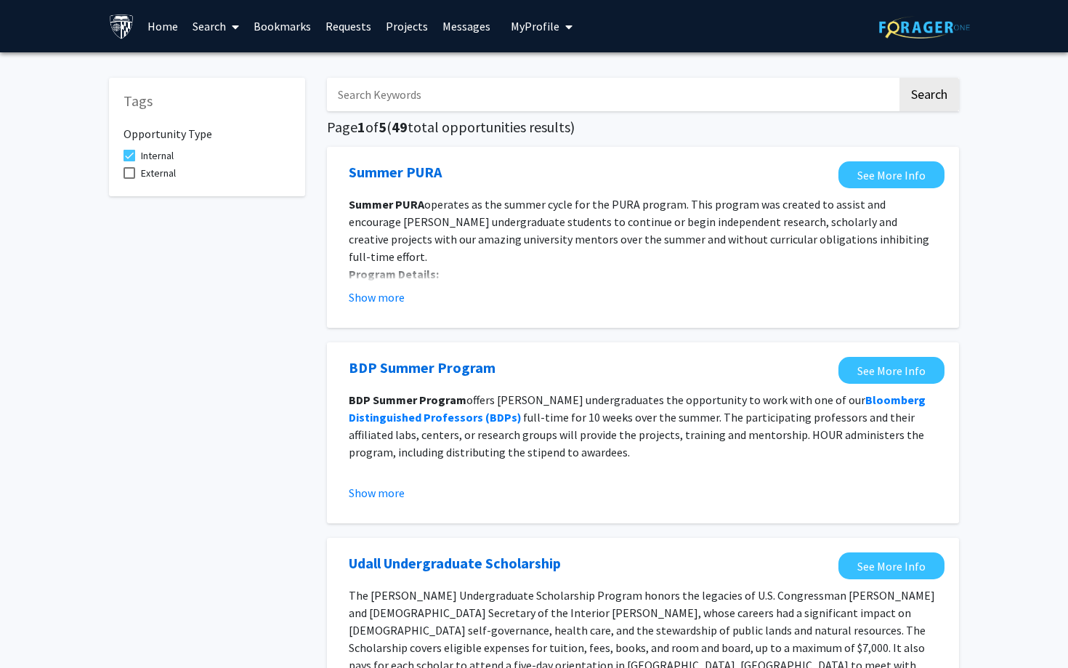
click at [260, 25] on link "Bookmarks" at bounding box center [282, 26] width 72 height 51
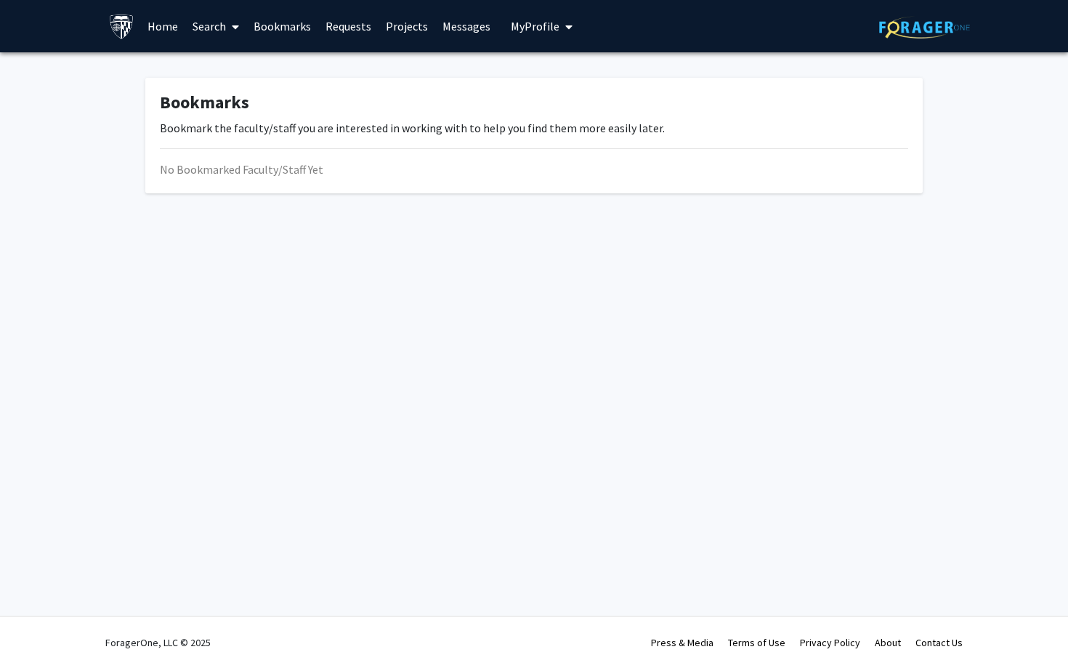
click at [229, 22] on span at bounding box center [232, 26] width 13 height 51
click at [195, 25] on link "Search" at bounding box center [215, 26] width 61 height 51
click at [380, 23] on link "Projects" at bounding box center [407, 26] width 57 height 51
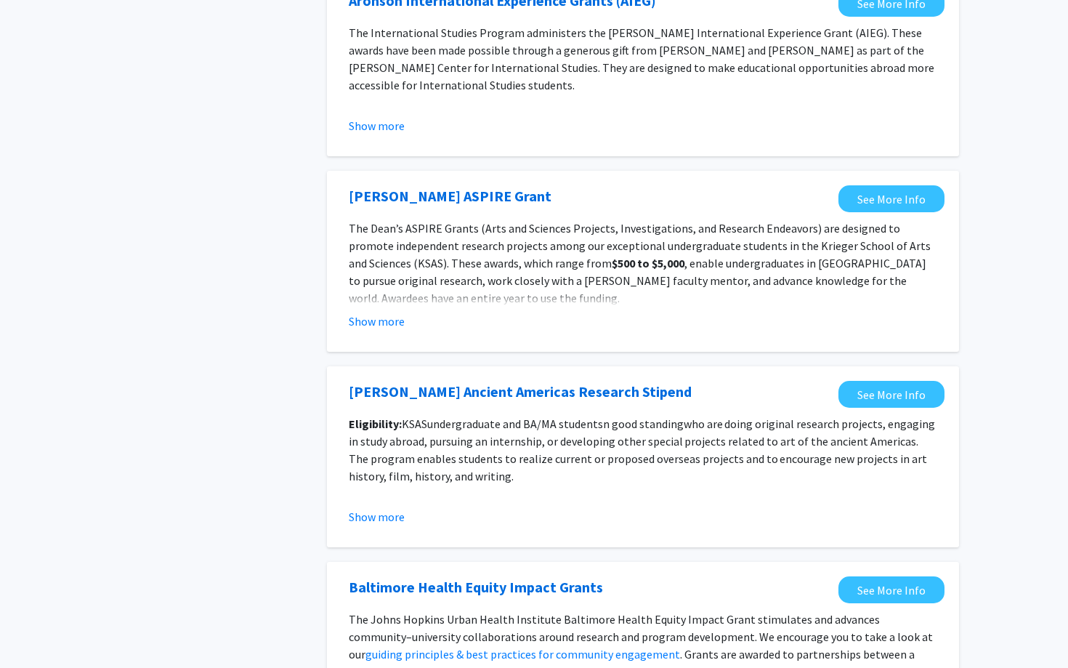
scroll to position [1513, 0]
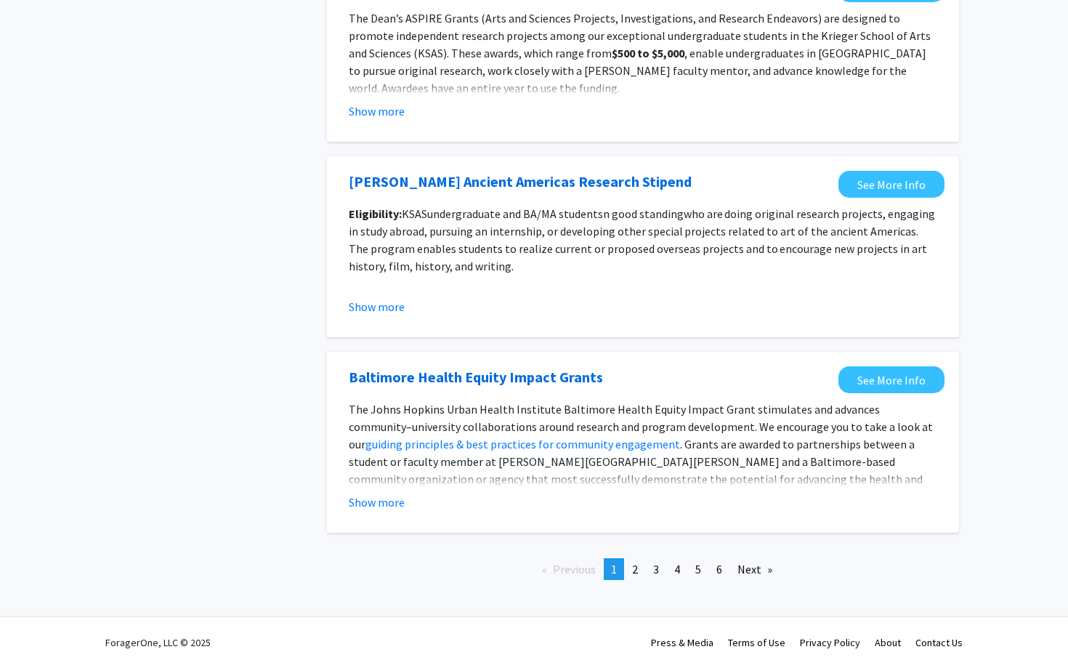
click at [742, 581] on div "Previous page 1 / 6 You're on page 1 page 2 page 3 page 4 page 5 page 6 Next pa…" at bounding box center [643, 574] width 654 height 33
click at [725, 569] on link "page 6" at bounding box center [719, 569] width 20 height 22
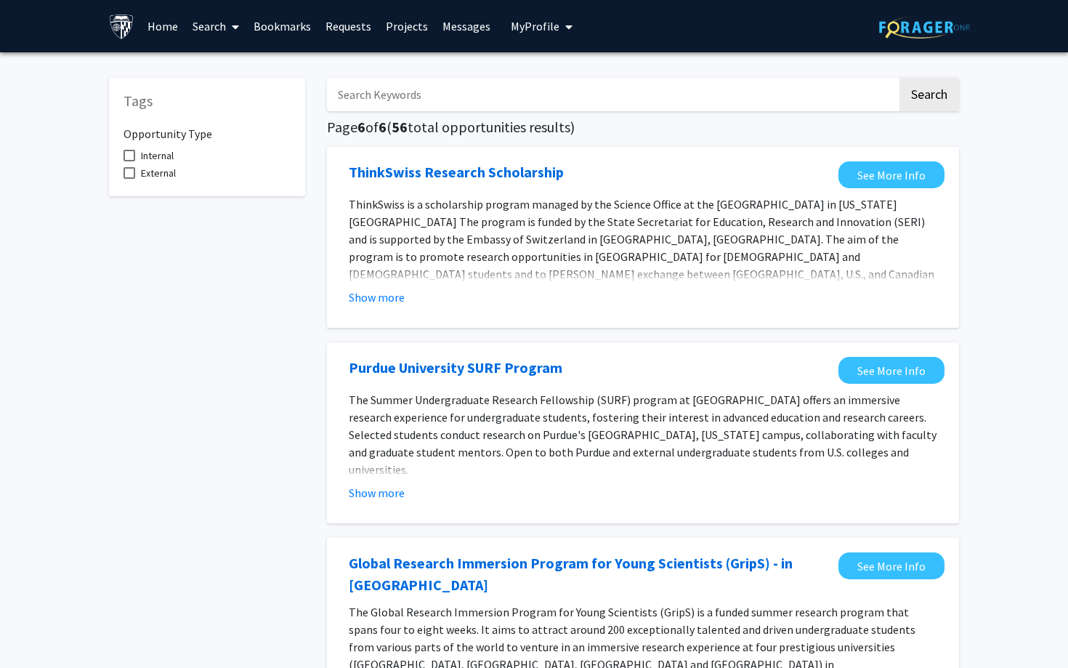
click at [275, 23] on link "Bookmarks" at bounding box center [282, 26] width 72 height 51
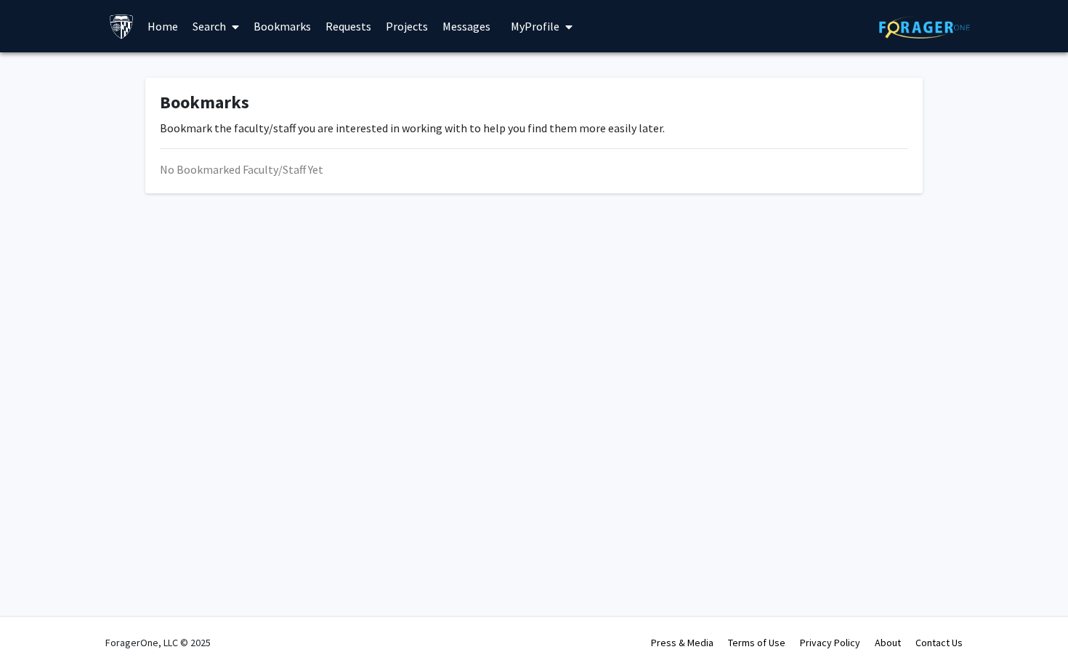
click at [198, 16] on link "Search" at bounding box center [215, 26] width 61 height 51
click at [217, 66] on span "Faculty/Staff" at bounding box center [238, 66] width 107 height 29
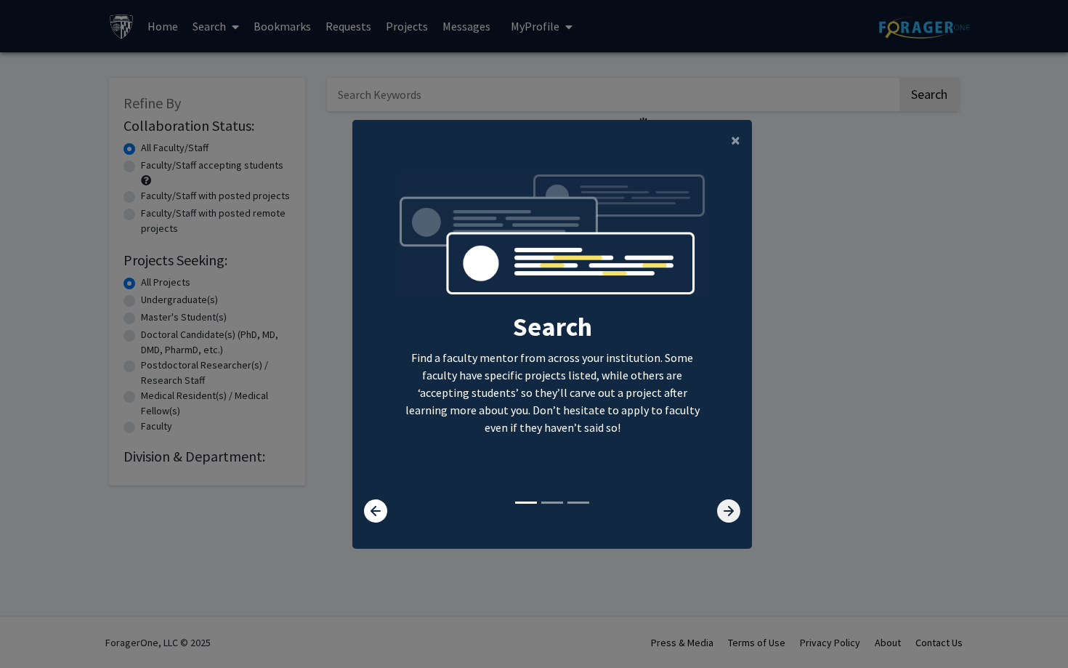
click at [731, 514] on icon at bounding box center [728, 510] width 23 height 23
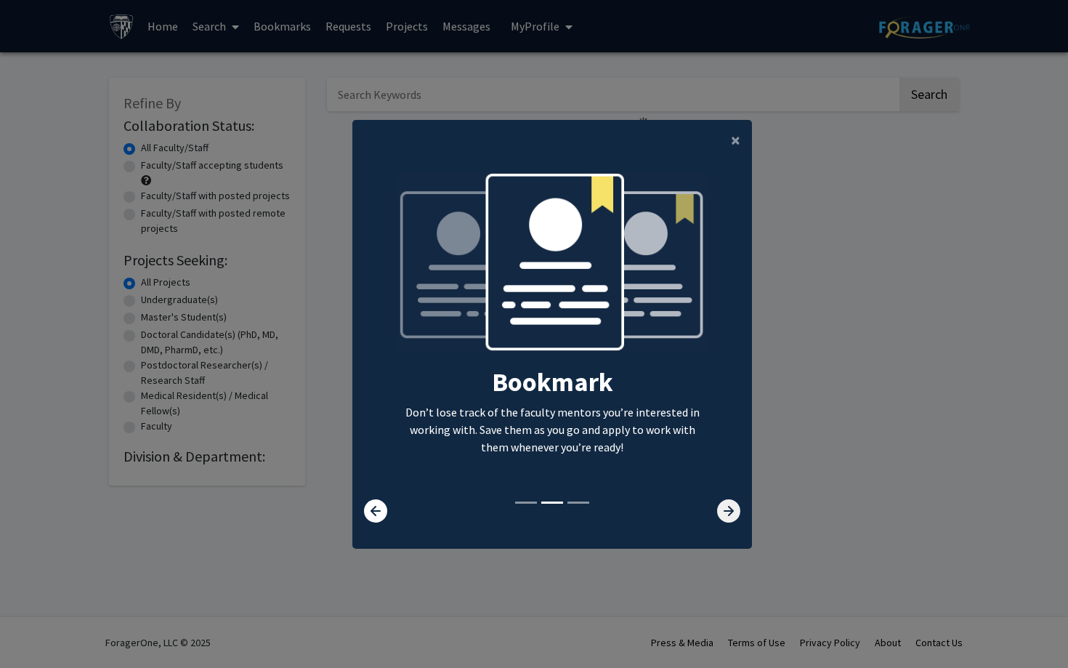
click at [731, 514] on icon at bounding box center [728, 510] width 23 height 23
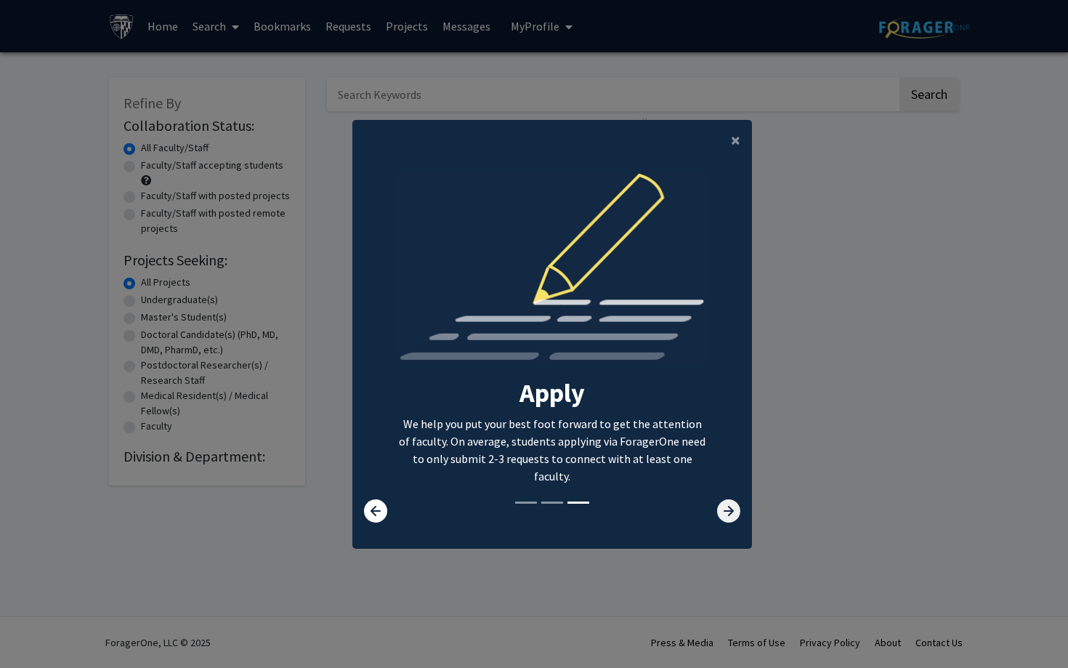
click at [731, 514] on icon at bounding box center [728, 510] width 23 height 23
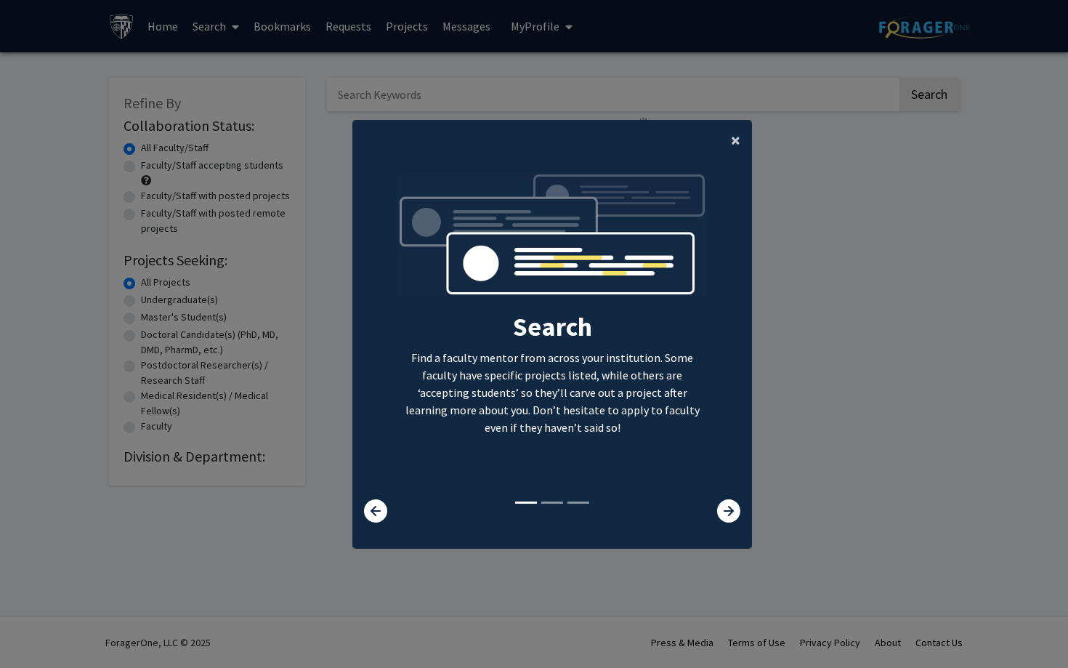
click at [730, 148] on button "×" at bounding box center [736, 140] width 33 height 41
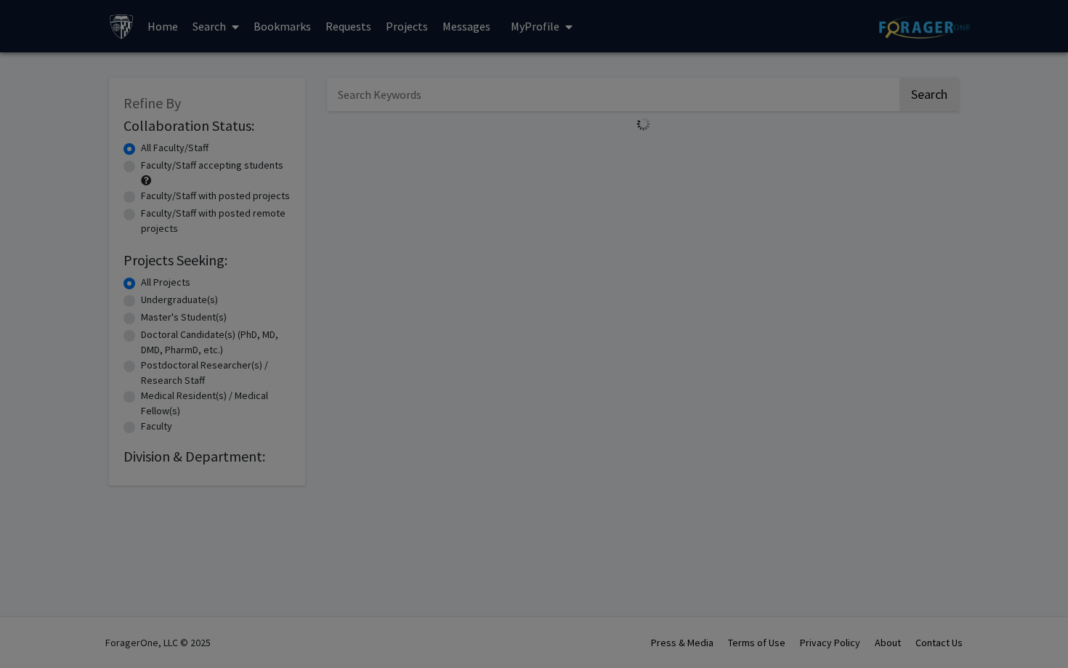
click at [740, 145] on div "Search Find a faculty mentor from across your institution. Some faculty have sp…" at bounding box center [552, 178] width 398 height 327
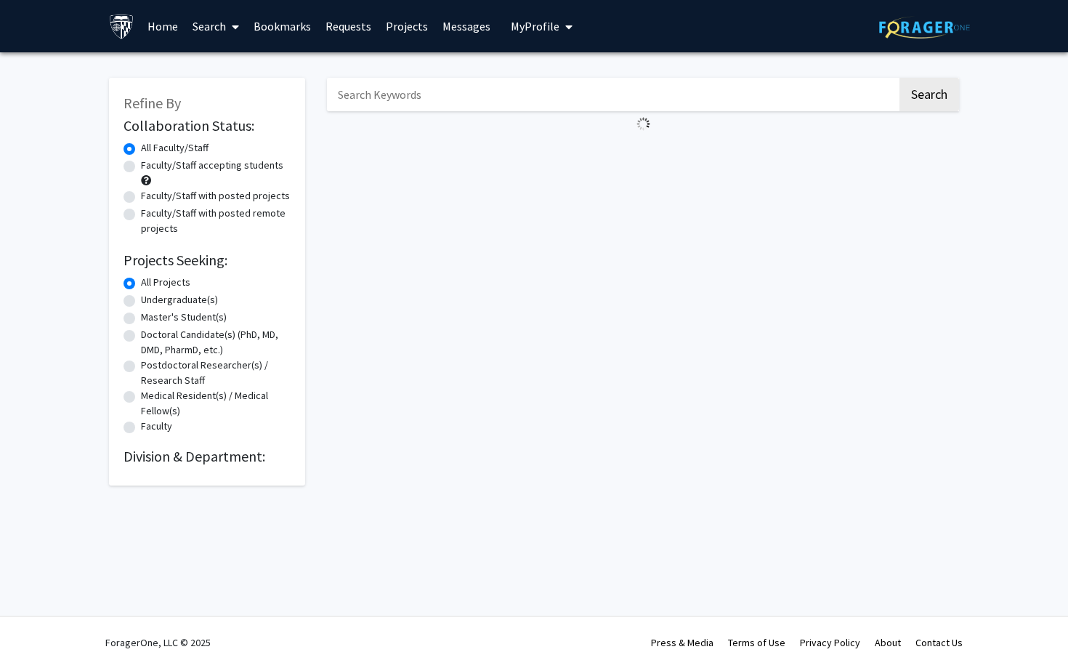
click at [136, 171] on div "Faculty/Staff accepting students" at bounding box center [207, 173] width 167 height 31
click at [166, 301] on label "Undergraduate(s)" at bounding box center [179, 299] width 77 height 15
click at [150, 301] on input "Undergraduate(s)" at bounding box center [145, 296] width 9 height 9
radio input "true"
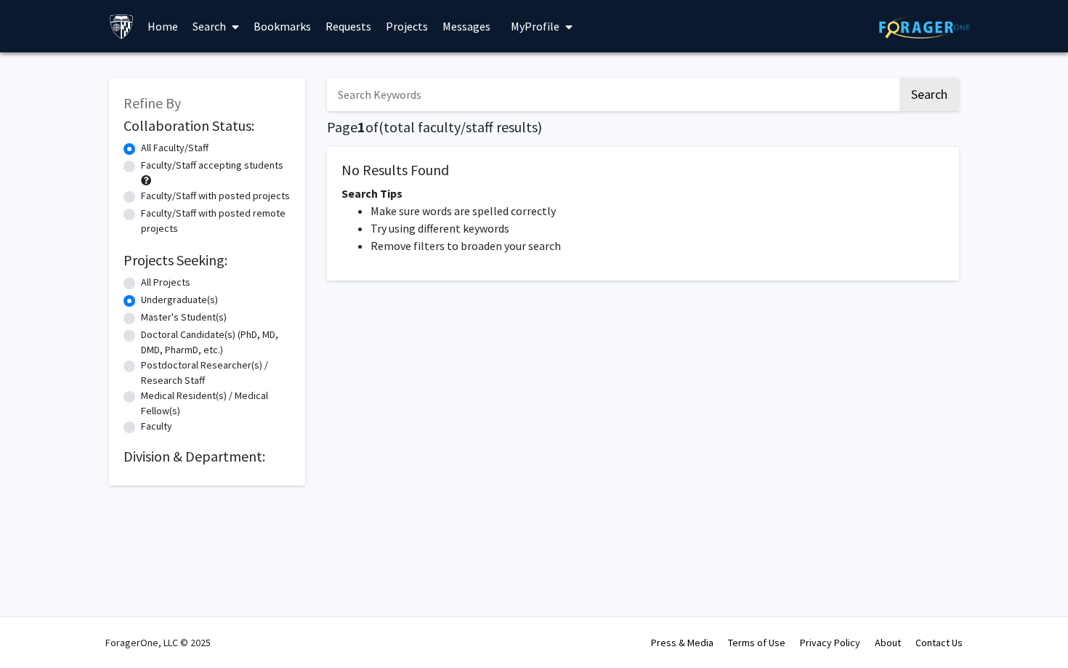
click at [405, 227] on li "Try using different keywords" at bounding box center [658, 227] width 574 height 17
click at [392, 90] on input "Search Keywords" at bounding box center [612, 94] width 571 height 33
click at [387, 106] on input "Search Keywords" at bounding box center [612, 94] width 571 height 33
type input "Neuroscience"
click at [924, 85] on button "Search" at bounding box center [930, 94] width 60 height 33
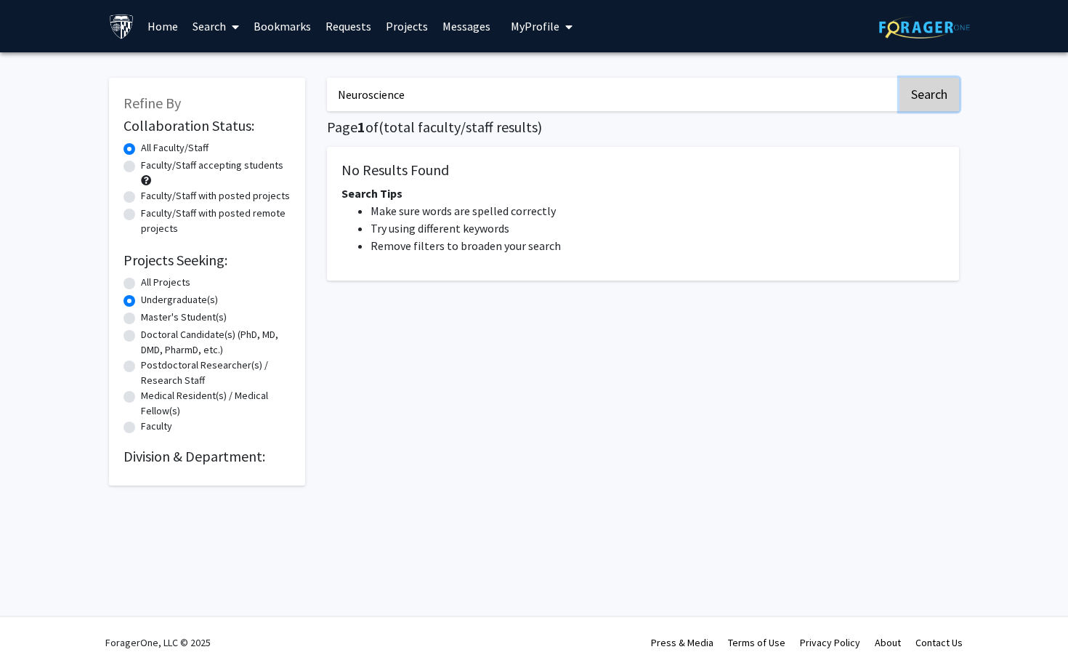
radio input "true"
click at [924, 85] on button "Search" at bounding box center [930, 94] width 60 height 33
click at [914, 100] on button "Search" at bounding box center [930, 94] width 60 height 33
click at [250, 203] on div "Faculty/Staff with posted projects" at bounding box center [207, 196] width 167 height 17
click at [250, 201] on label "Faculty/Staff with posted projects" at bounding box center [215, 195] width 149 height 15
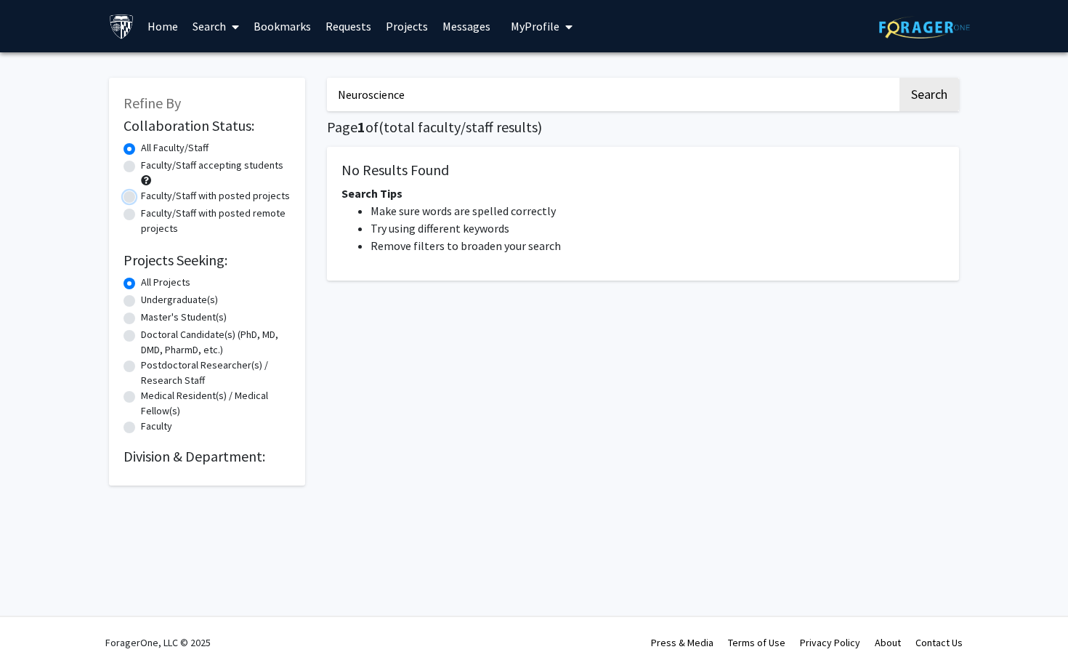
click at [150, 198] on input "Faculty/Staff with posted projects" at bounding box center [145, 192] width 9 height 9
radio input "true"
click at [141, 145] on label "All Faculty/Staff" at bounding box center [175, 147] width 68 height 15
click at [141, 145] on input "All Faculty/Staff" at bounding box center [145, 144] width 9 height 9
radio input "true"
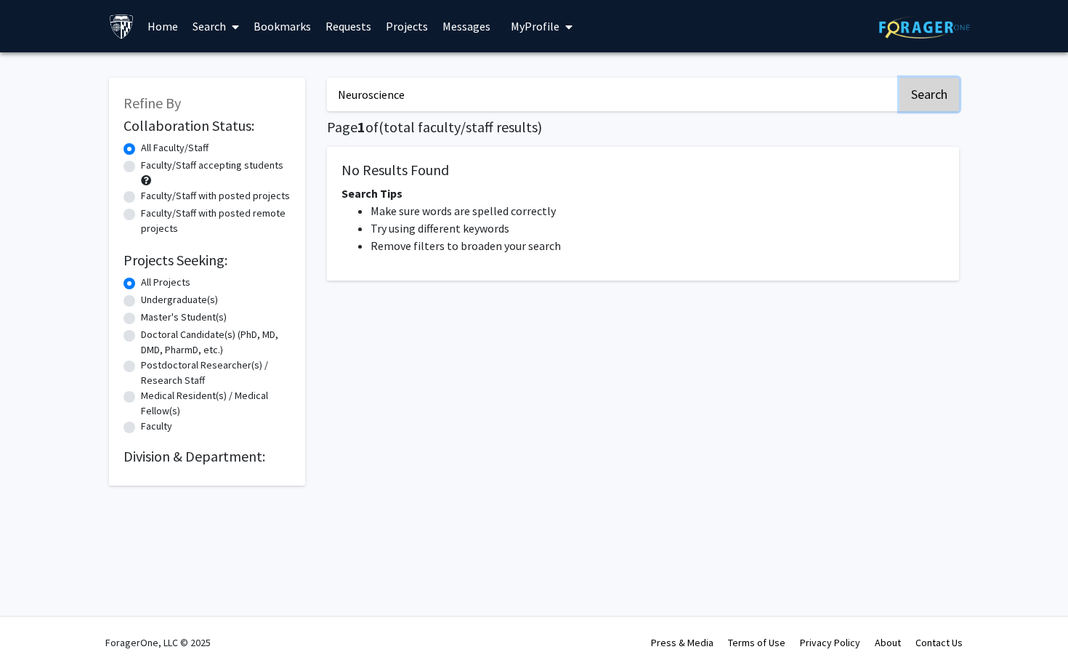
click at [953, 101] on button "Search" at bounding box center [930, 94] width 60 height 33
click at [735, 84] on input "Neuroscience" at bounding box center [612, 94] width 571 height 33
click at [900, 78] on button "Search" at bounding box center [930, 94] width 60 height 33
click at [676, 84] on input "Neuroscience" at bounding box center [612, 94] width 571 height 33
click at [608, 86] on input "Neuroscience" at bounding box center [612, 94] width 571 height 33
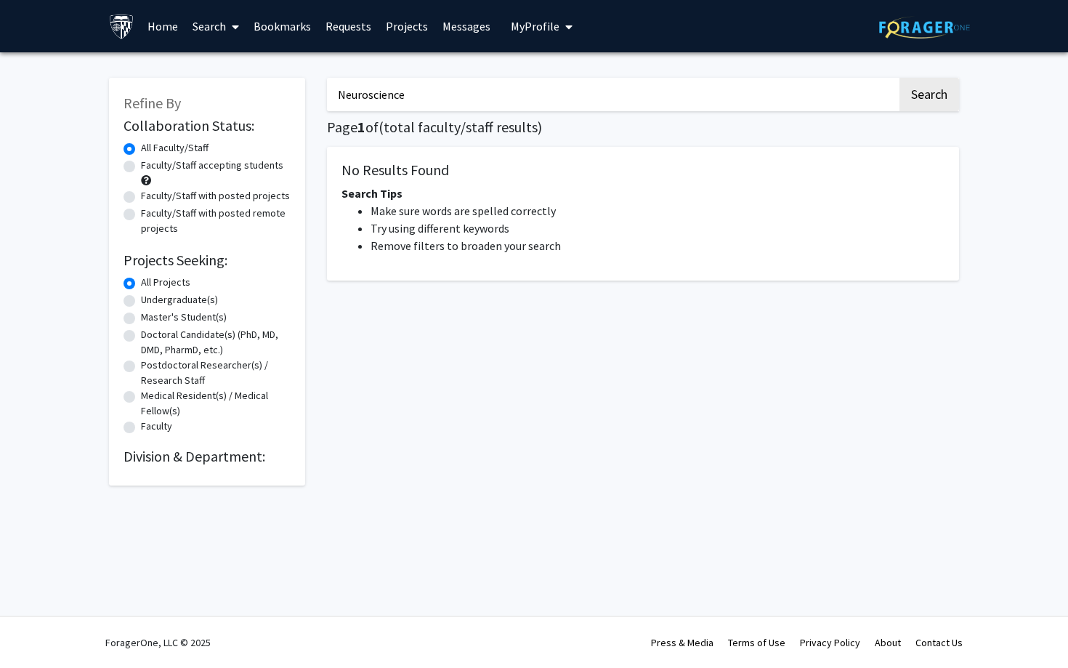
click at [403, 92] on input "Neuroscience" at bounding box center [612, 94] width 571 height 33
click at [900, 78] on button "Search" at bounding box center [930, 94] width 60 height 33
click at [915, 94] on button "Search" at bounding box center [930, 94] width 60 height 33
click at [933, 99] on button "Search" at bounding box center [930, 94] width 60 height 33
click at [928, 87] on button "Search" at bounding box center [930, 94] width 60 height 33
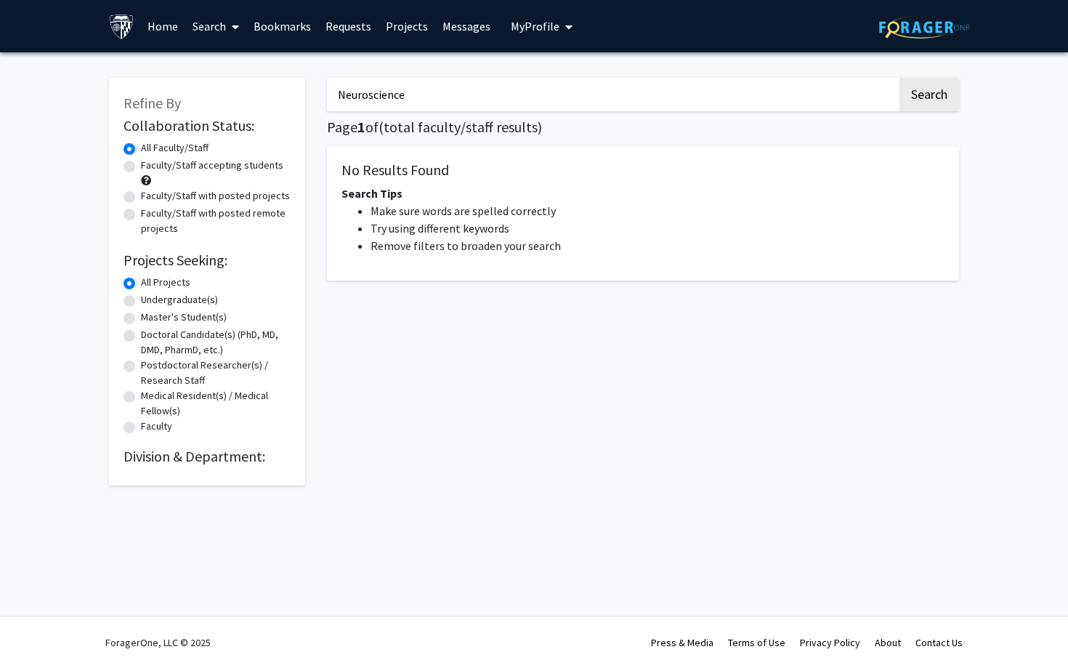
click at [595, 92] on input "Neuroscience" at bounding box center [612, 94] width 571 height 33
type input "science"
click at [935, 97] on button "Search" at bounding box center [930, 94] width 60 height 33
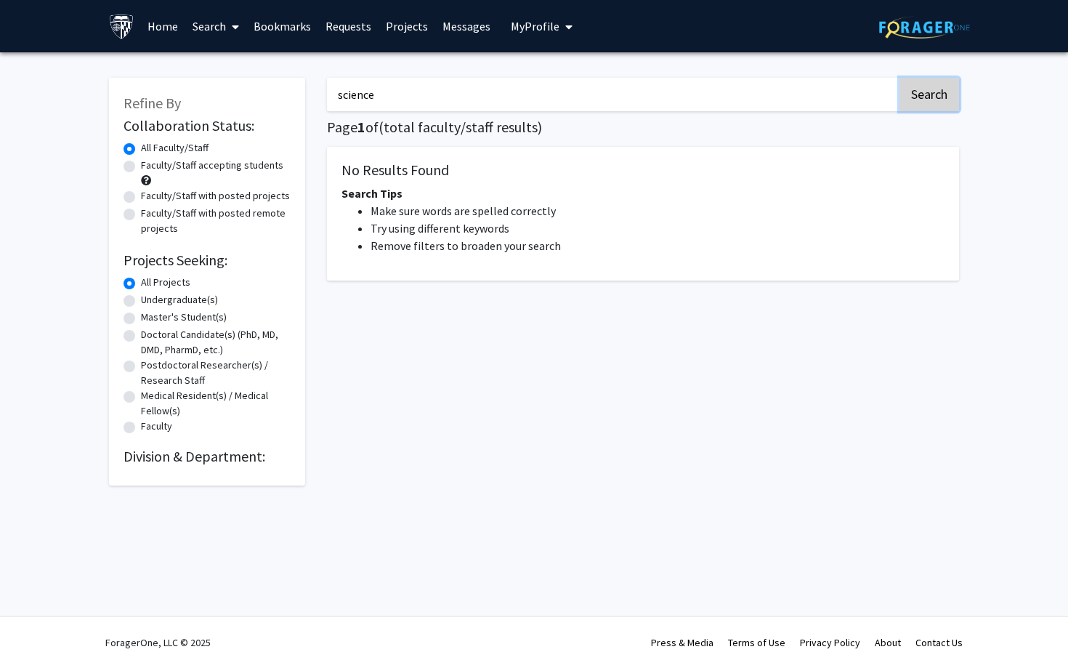
click at [935, 97] on button "Search" at bounding box center [930, 94] width 60 height 33
click at [141, 168] on label "Faculty/Staff accepting students" at bounding box center [212, 165] width 142 height 15
click at [141, 167] on input "Faculty/Staff accepting students" at bounding box center [145, 162] width 9 height 9
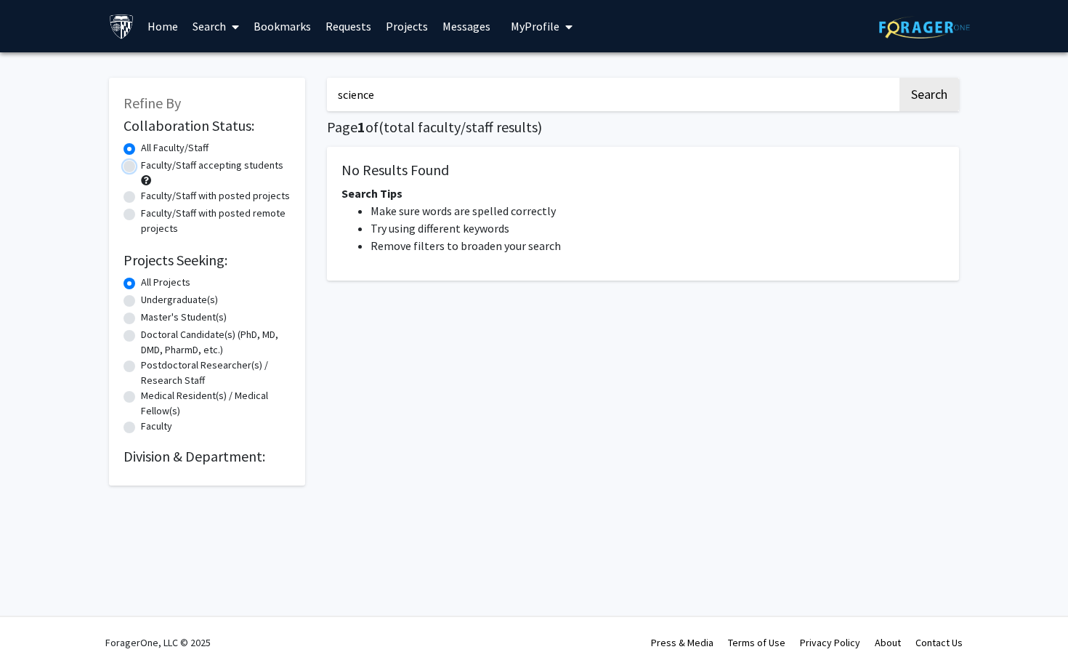
radio input "true"
click at [267, 29] on link "Bookmarks" at bounding box center [282, 26] width 72 height 51
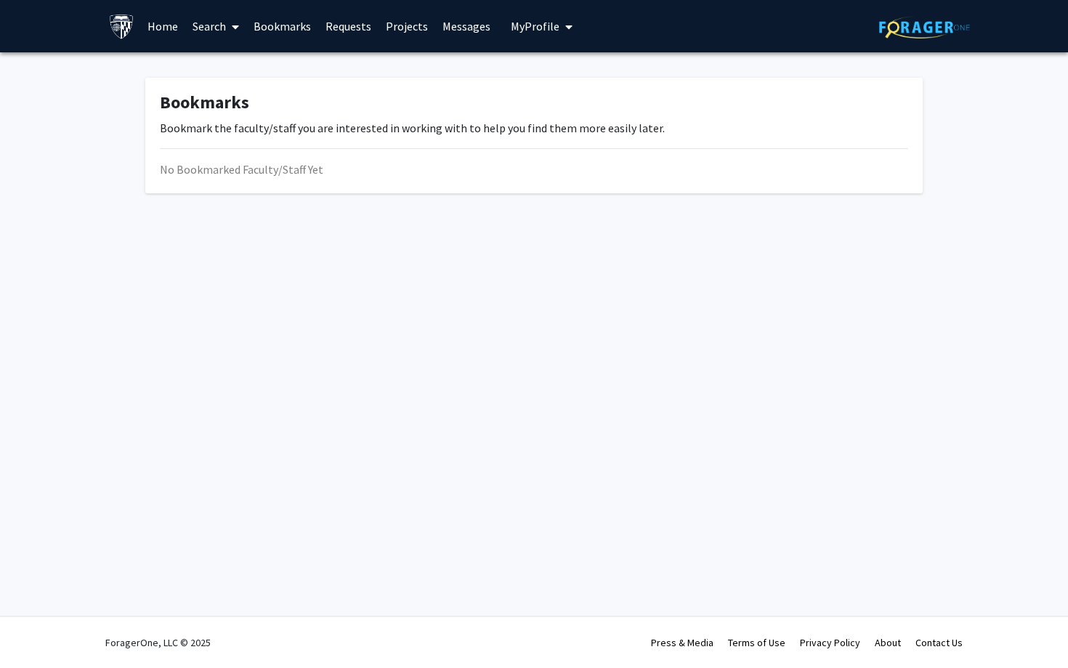
click at [227, 33] on span at bounding box center [232, 26] width 13 height 51
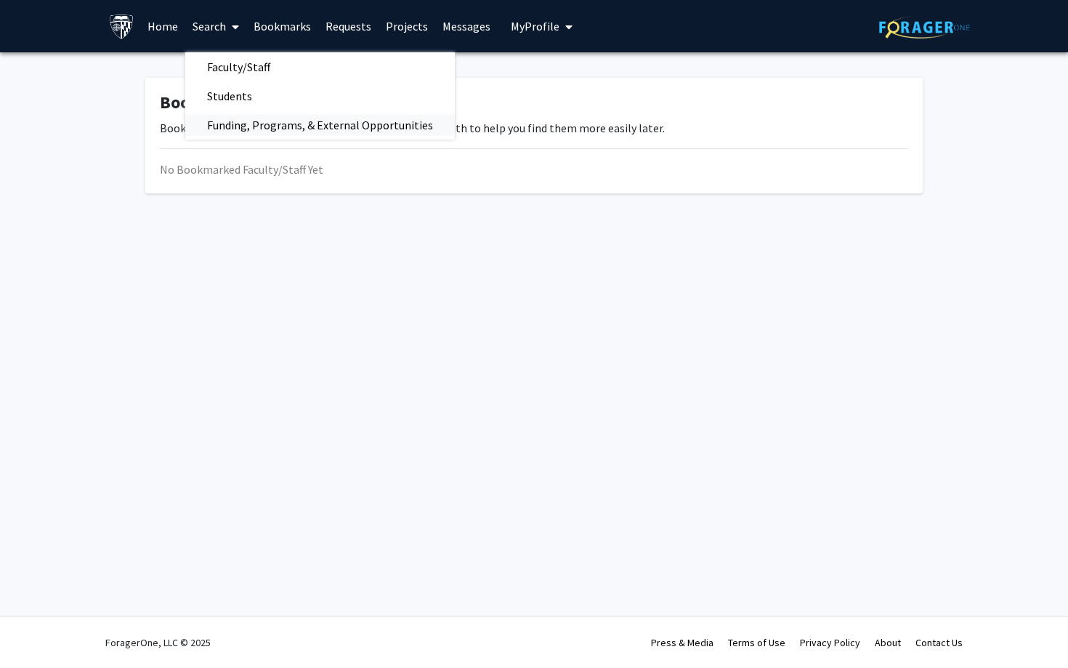
click at [246, 122] on span "Funding, Programs, & External Opportunities" at bounding box center [320, 124] width 270 height 29
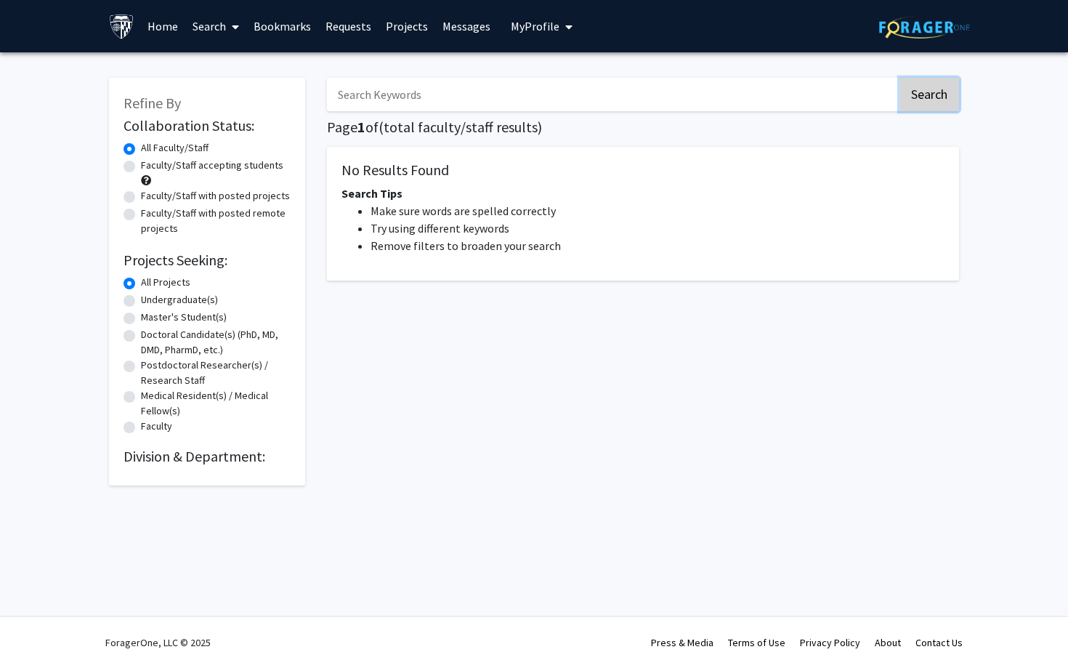
click at [916, 97] on button "Search" at bounding box center [930, 94] width 60 height 33
